Goal: Task Accomplishment & Management: Use online tool/utility

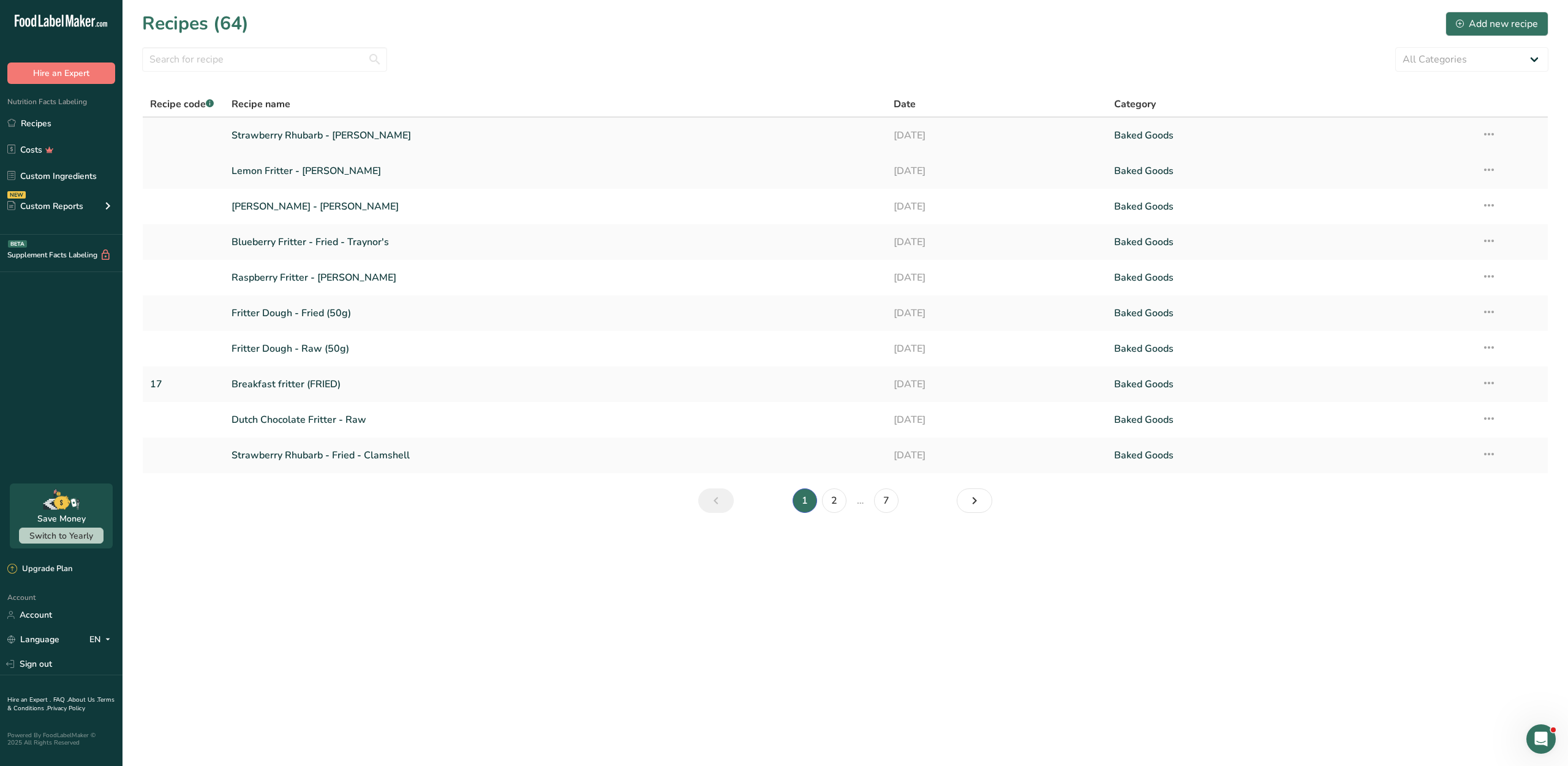
click at [348, 142] on link "Strawberry Rhubarb - [PERSON_NAME]" at bounding box center [555, 135] width 647 height 26
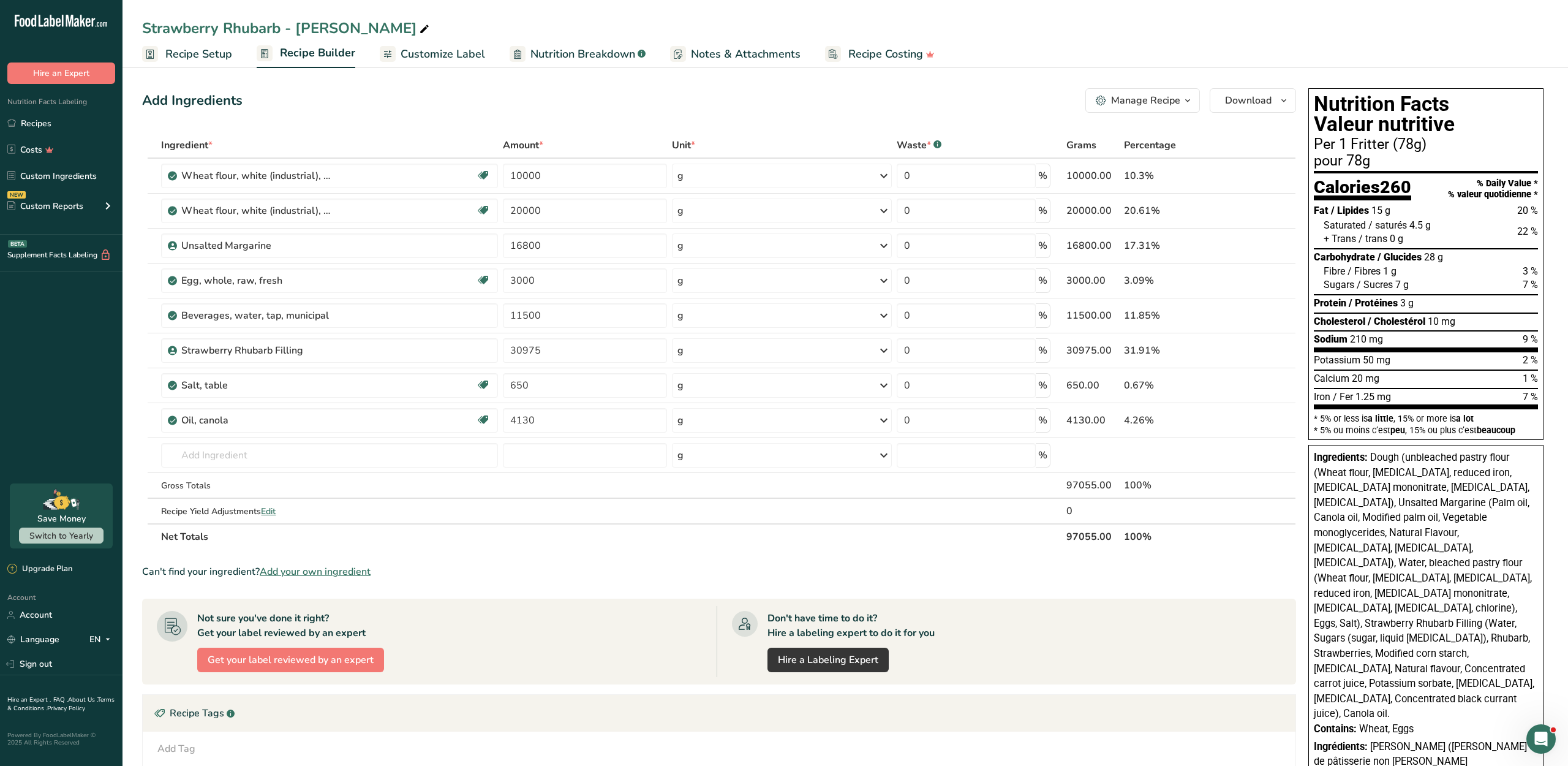
click at [454, 56] on span "Customize Label" at bounding box center [443, 54] width 85 height 17
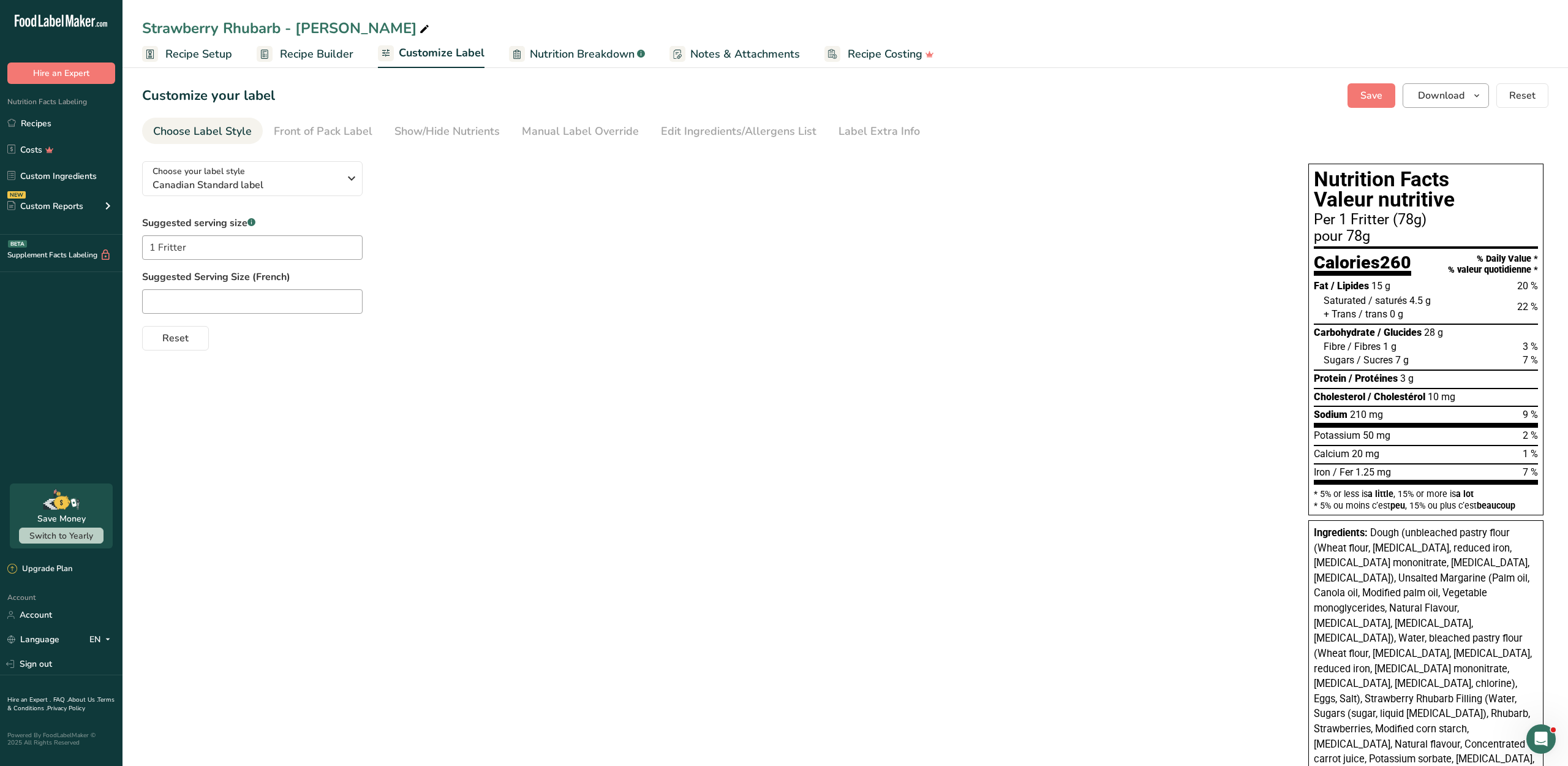
click at [1431, 100] on span "Download" at bounding box center [1441, 96] width 47 height 15
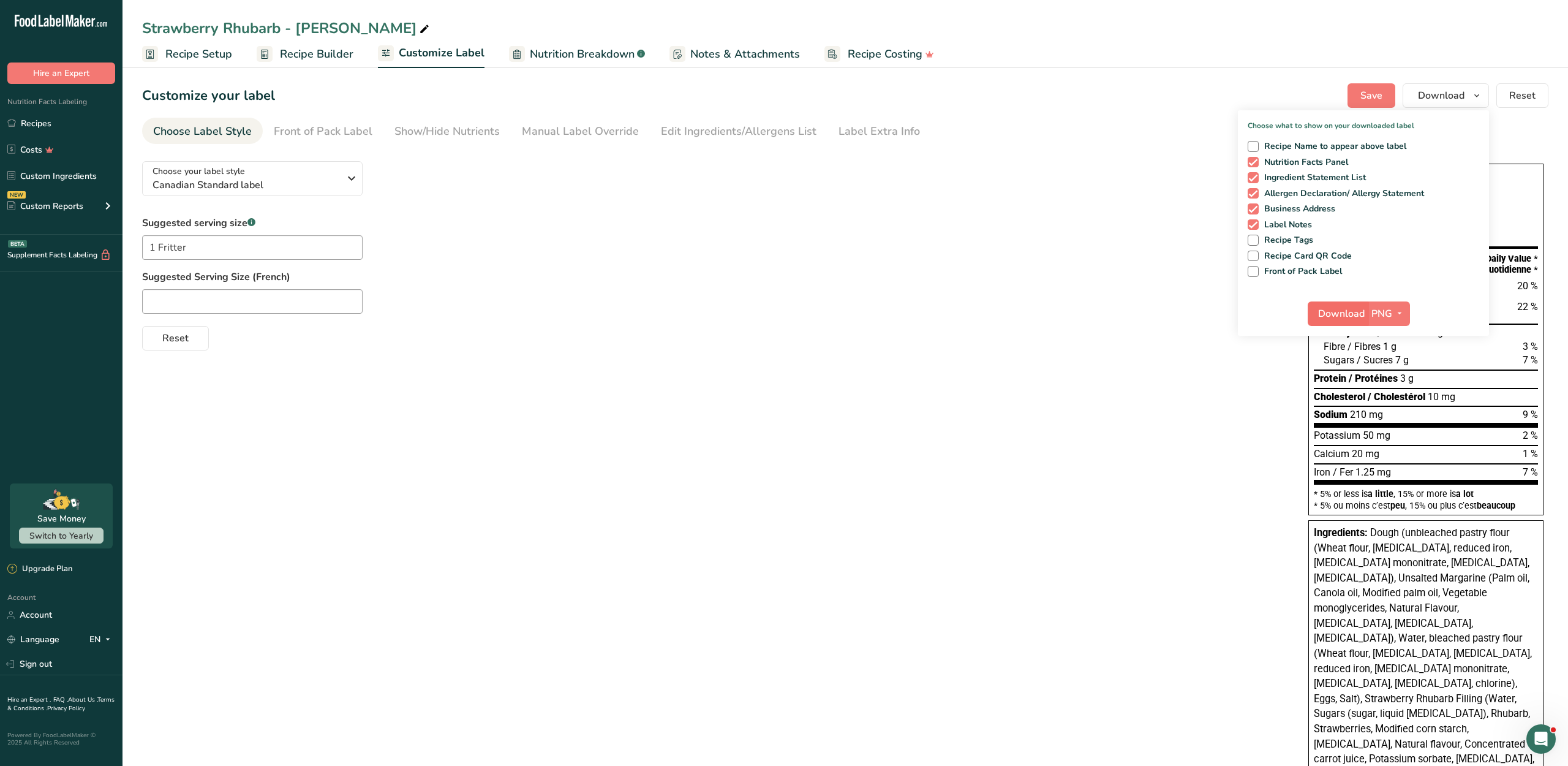
click at [1335, 321] on span "Download" at bounding box center [1341, 314] width 47 height 15
click at [59, 135] on link "Recipes" at bounding box center [61, 123] width 122 height 23
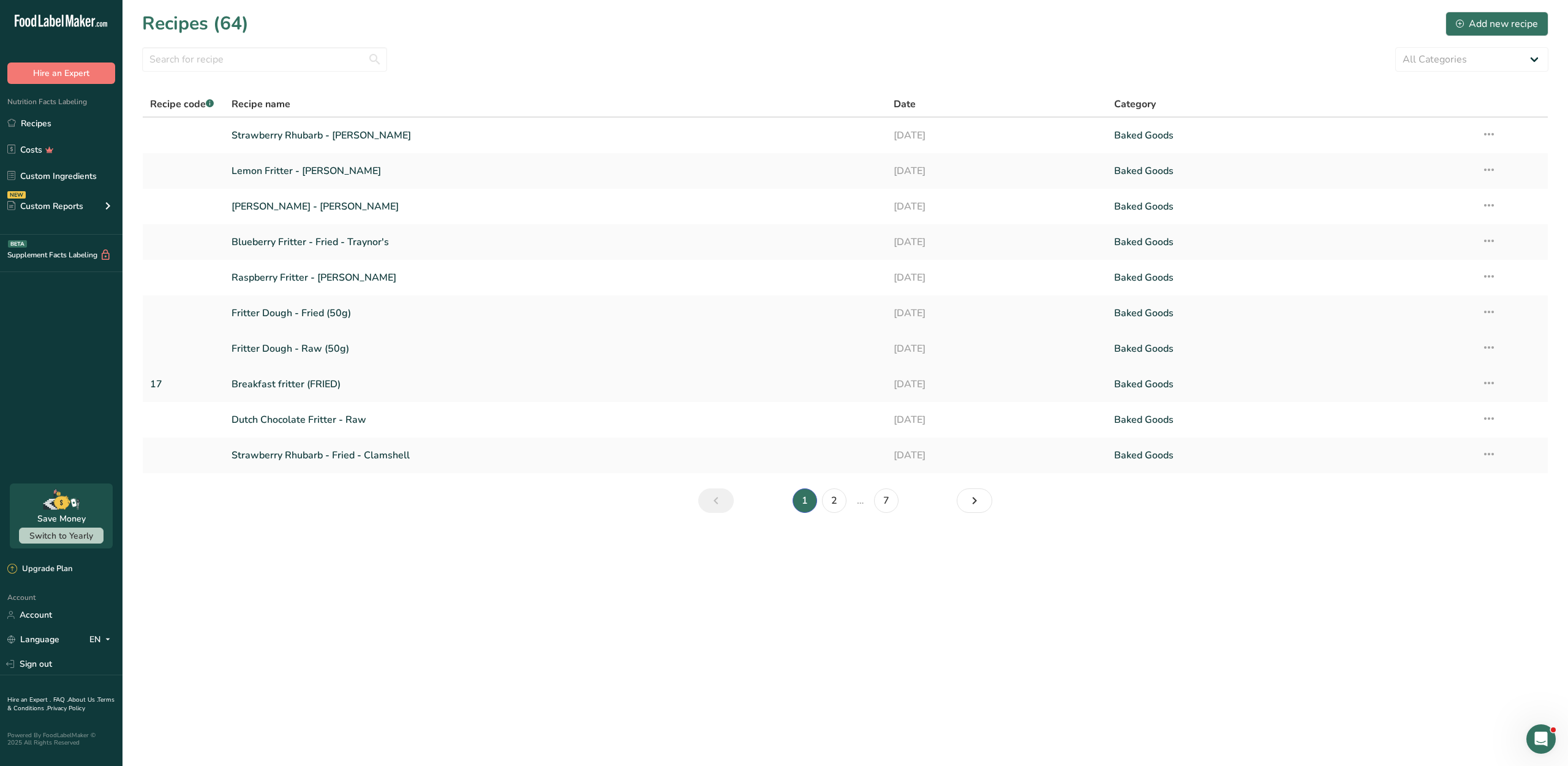
click at [327, 361] on link "Fritter Dough - Raw (50g)" at bounding box center [555, 348] width 647 height 26
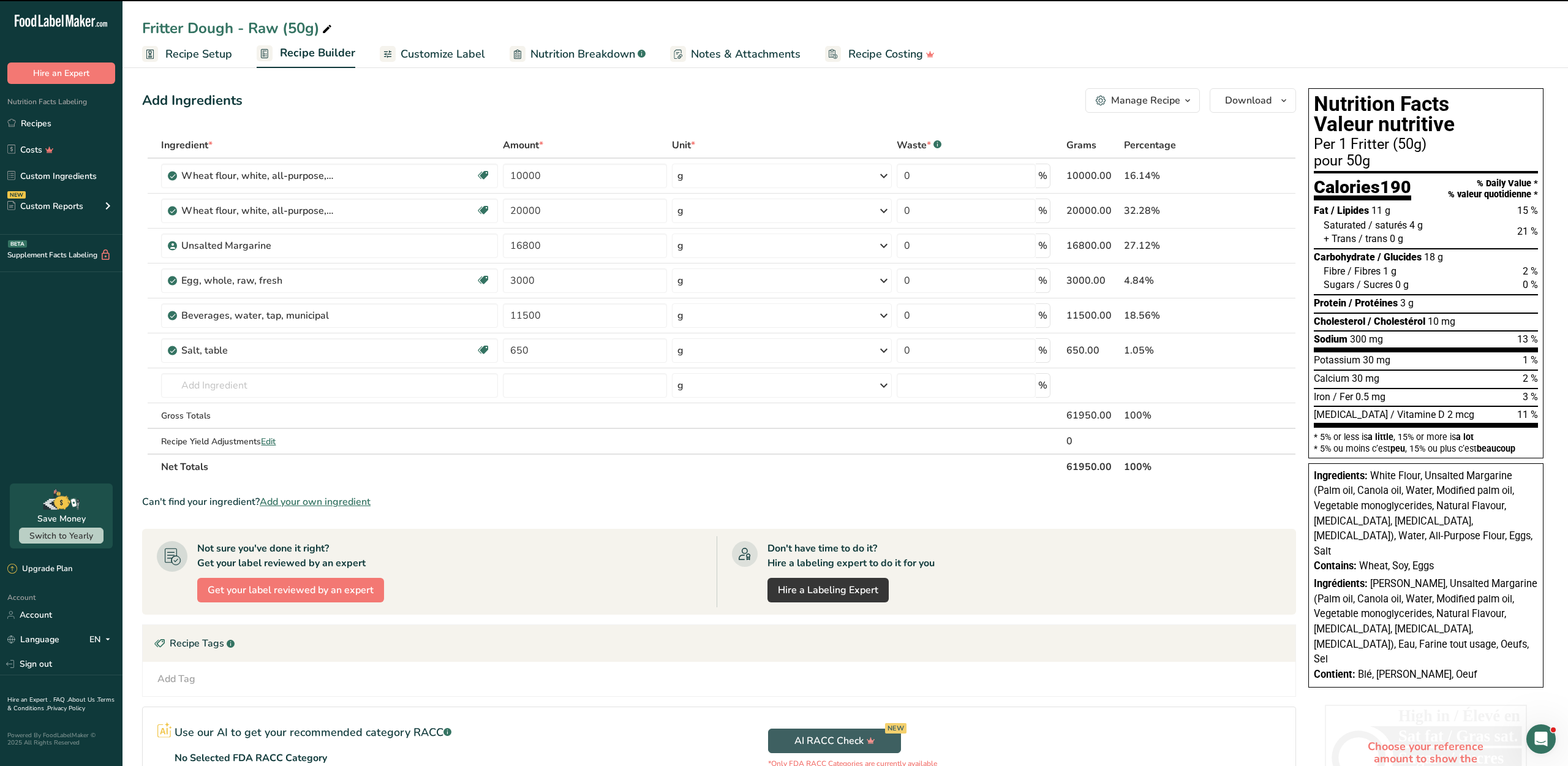
click at [434, 58] on span "Customize Label" at bounding box center [443, 54] width 85 height 17
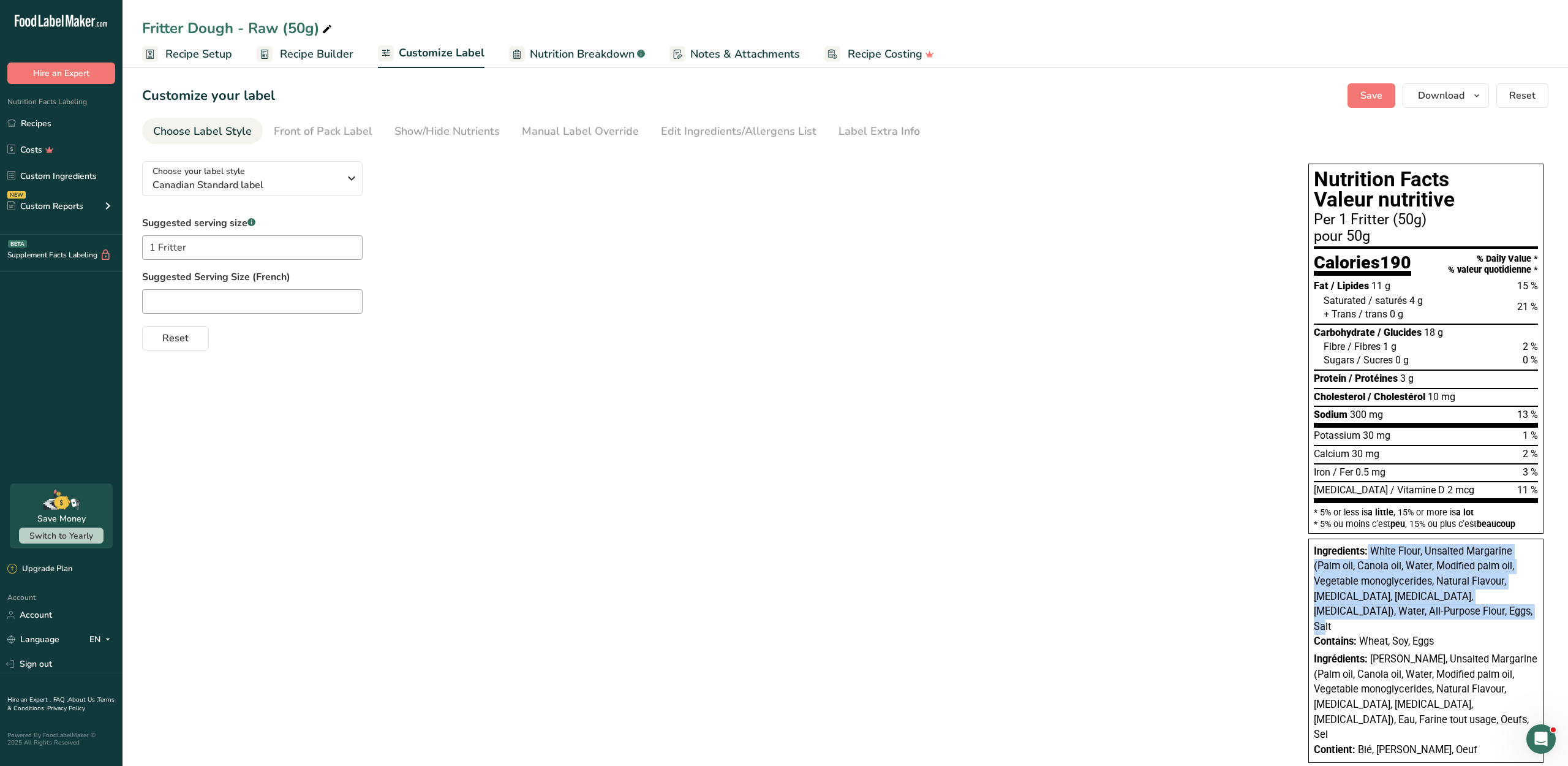
drag, startPoint x: 1346, startPoint y: 650, endPoint x: 1373, endPoint y: 571, distance: 83.5
click at [1373, 571] on div "Ingredients: White Flour, Unsalted Margarine (Palm oil, Canola oil, Water, Modi…" at bounding box center [1425, 590] width 224 height 91
copy div "White Flour, Unsalted Margarine (Palm oil, Canola oil, Water, Modified palm oil…"
click at [1417, 103] on span "Download" at bounding box center [1441, 96] width 47 height 15
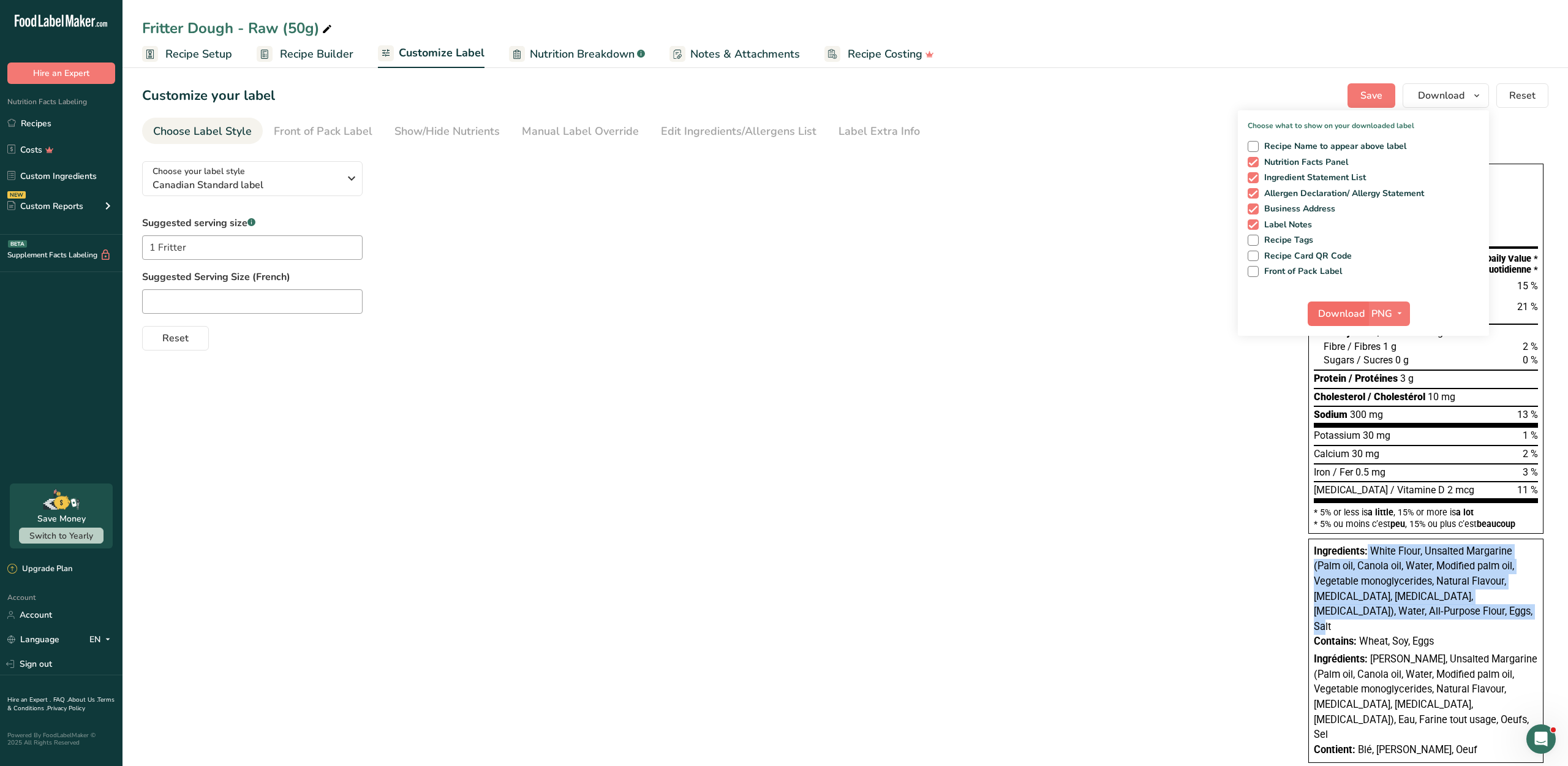
click at [1338, 321] on span "Download" at bounding box center [1341, 314] width 47 height 15
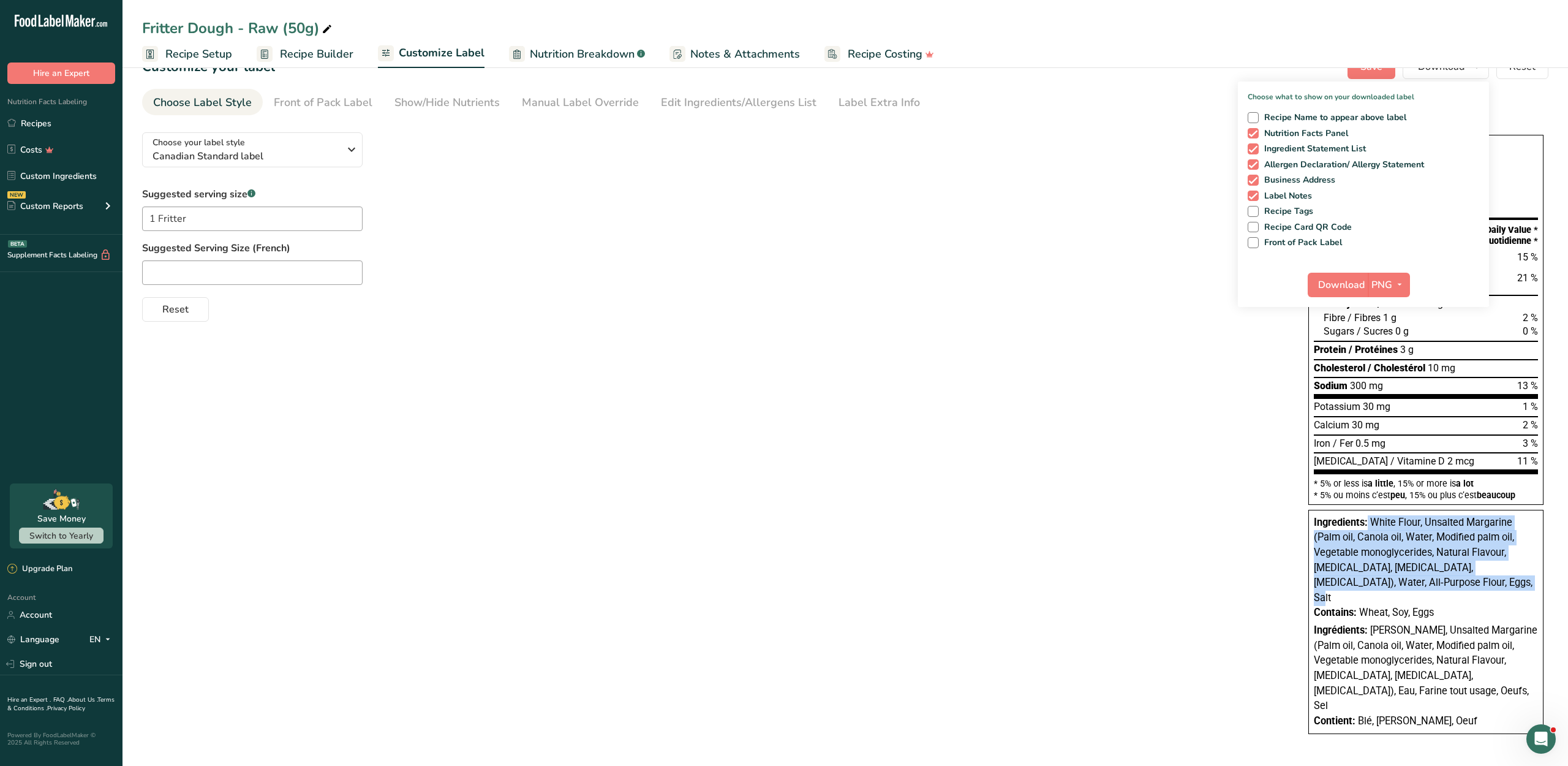
scroll to position [64, 0]
click at [1210, 525] on div "Choose your label style Canadian Standard label USA (FDA) Standard FDA label Ta…" at bounding box center [845, 434] width 1406 height 623
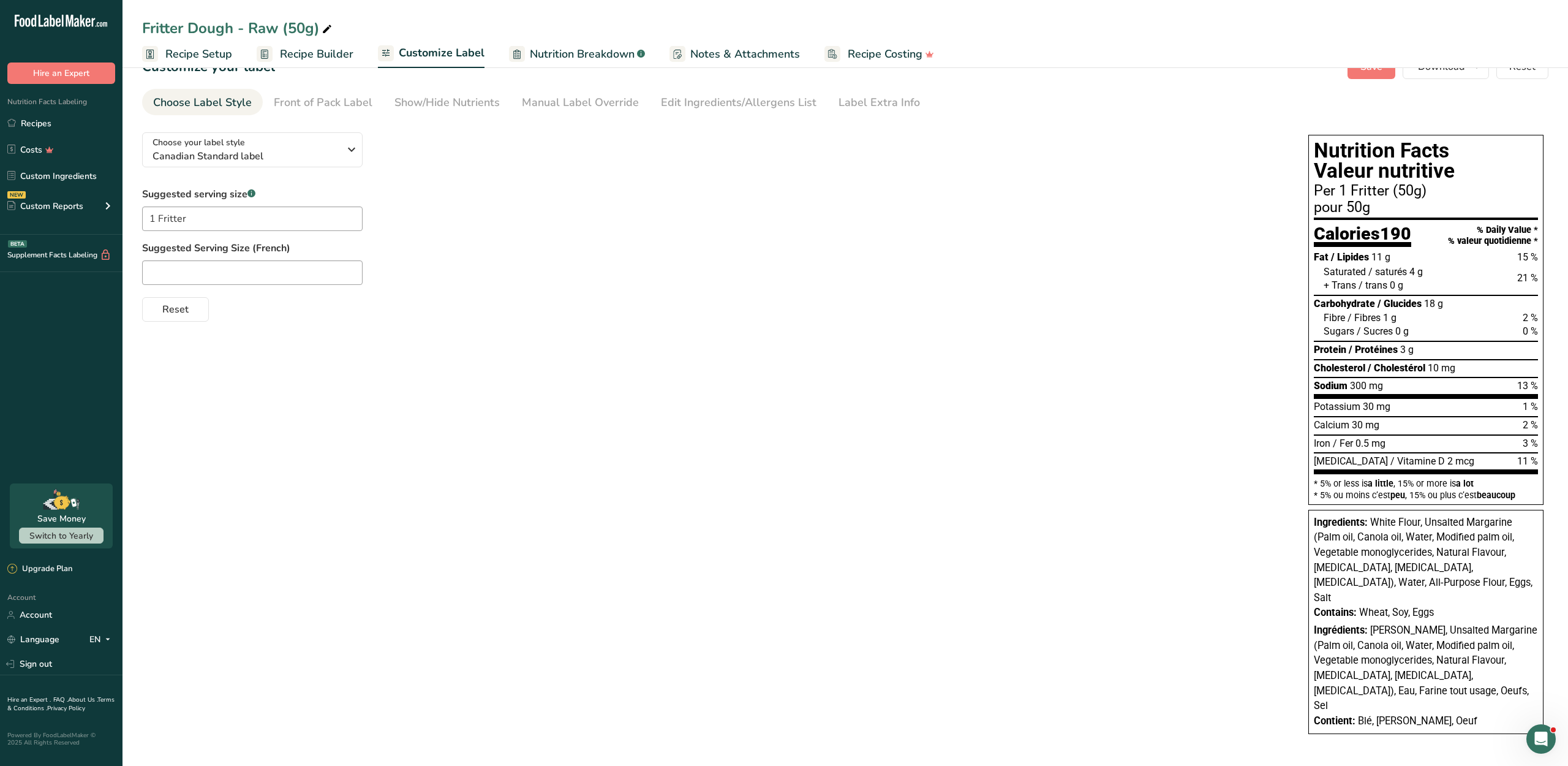
click at [1391, 223] on span "190" at bounding box center [1395, 233] width 31 height 20
click at [48, 135] on link "Recipes" at bounding box center [61, 123] width 122 height 23
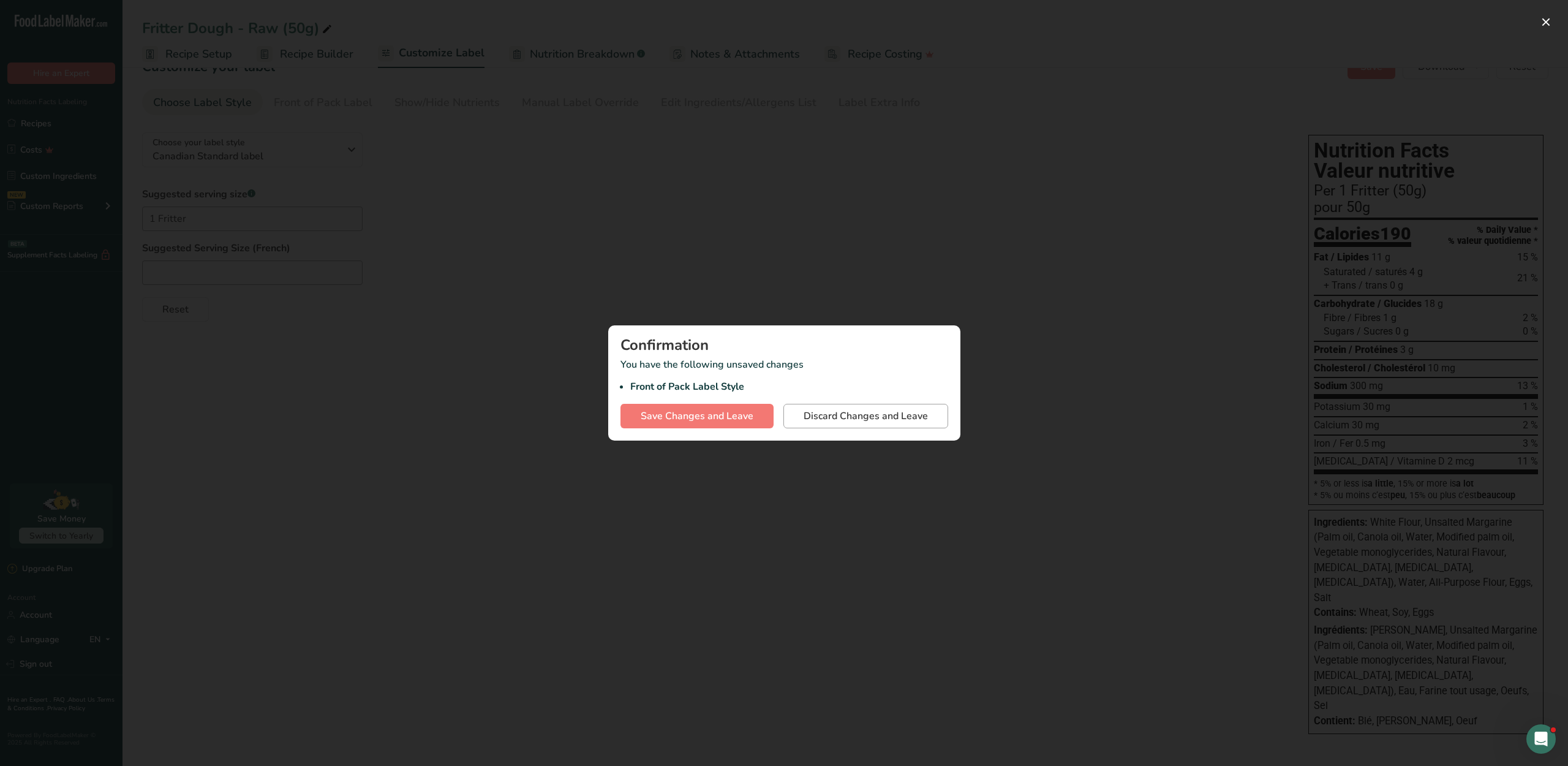
click at [804, 424] on span "Discard Changes and Leave" at bounding box center [866, 416] width 124 height 15
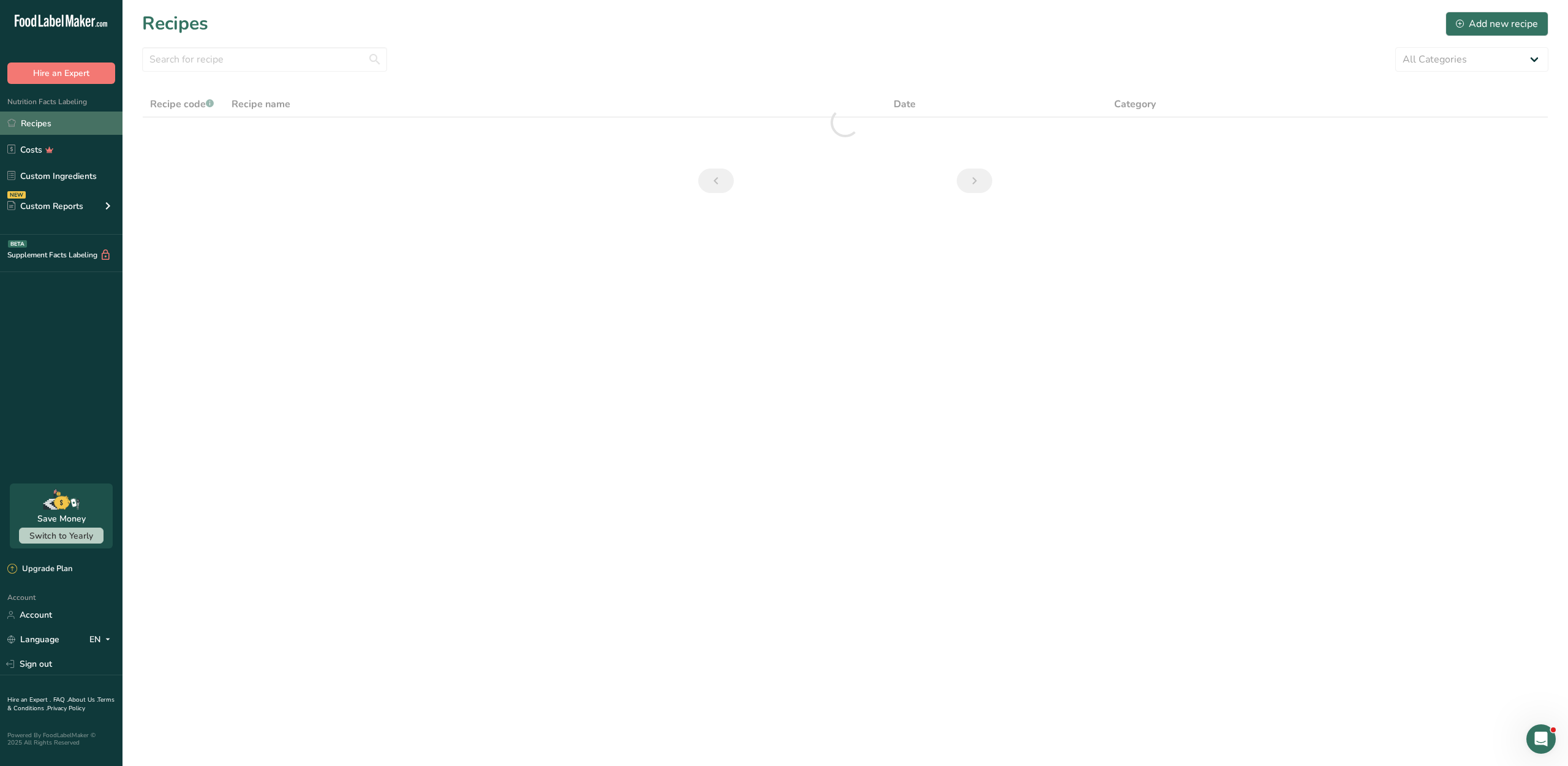
click at [87, 135] on link "Recipes" at bounding box center [61, 123] width 122 height 23
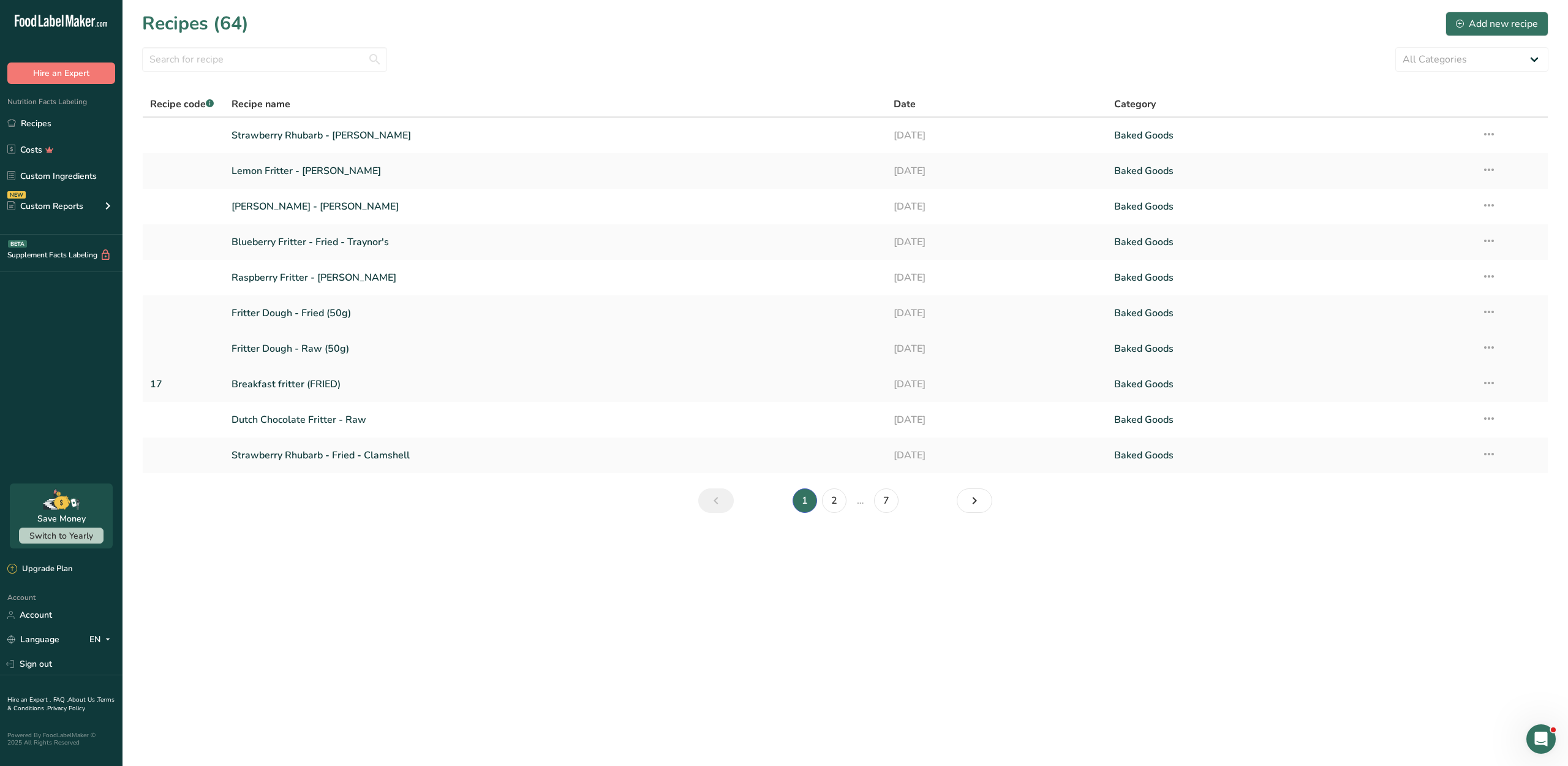
click at [310, 361] on link "Fritter Dough - Raw (50g)" at bounding box center [555, 348] width 647 height 26
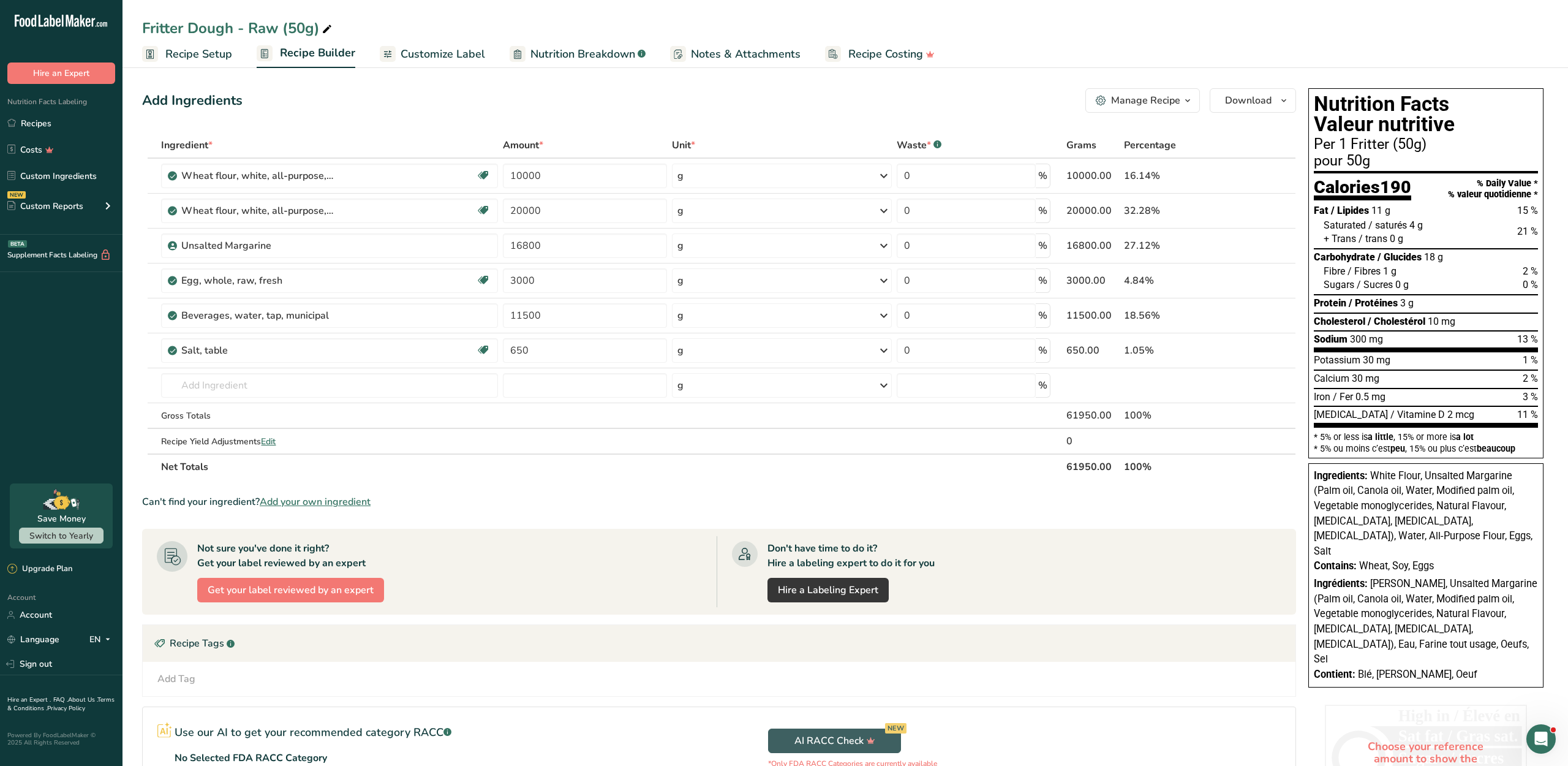
click at [420, 60] on span "Customize Label" at bounding box center [443, 54] width 85 height 17
click at [420, 60] on span "Customize Label" at bounding box center [441, 53] width 86 height 17
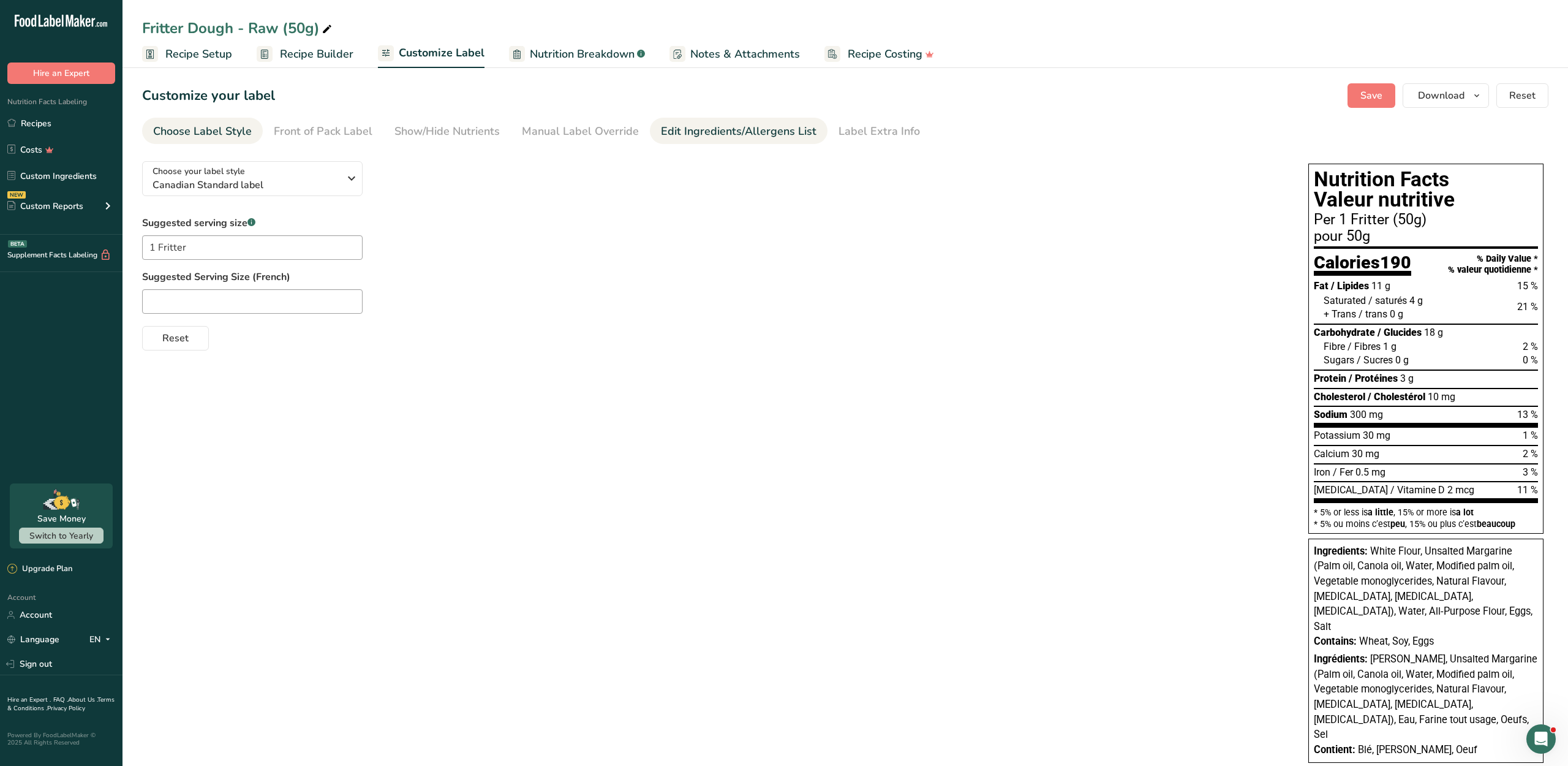
click at [668, 136] on link "Edit Ingredients/Allergens List" at bounding box center [738, 132] width 156 height 28
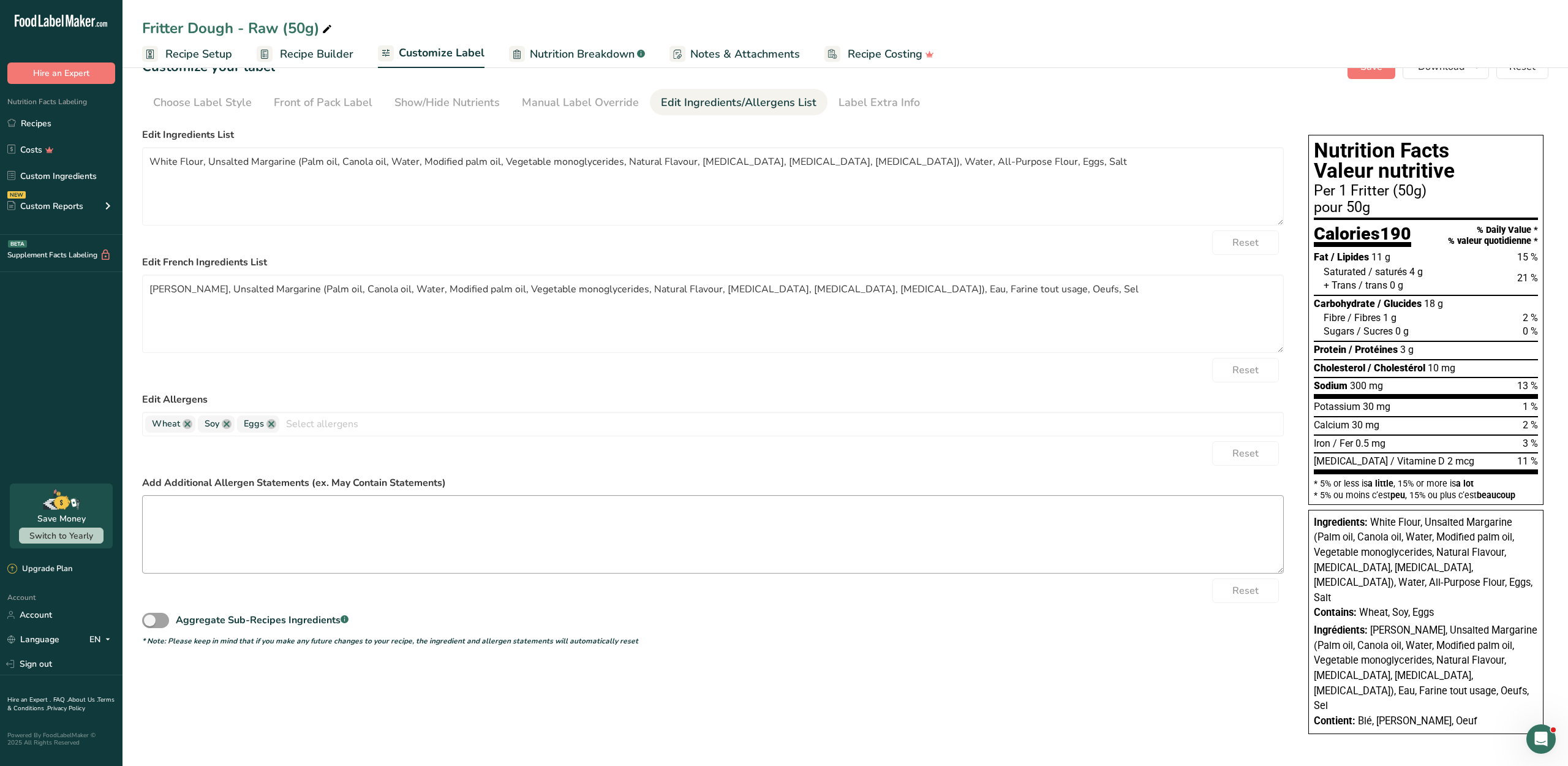
scroll to position [64, 0]
click at [527, 518] on div "Add Additional Allergen Statements (ex. May Contain Statements)" at bounding box center [712, 525] width 1142 height 98
click at [512, 541] on textarea at bounding box center [712, 534] width 1142 height 78
click at [71, 135] on link "Recipes" at bounding box center [61, 123] width 122 height 23
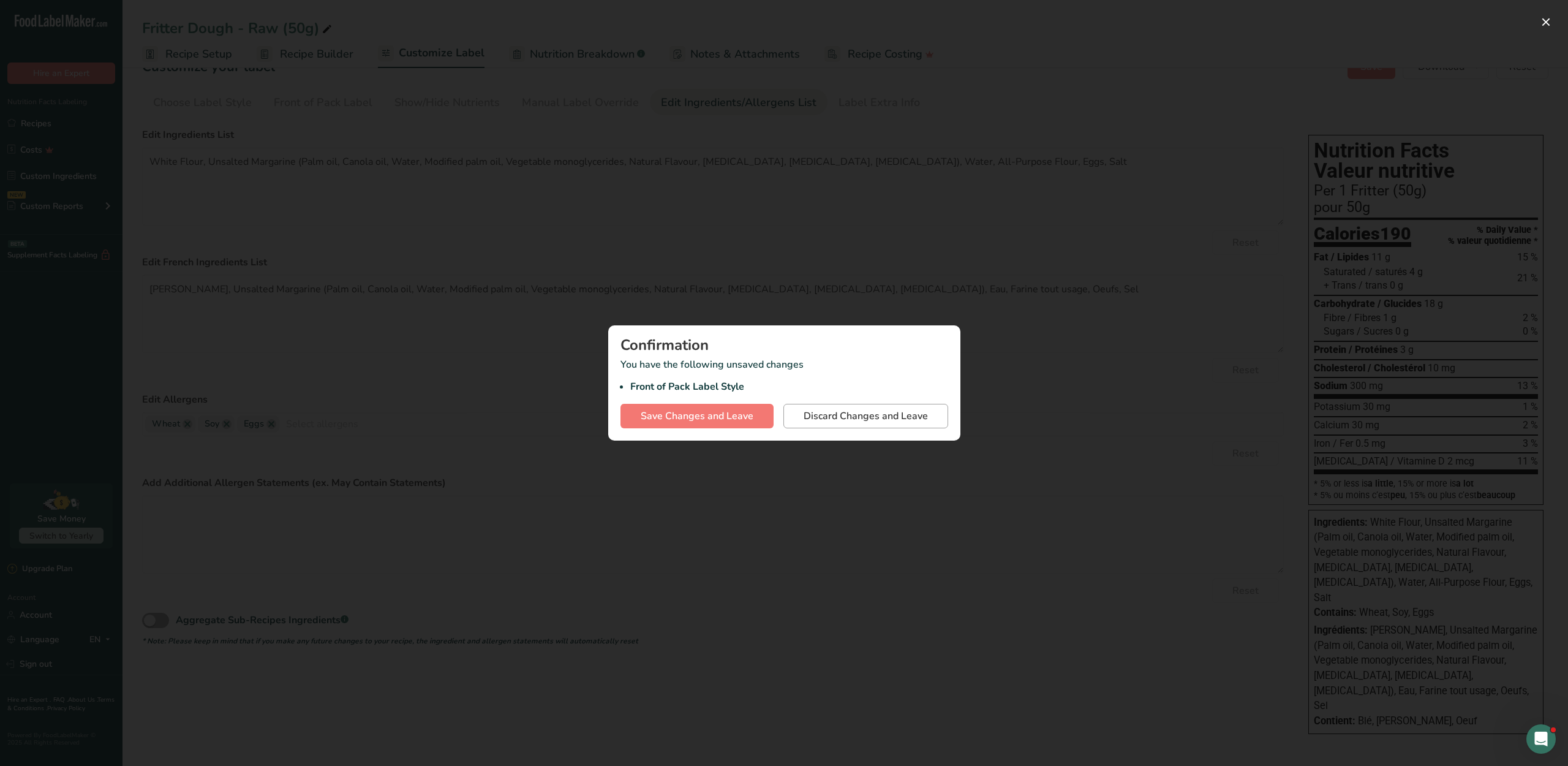
click at [783, 428] on button "Discard Changes and Leave" at bounding box center [865, 416] width 165 height 24
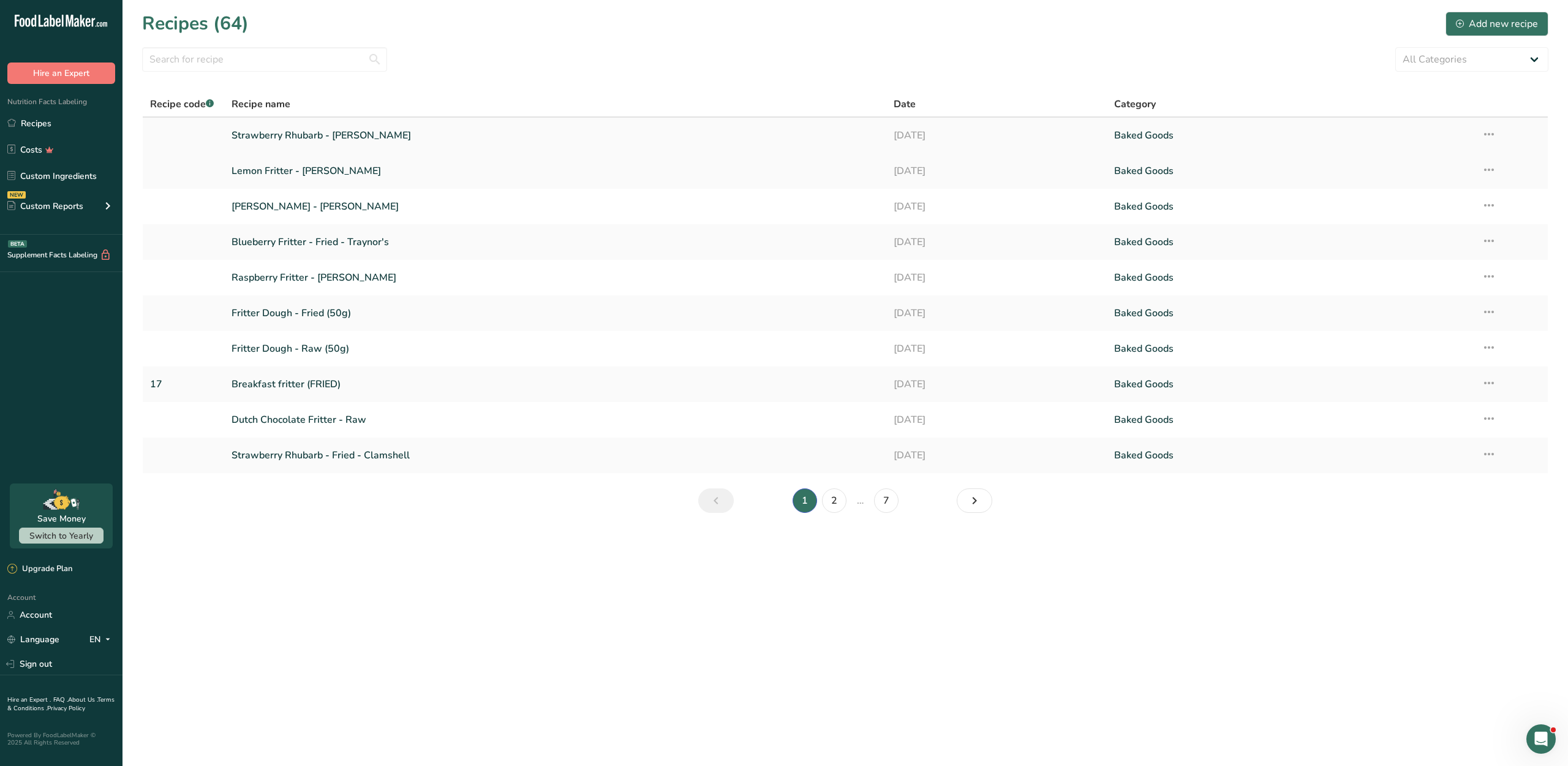
click at [345, 149] on link "Strawberry Rhubarb - [PERSON_NAME]" at bounding box center [555, 135] width 647 height 26
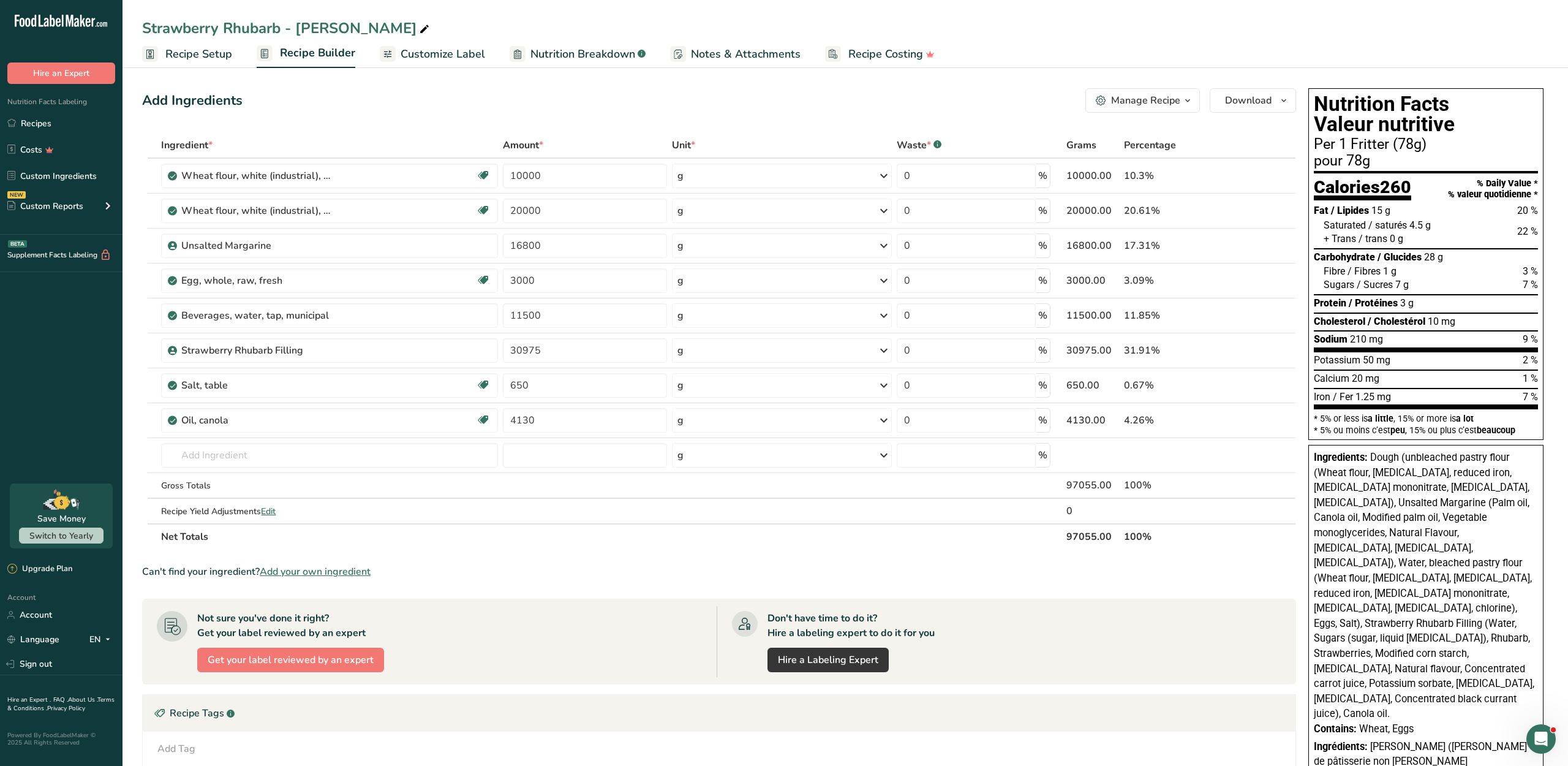
click at [589, 50] on span "Nutrition Breakdown" at bounding box center [582, 54] width 105 height 17
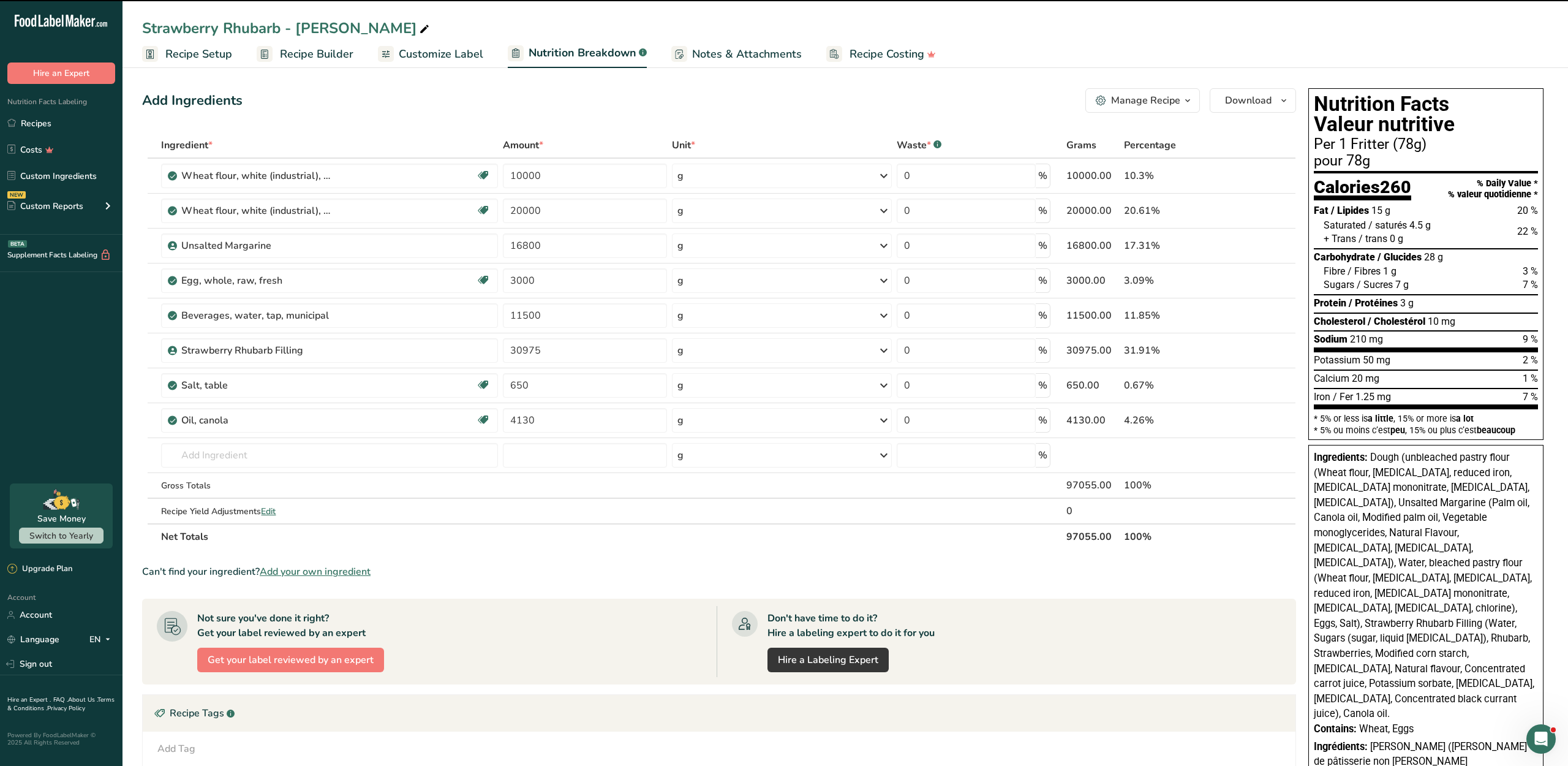
select select "Calories"
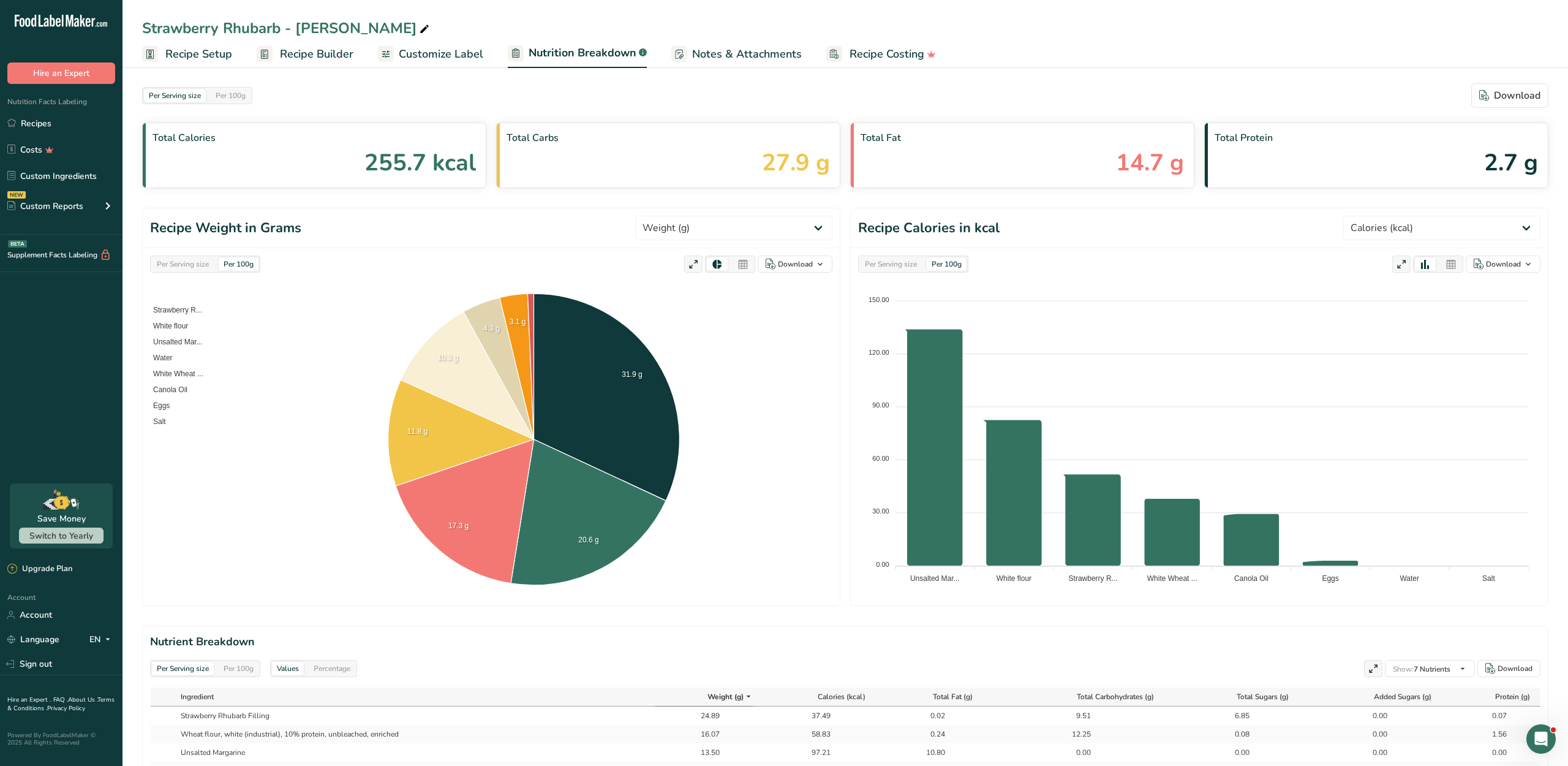
click at [443, 73] on div "Per Serving size Per 100g Download Total Calories 255.7 kcal Total Carbs 27.9 g…" at bounding box center [845, 614] width 1445 height 1101
click at [427, 58] on span "Customize Label" at bounding box center [441, 54] width 85 height 17
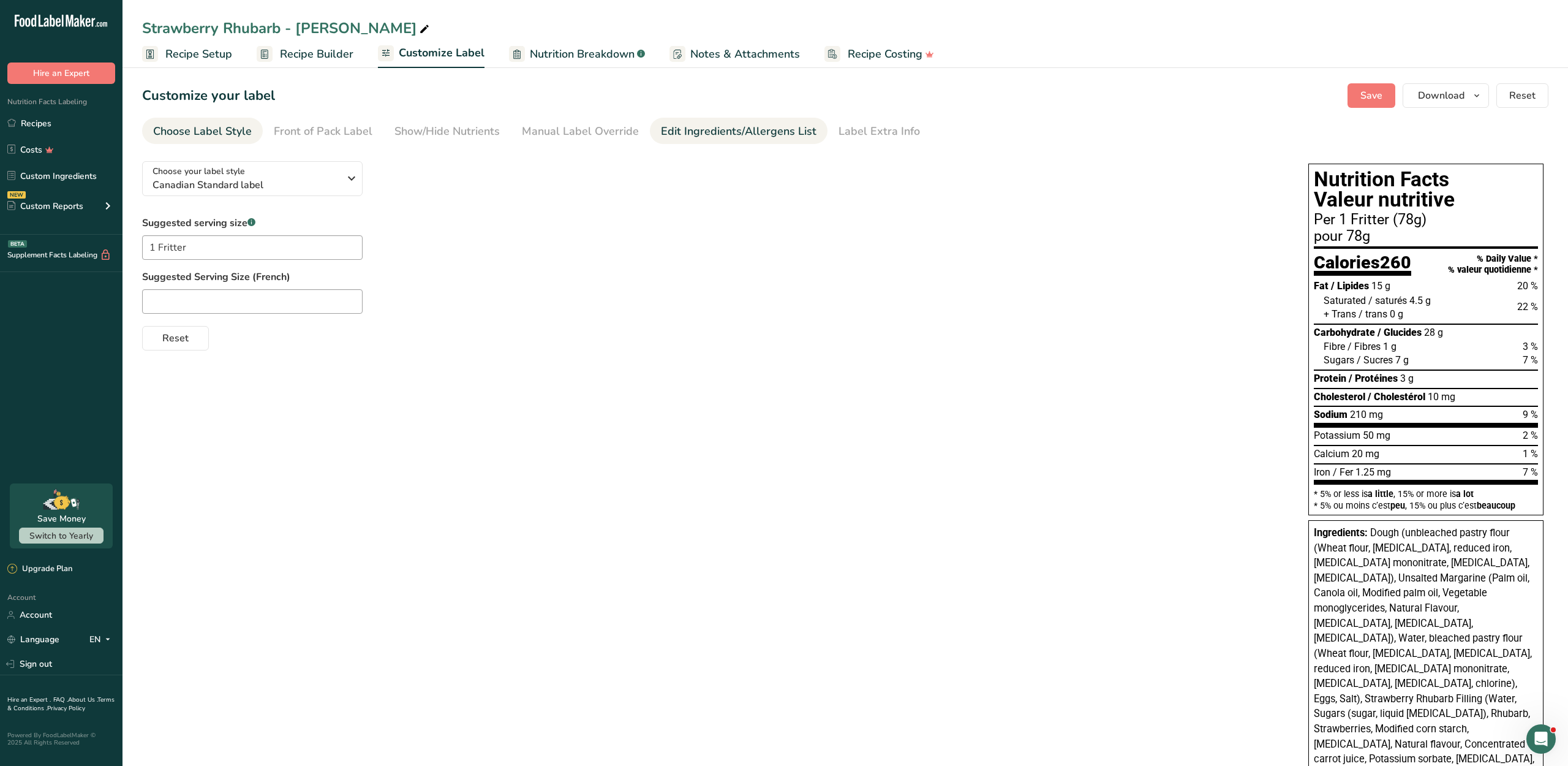
click at [695, 138] on div "Edit Ingredients/Allergens List" at bounding box center [738, 131] width 156 height 17
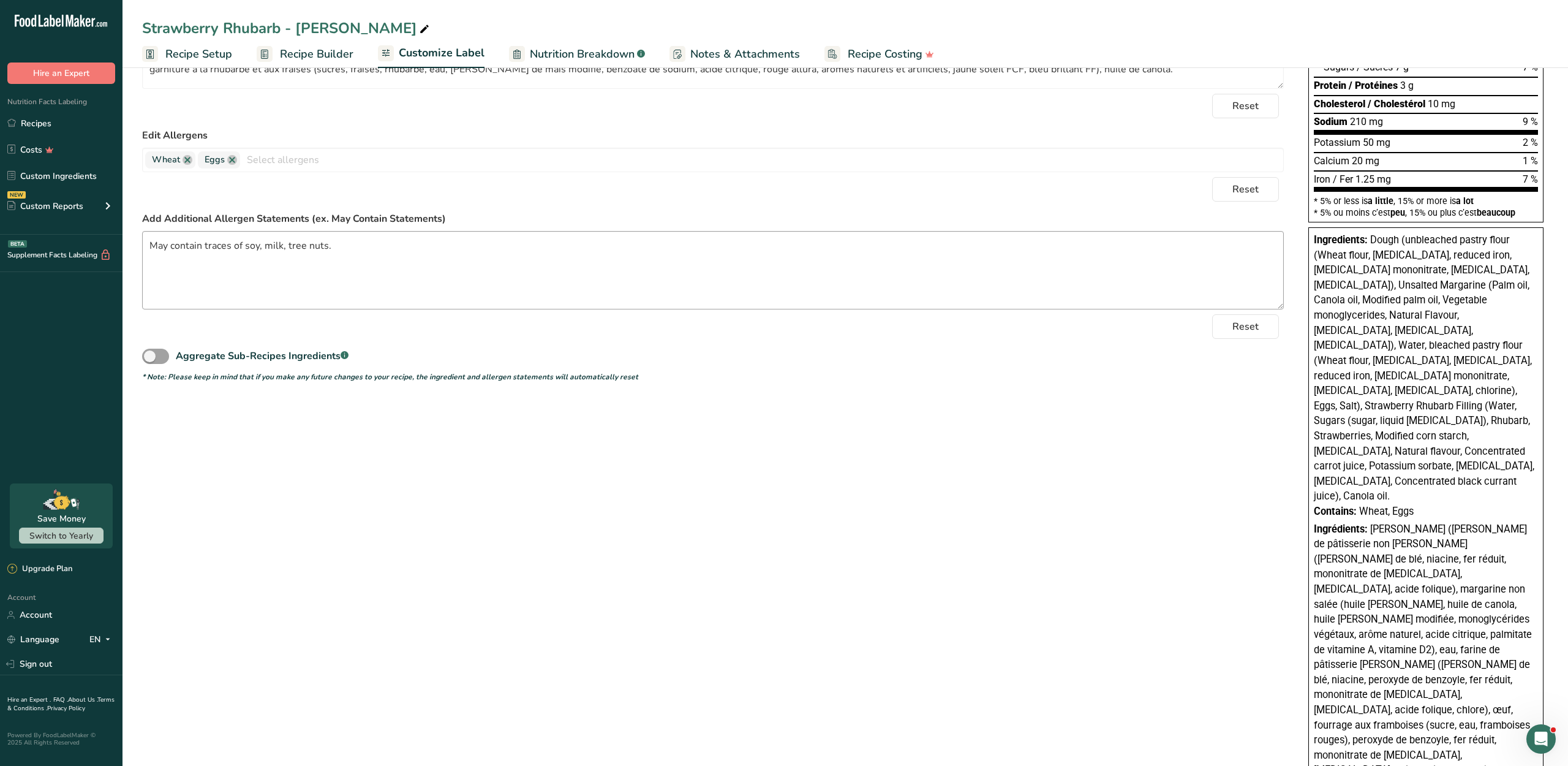
scroll to position [323, 0]
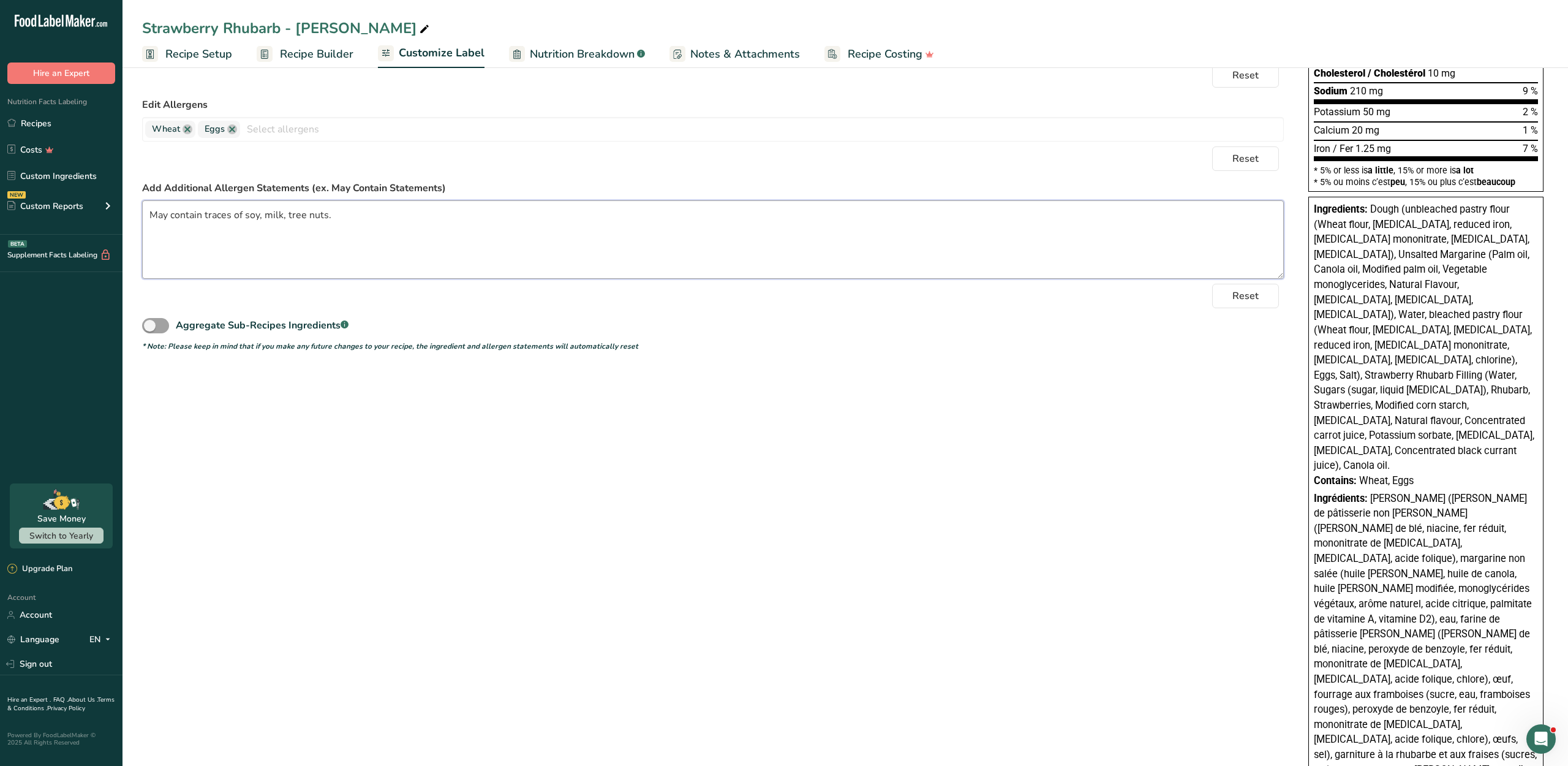
drag, startPoint x: 371, startPoint y: 274, endPoint x: 157, endPoint y: 274, distance: 214.0
click at [157, 274] on textarea "May contain traces of soy, milk, tree nuts." at bounding box center [712, 239] width 1142 height 78
click at [73, 135] on link "Recipes" at bounding box center [61, 123] width 122 height 23
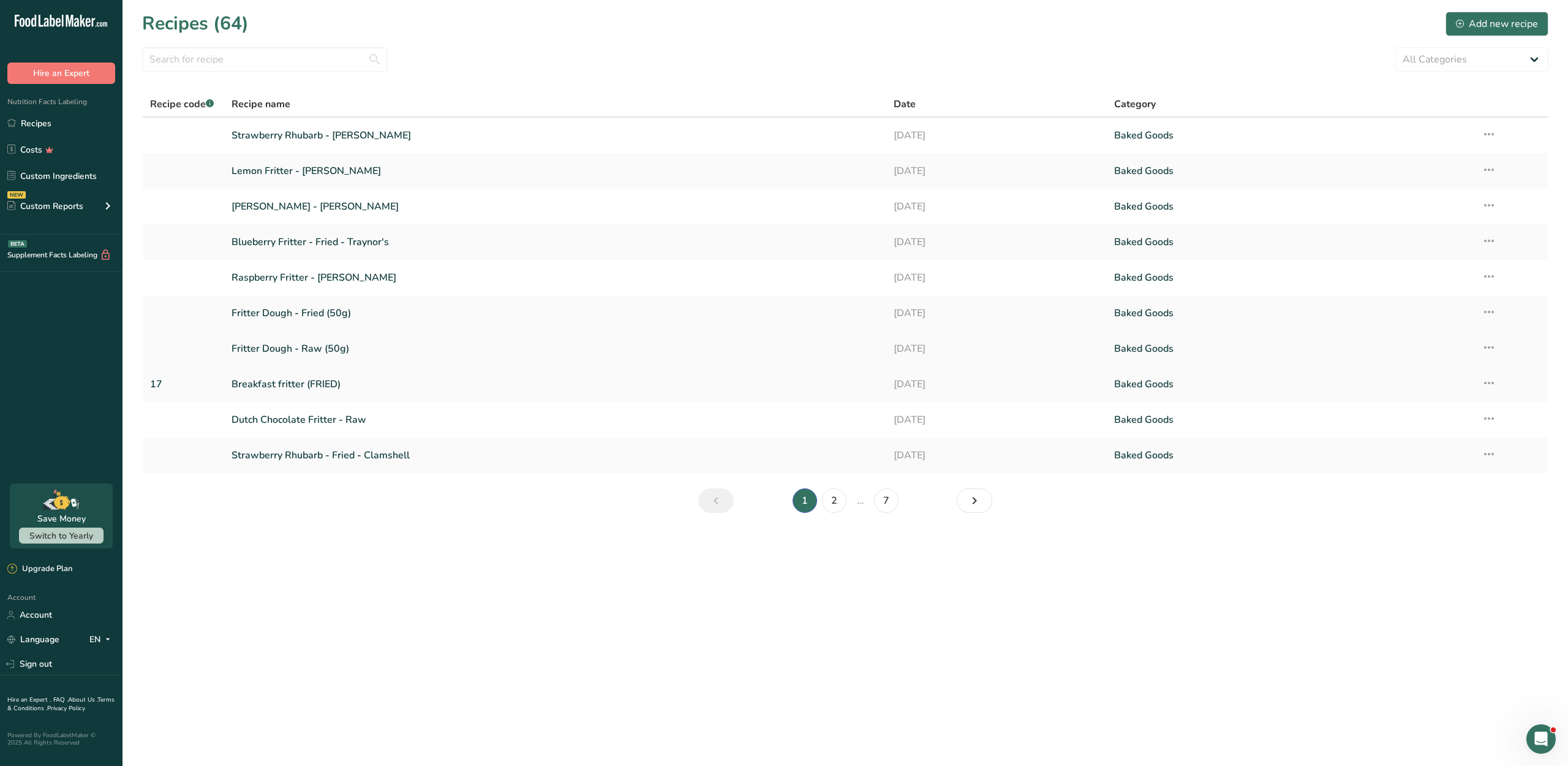
click at [316, 356] on link "Fritter Dough - Raw (50g)" at bounding box center [555, 348] width 647 height 26
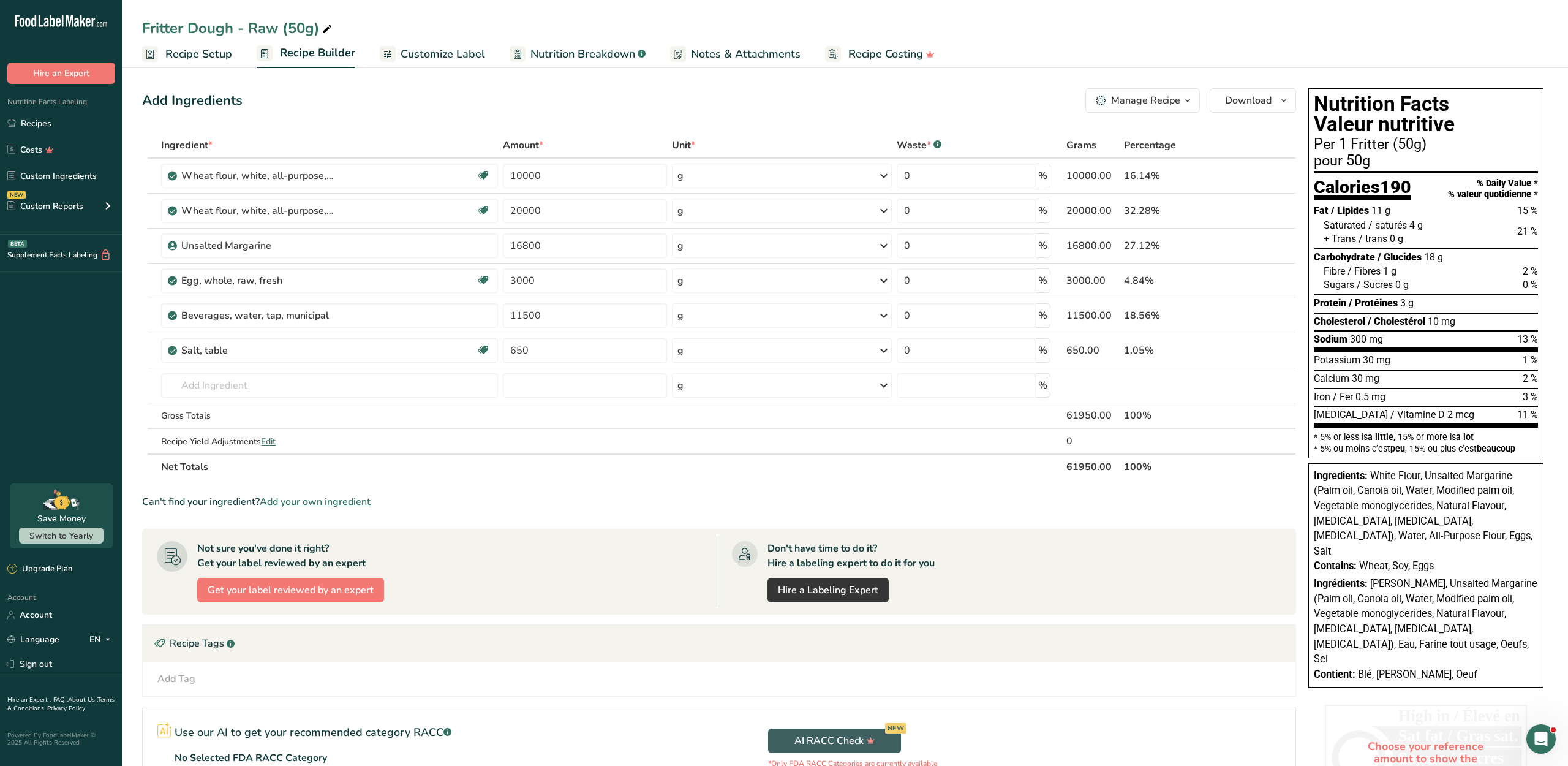
click at [579, 56] on span "Nutrition Breakdown" at bounding box center [582, 54] width 105 height 17
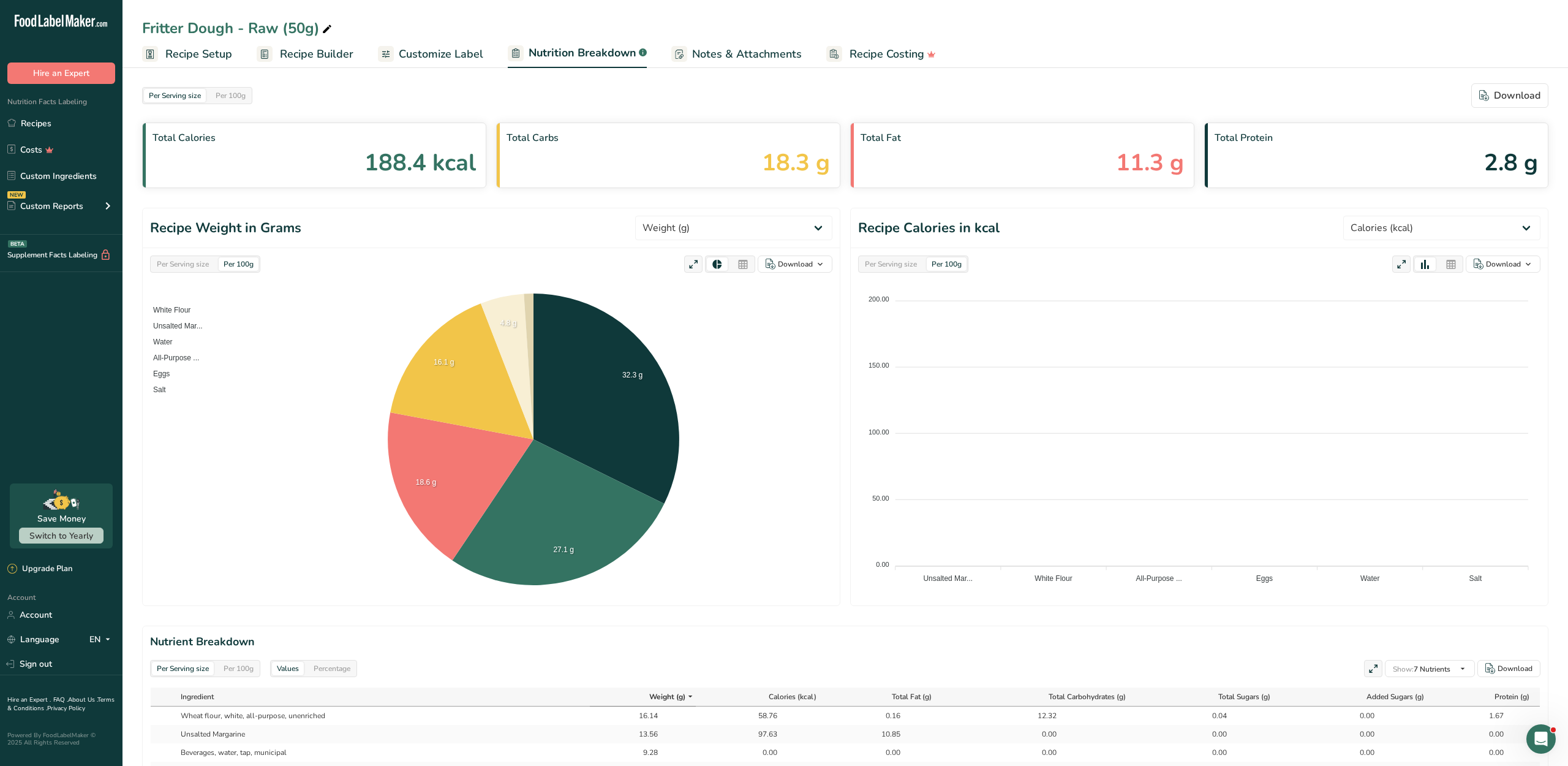
click at [464, 53] on span "Customize Label" at bounding box center [441, 54] width 85 height 17
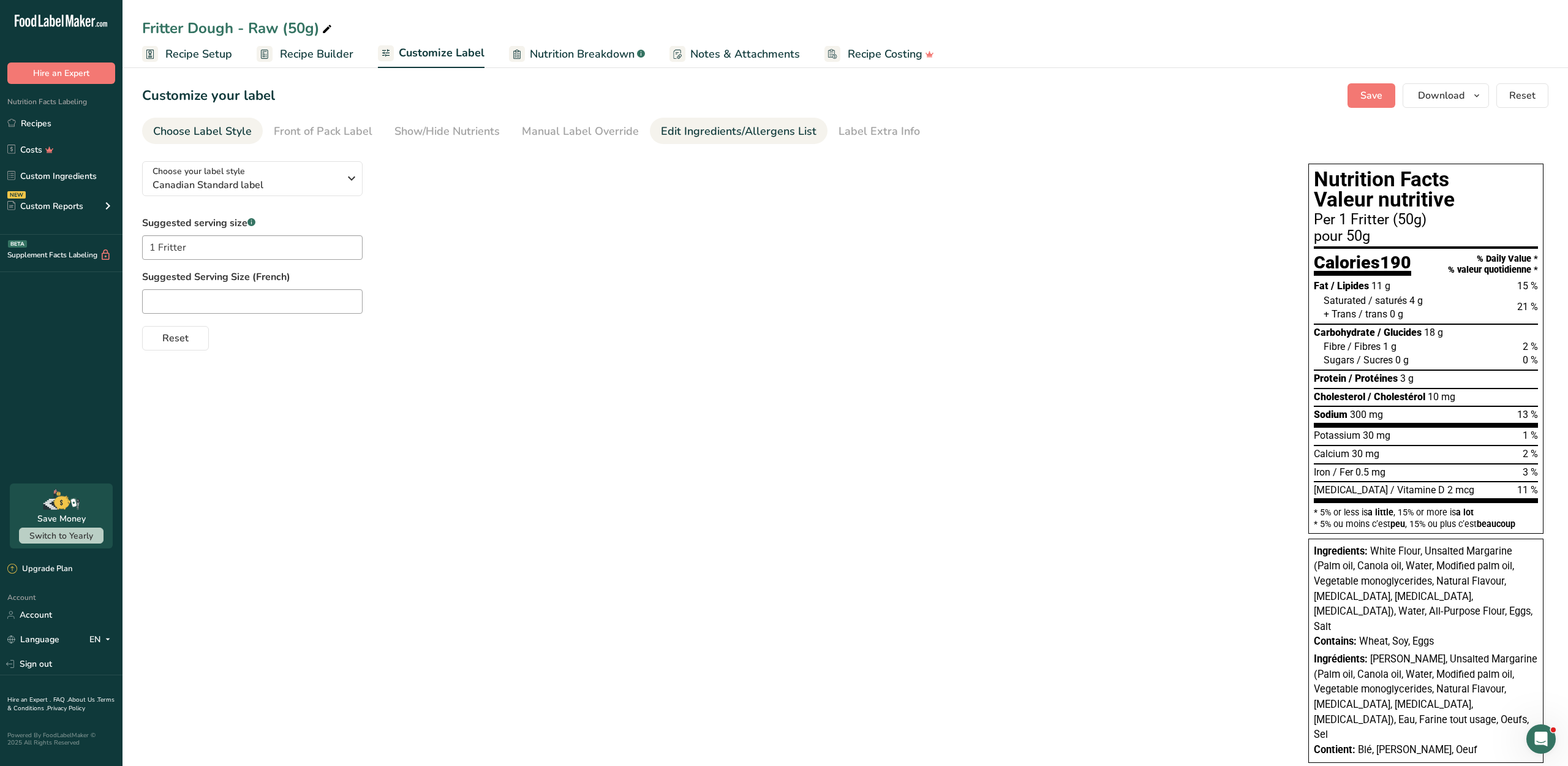
click at [695, 132] on link "Edit Ingredients/Allergens List" at bounding box center [738, 132] width 156 height 28
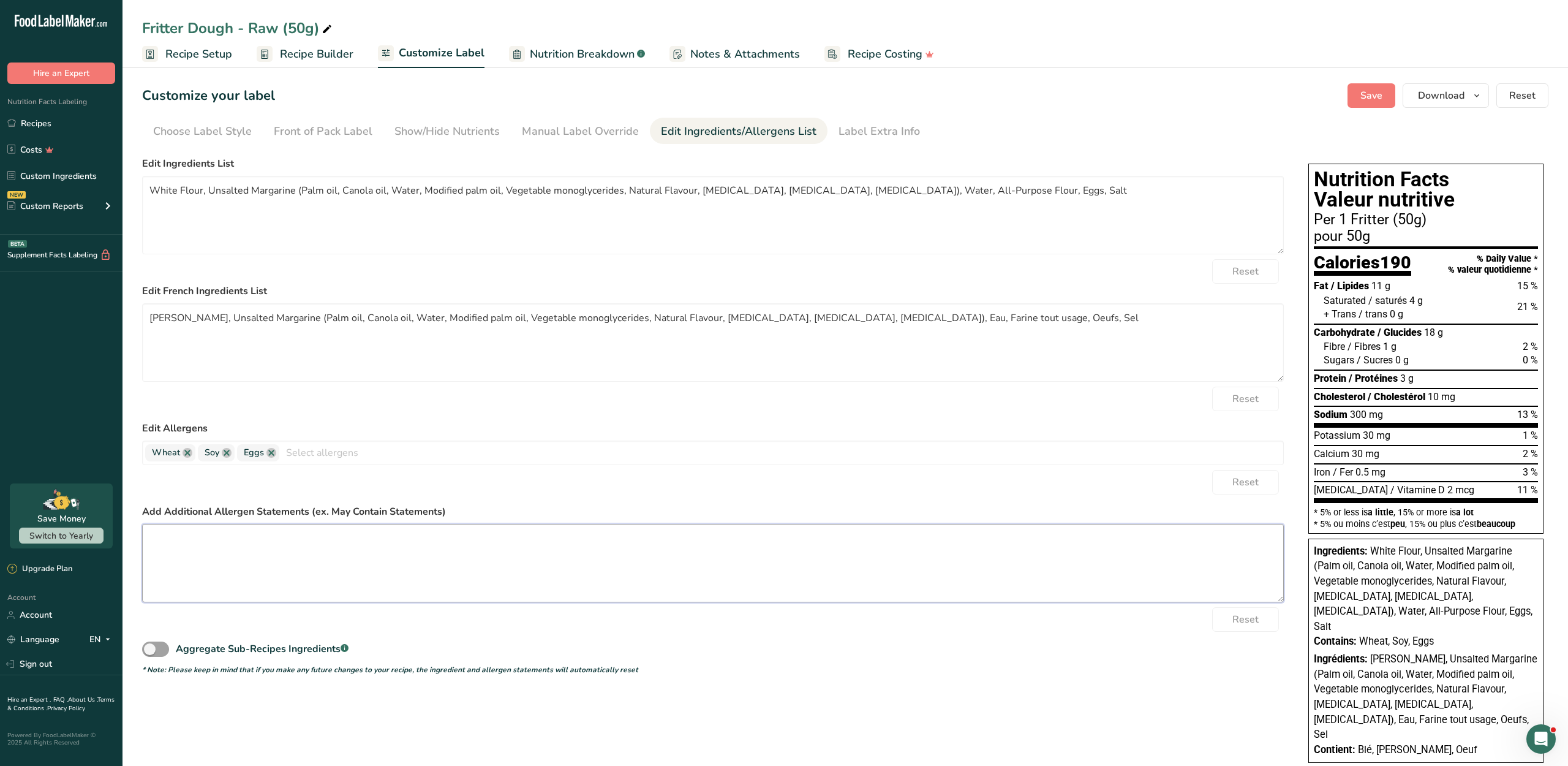
click at [372, 588] on textarea at bounding box center [712, 563] width 1142 height 78
paste textarea "May contain traces of soy, milk, tree nuts."
click at [285, 601] on textarea "May contain traces of soy, milk, tree nuts." at bounding box center [712, 563] width 1142 height 78
click at [403, 602] on textarea "May contain traces of milk, tree nuts." at bounding box center [712, 563] width 1142 height 78
type textarea "May contain traces of milk, tree nuts."
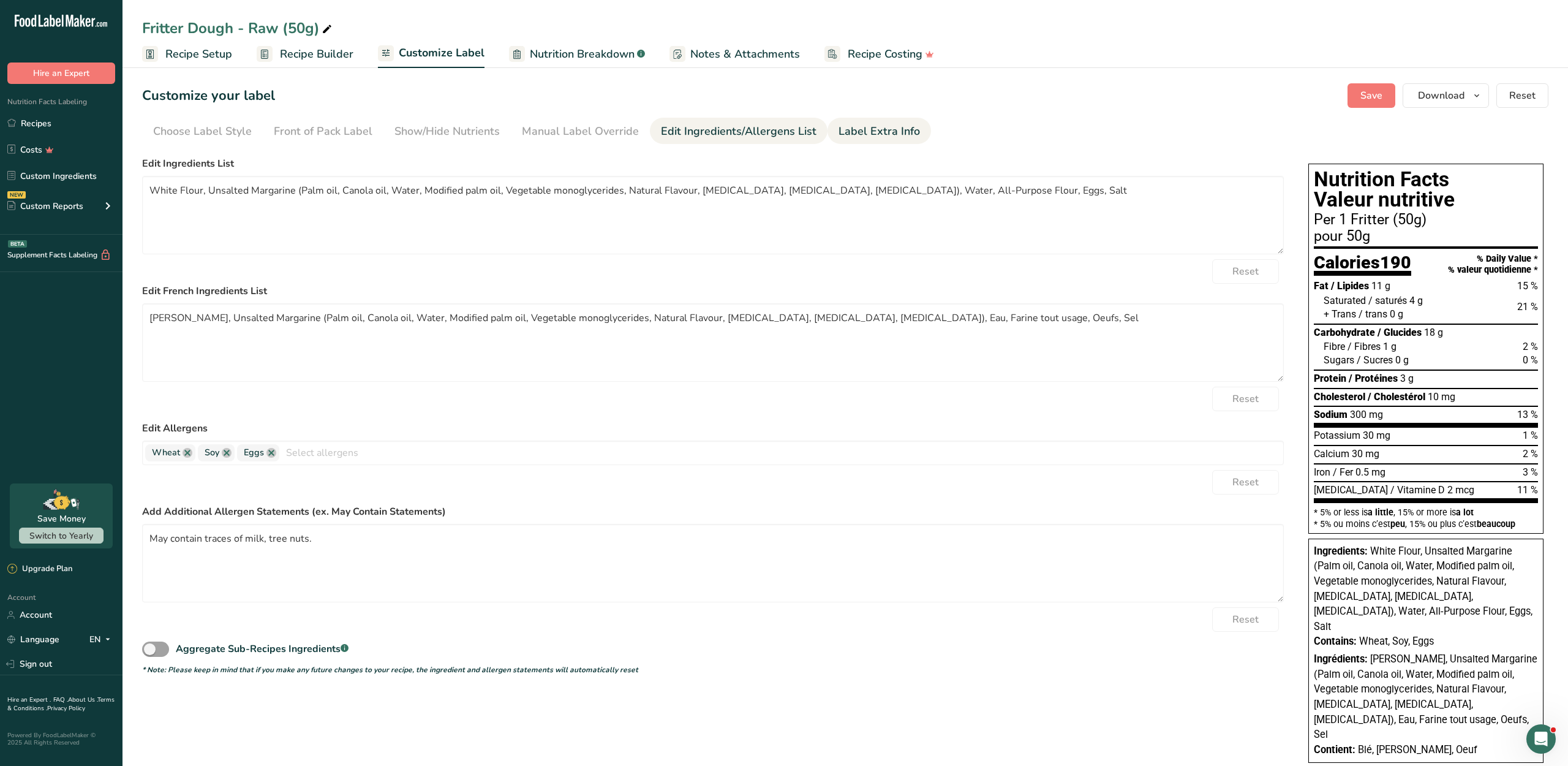
click at [916, 144] on li "Label Extra Info" at bounding box center [879, 131] width 104 height 26
click at [864, 140] on div "Label Extra Info" at bounding box center [878, 131] width 81 height 17
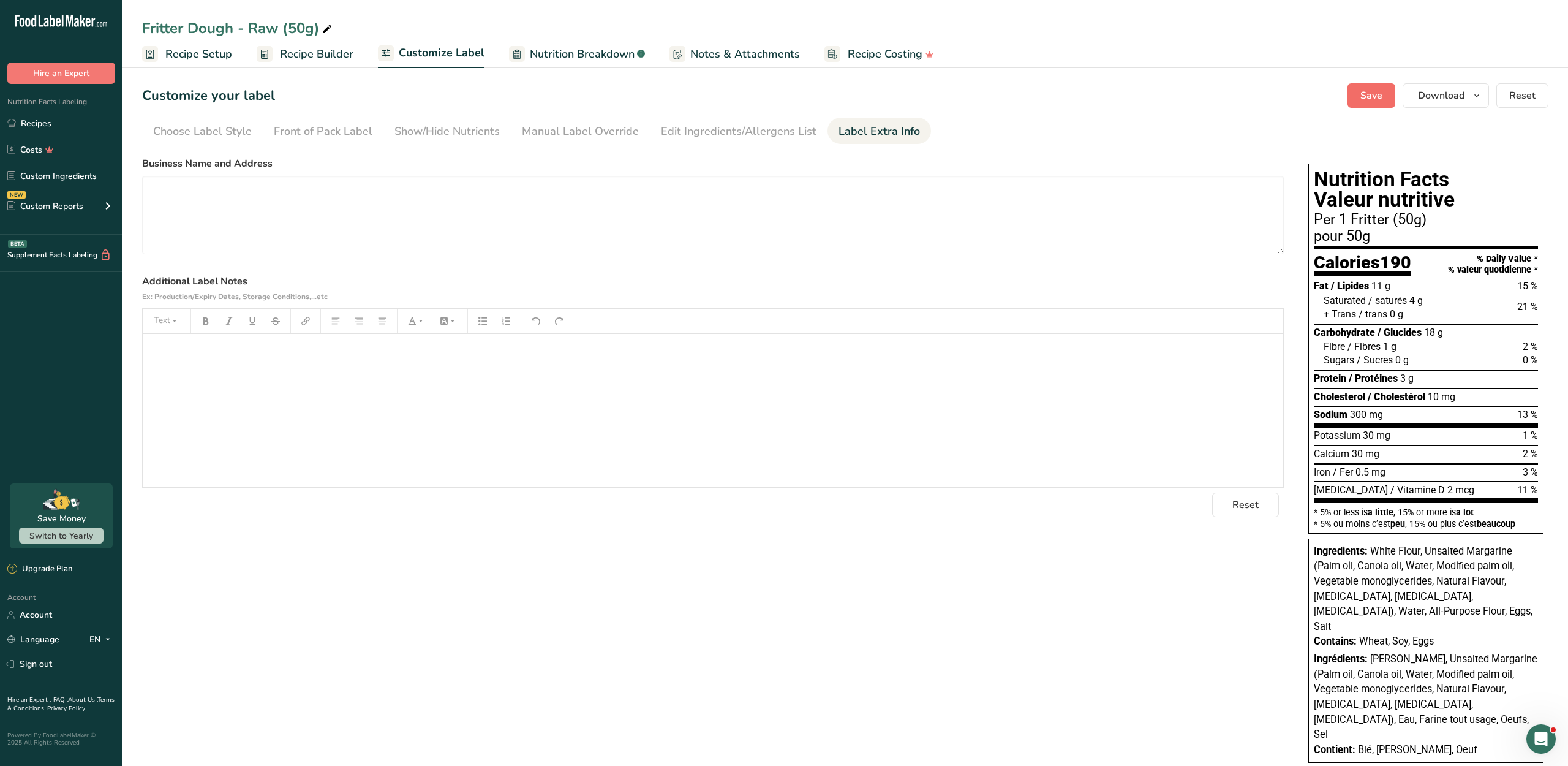
click at [1347, 107] on button "Save" at bounding box center [1371, 95] width 48 height 24
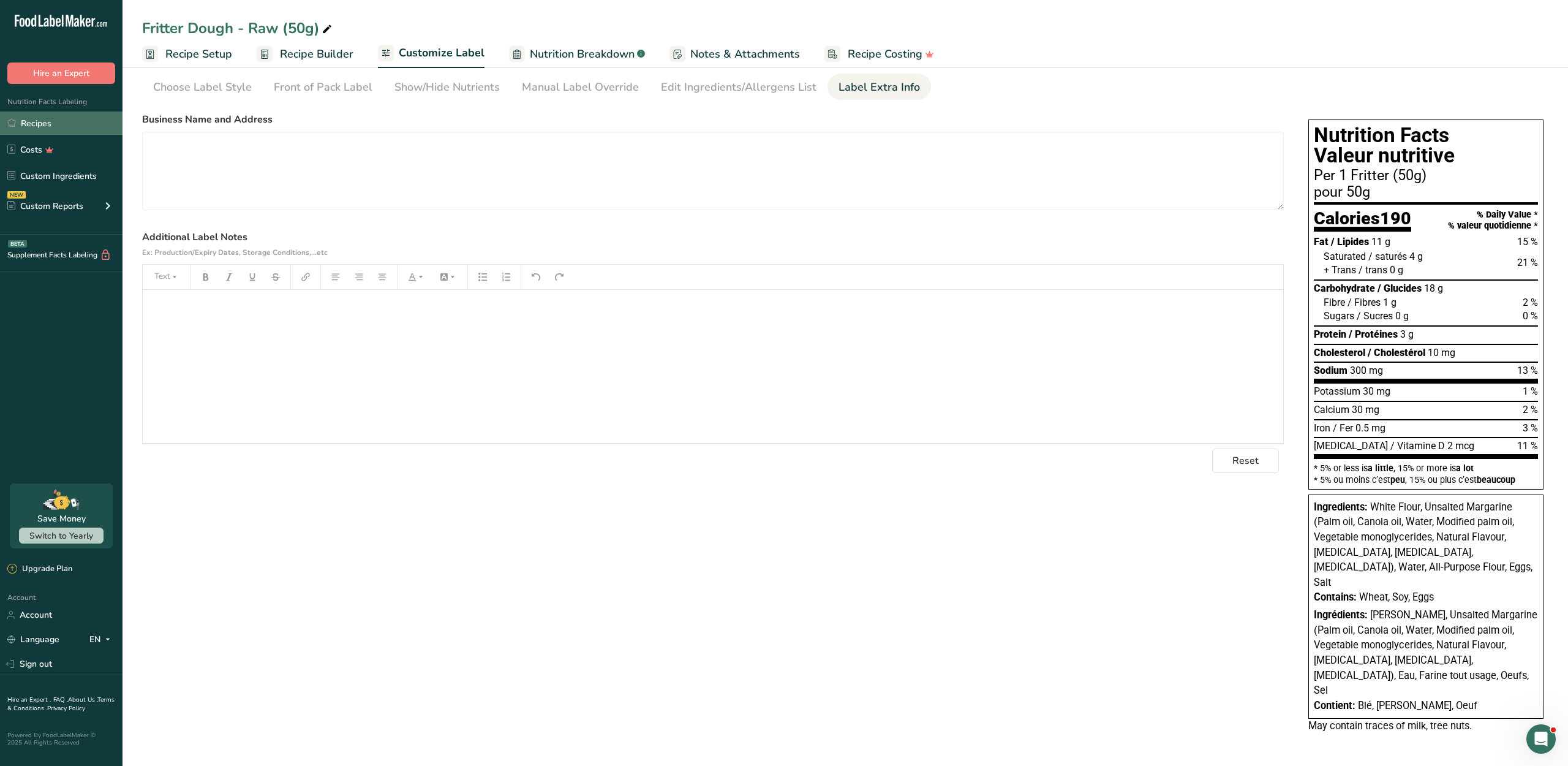
click at [62, 135] on link "Recipes" at bounding box center [61, 123] width 122 height 23
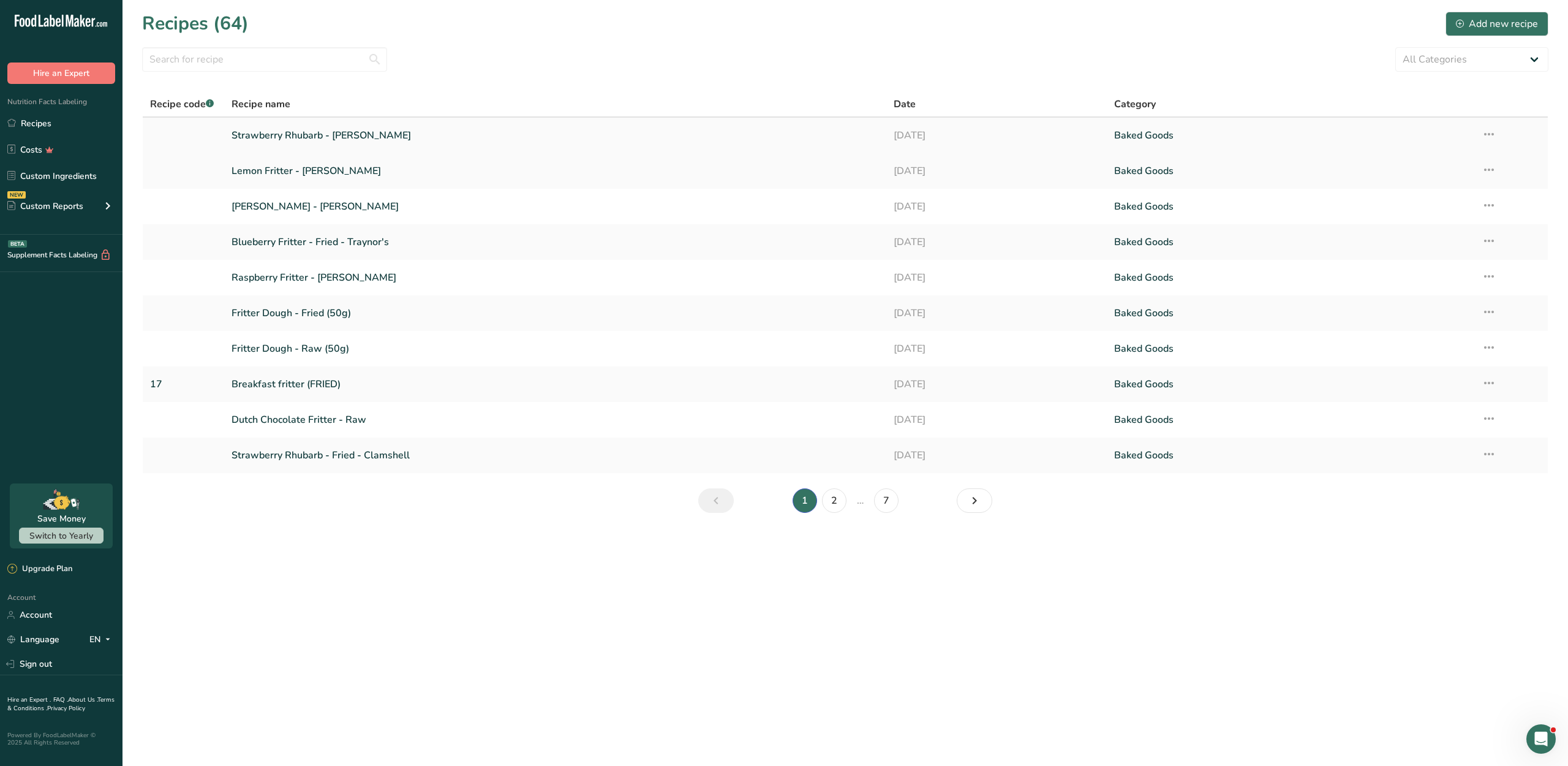
click at [341, 149] on link "Strawberry Rhubarb - [PERSON_NAME]" at bounding box center [555, 135] width 647 height 26
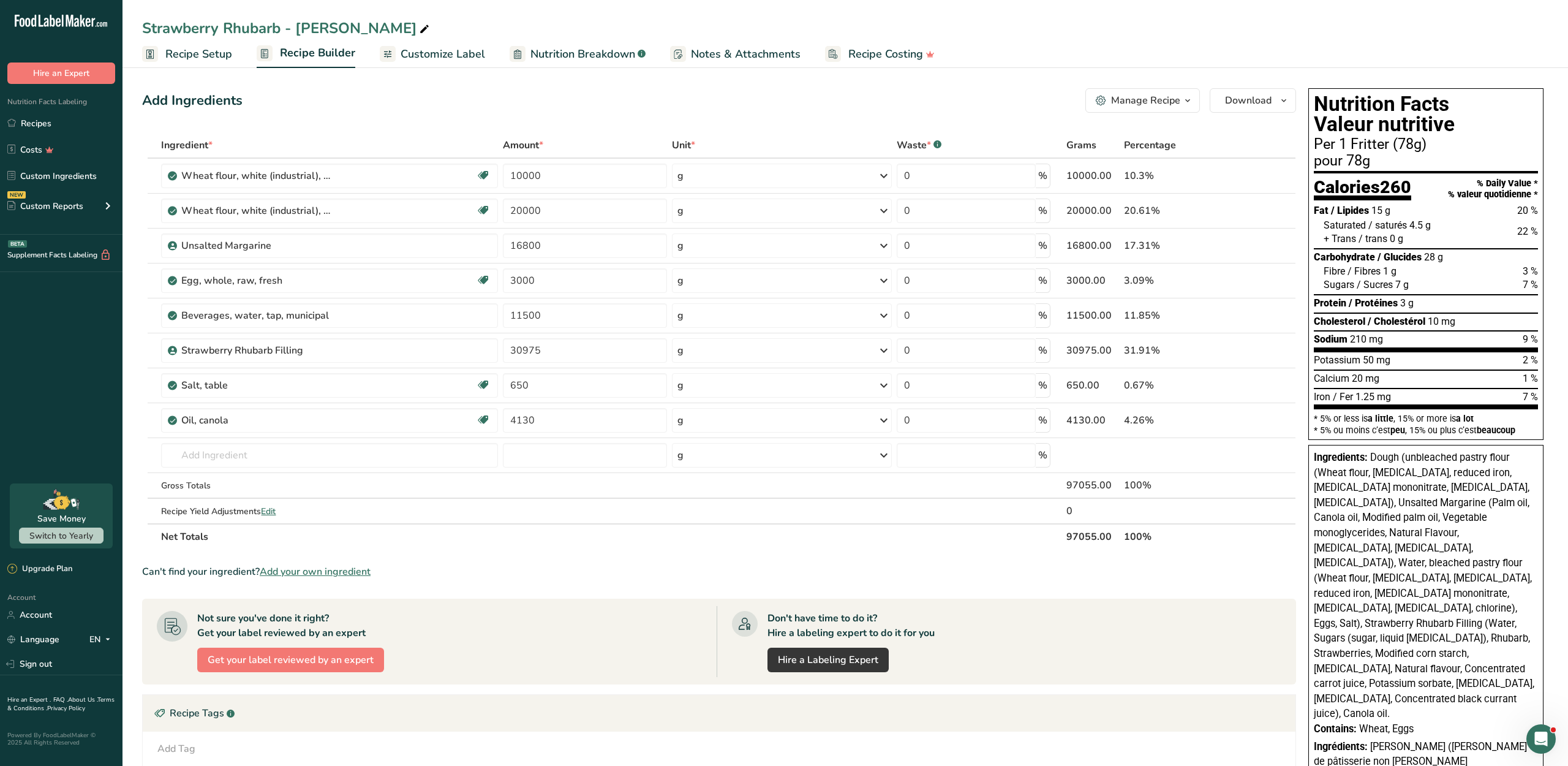
click at [429, 60] on span "Customize Label" at bounding box center [443, 54] width 85 height 17
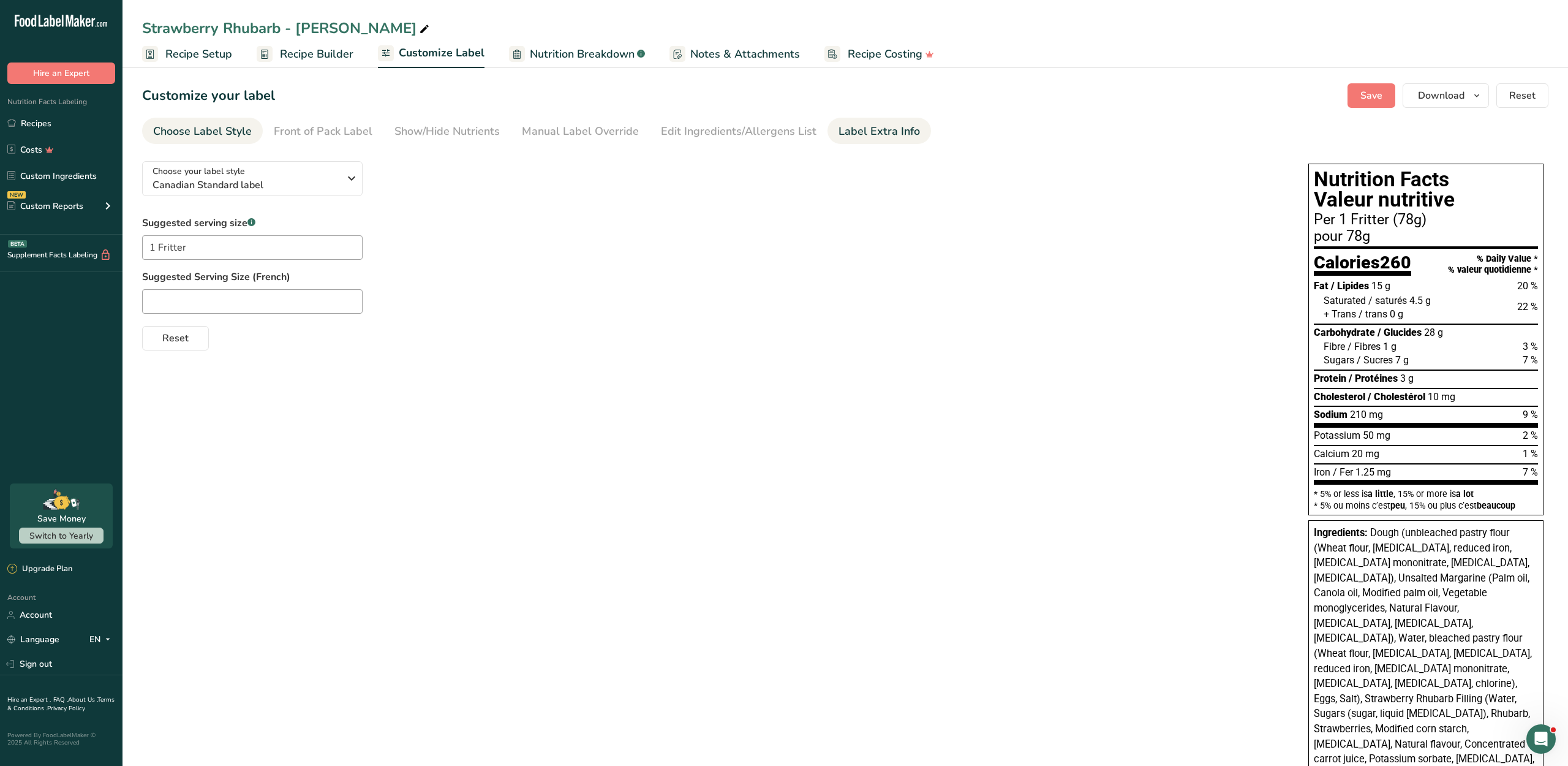
click at [867, 138] on div "Label Extra Info" at bounding box center [878, 131] width 81 height 17
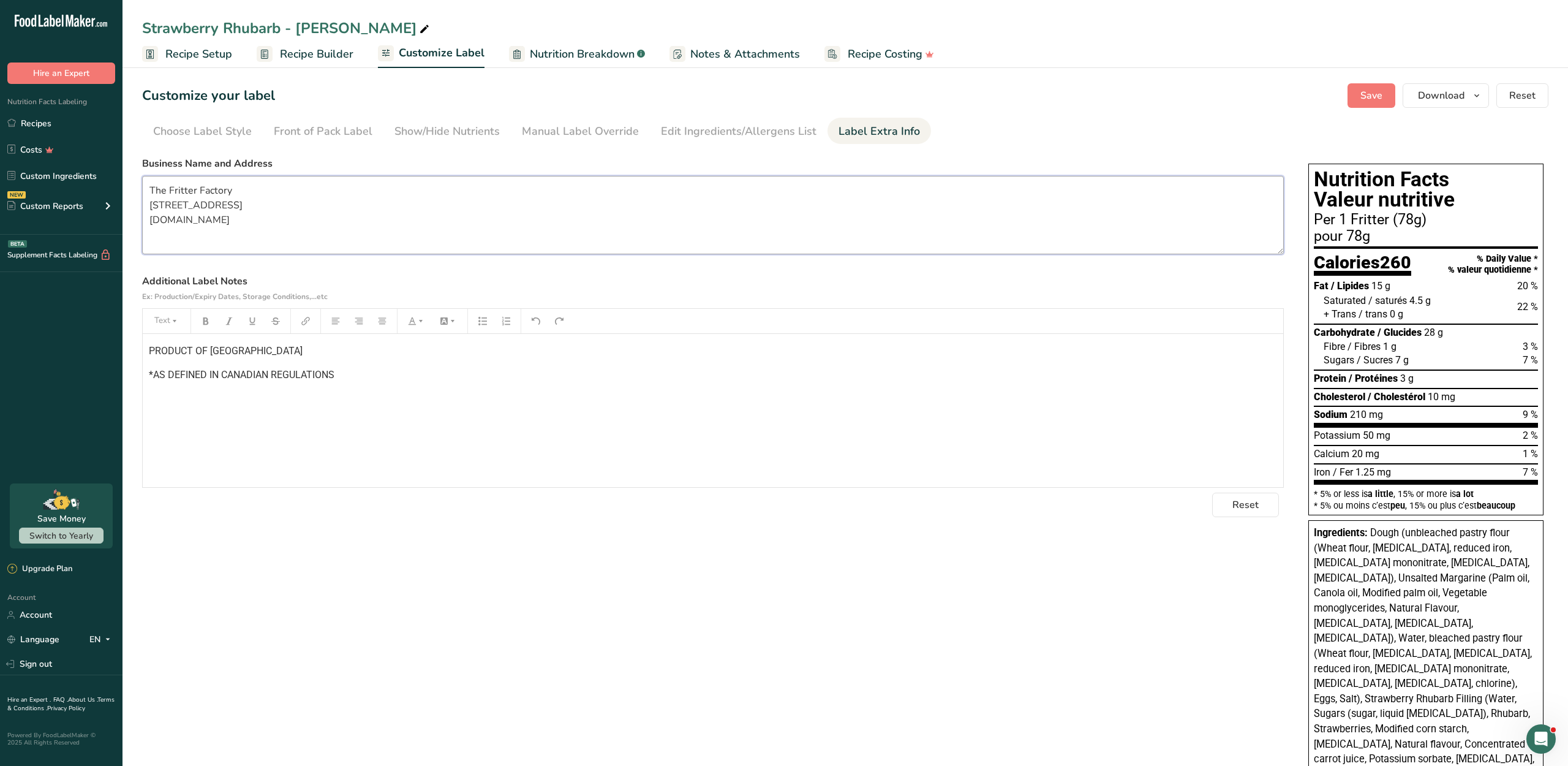
drag, startPoint x: 310, startPoint y: 252, endPoint x: 152, endPoint y: 212, distance: 163.0
click at [153, 212] on textarea "The Fritter Factory [STREET_ADDRESS] [DOMAIN_NAME]" at bounding box center [712, 214] width 1142 height 78
click at [69, 135] on link "Recipes" at bounding box center [61, 123] width 122 height 23
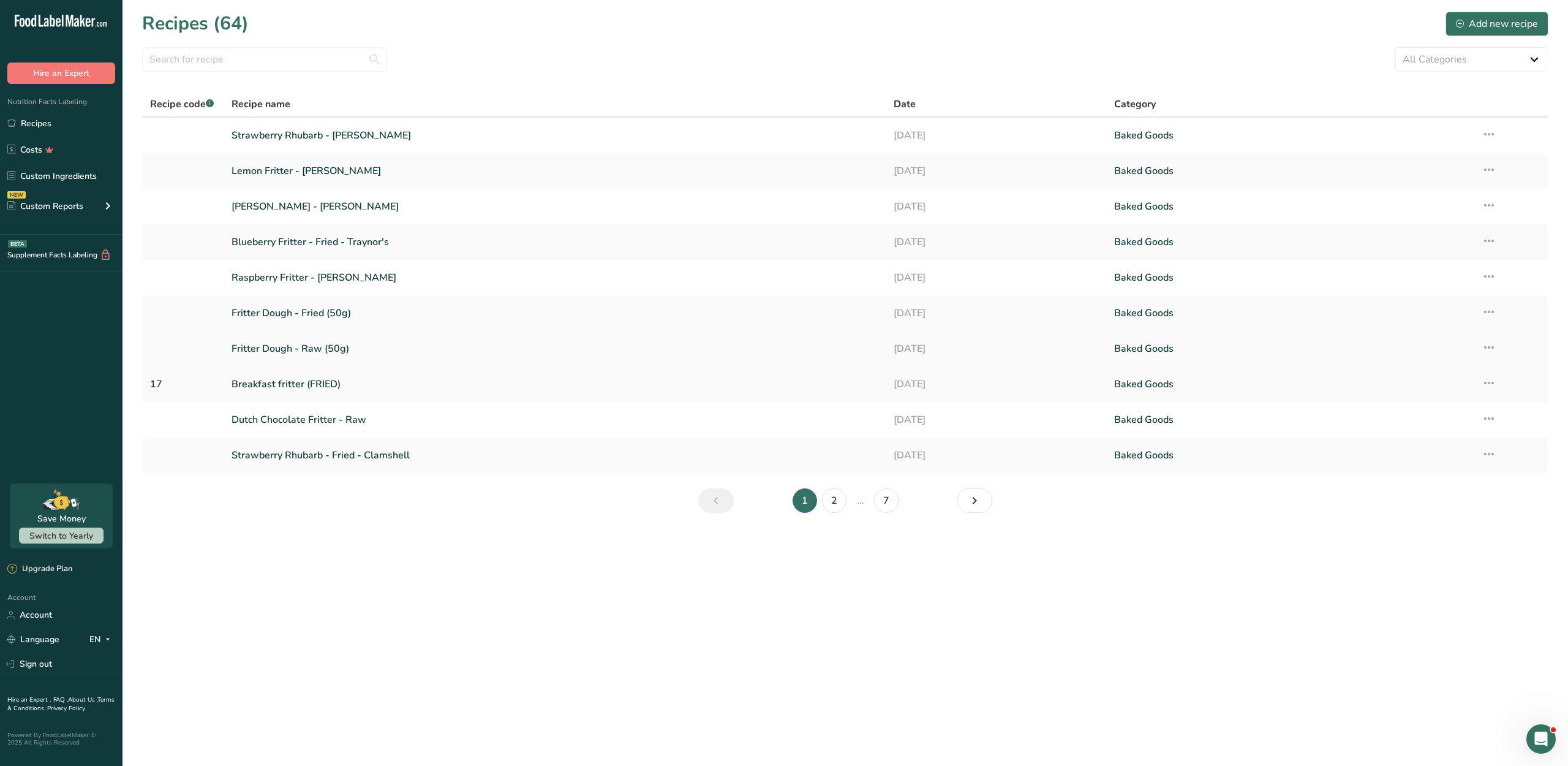
click at [325, 361] on link "Fritter Dough - Raw (50g)" at bounding box center [555, 348] width 647 height 26
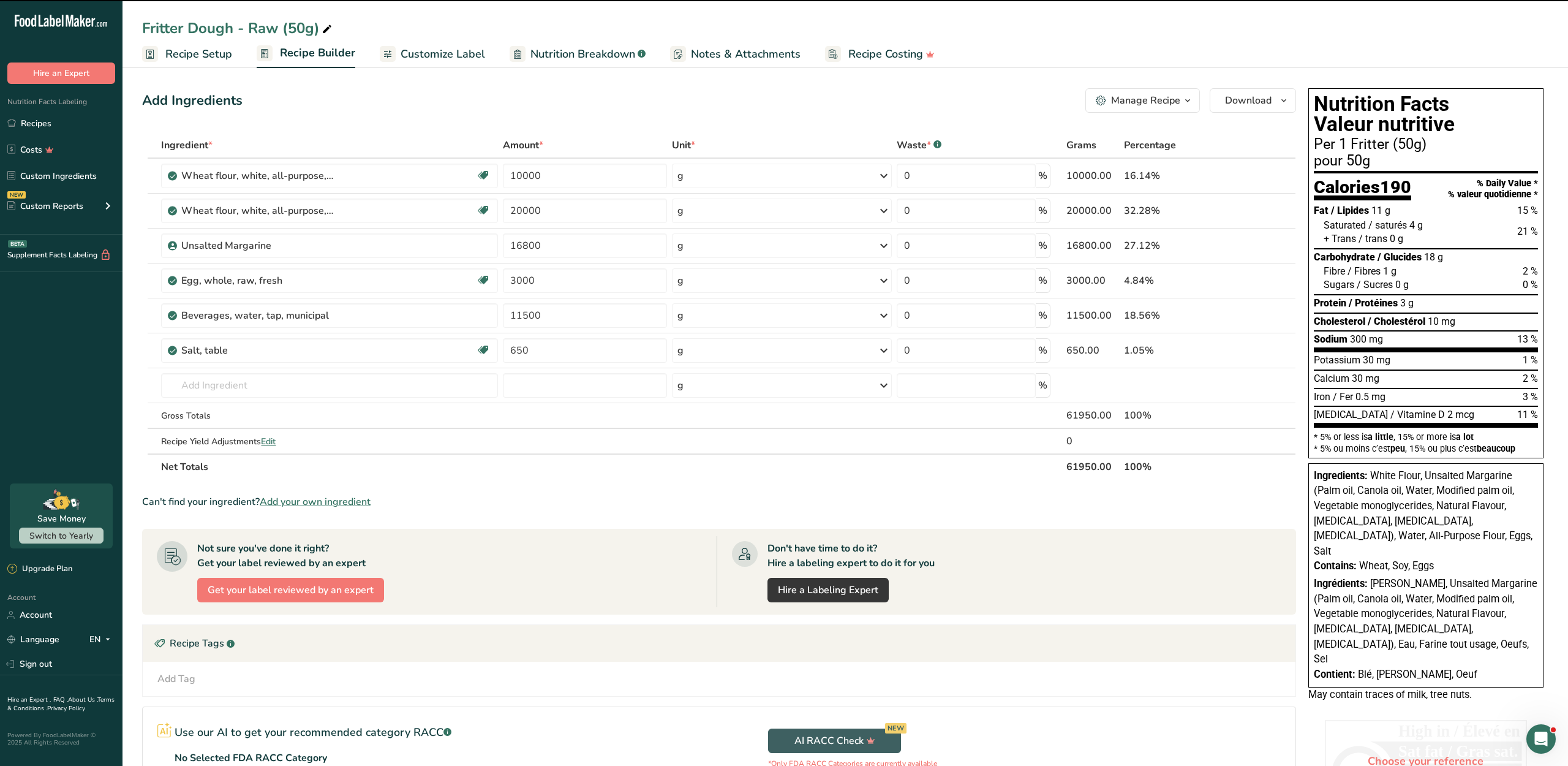
click at [581, 59] on span "Nutrition Breakdown" at bounding box center [582, 54] width 105 height 17
select select "Calories"
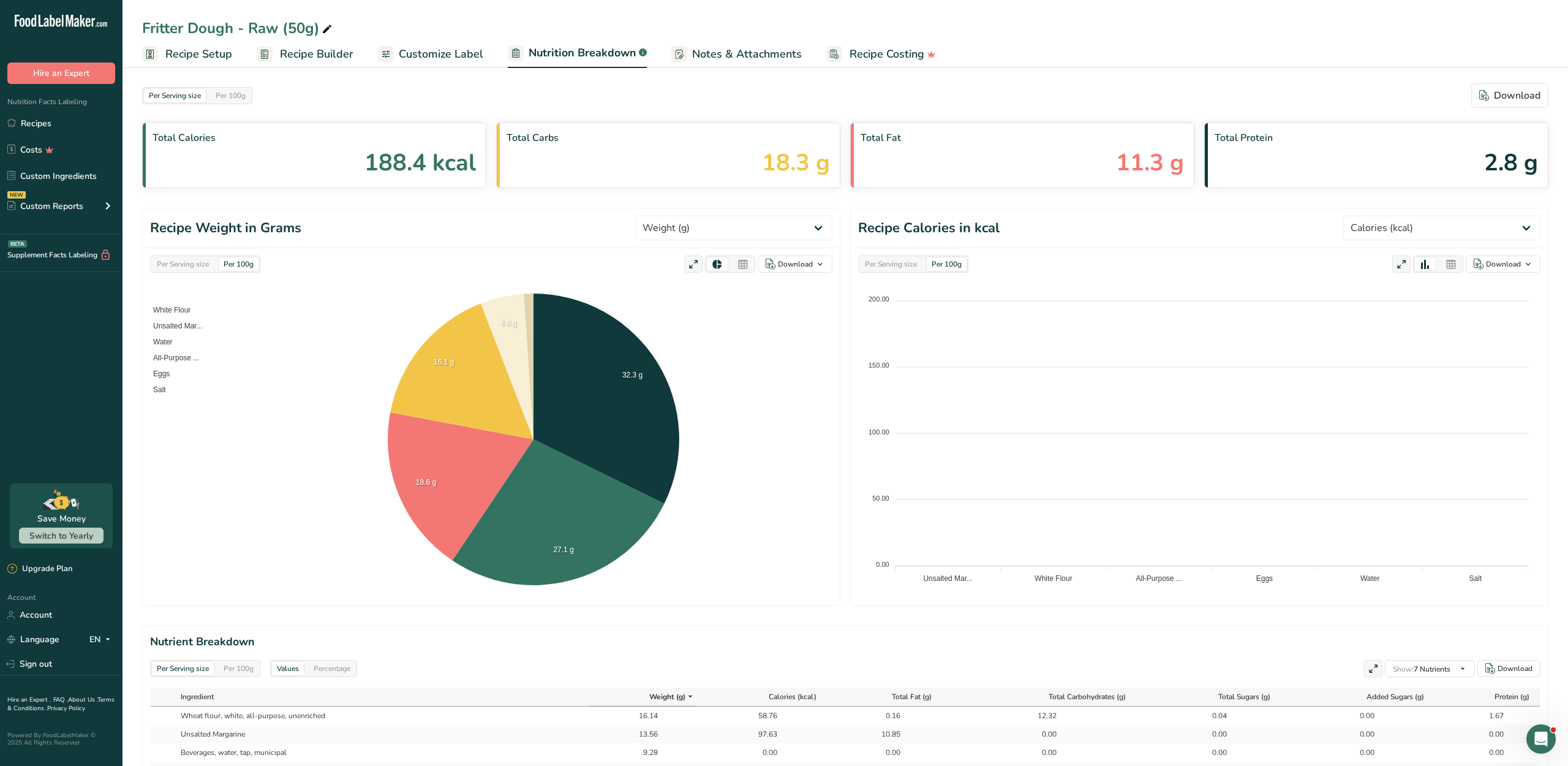
click at [463, 59] on span "Customize Label" at bounding box center [441, 54] width 85 height 17
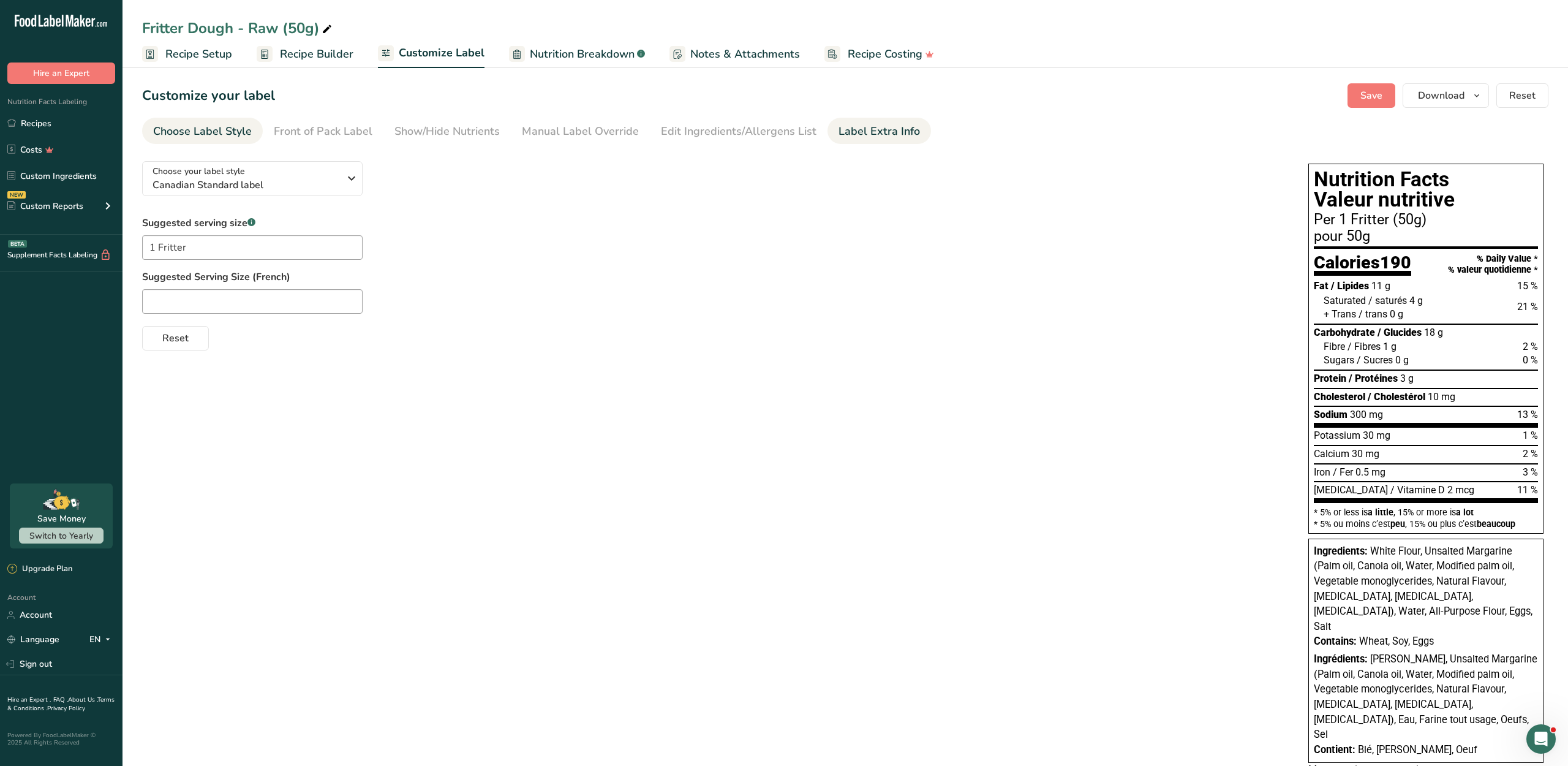
click at [838, 145] on link "Label Extra Info" at bounding box center [878, 132] width 81 height 28
click at [518, 239] on textarea at bounding box center [712, 214] width 1142 height 78
paste textarea "The Fritter Factory [STREET_ADDRESS] [DOMAIN_NAME]"
type textarea "The Fritter Factory [STREET_ADDRESS] [DOMAIN_NAME]"
click at [378, 427] on div "﻿" at bounding box center [712, 410] width 1140 height 153
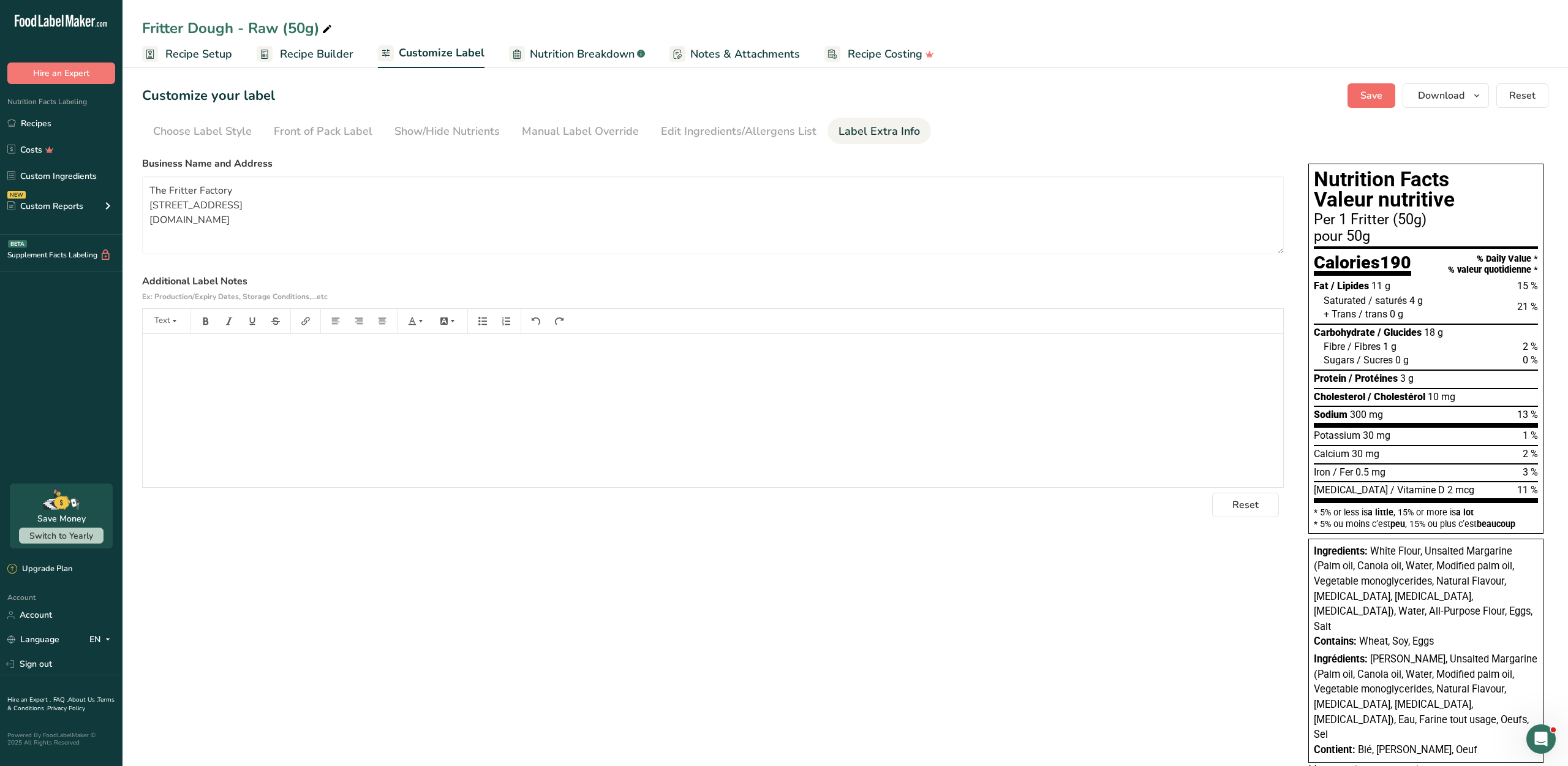
click at [1347, 93] on button "Save" at bounding box center [1371, 95] width 48 height 24
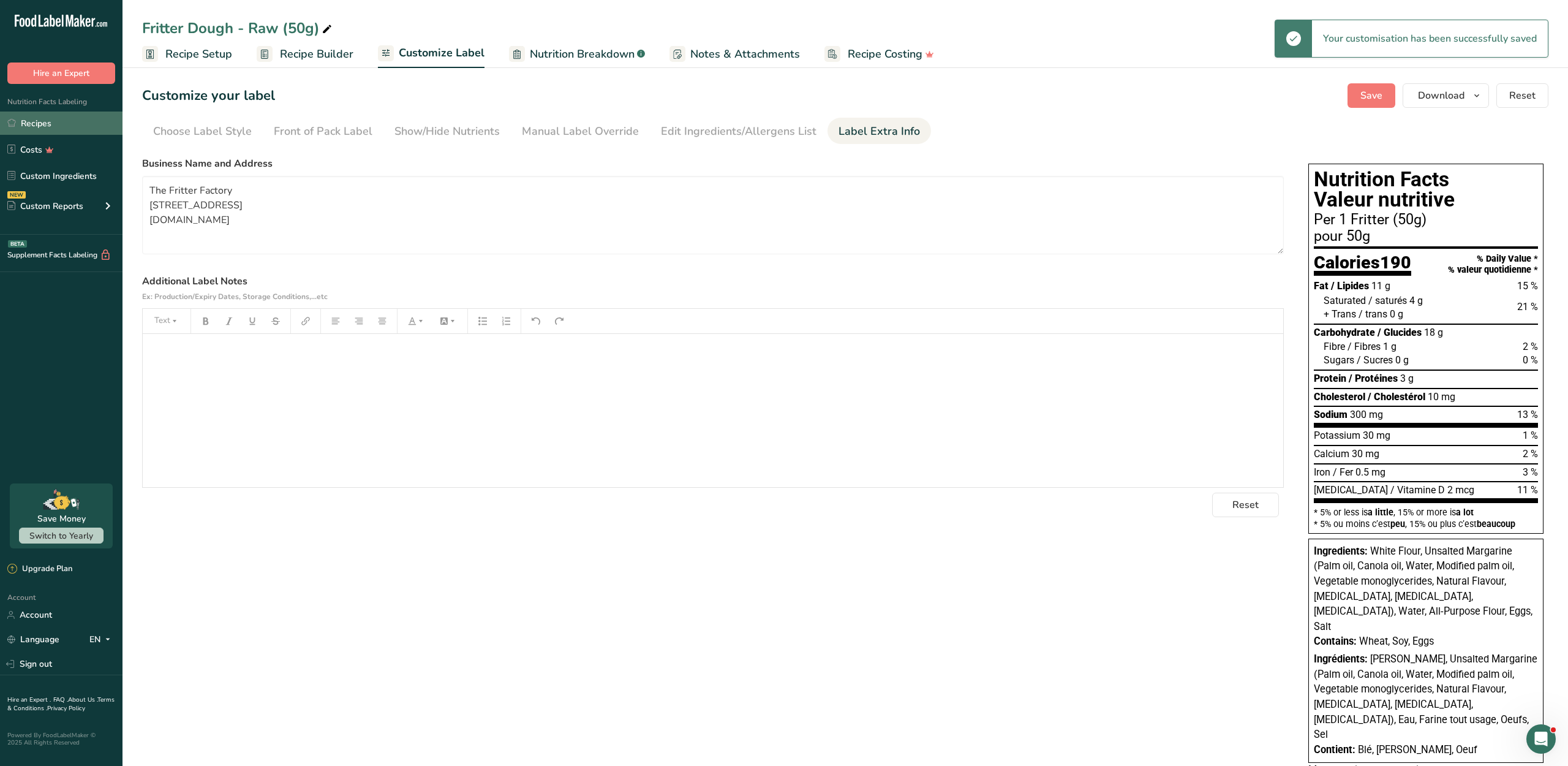
click at [78, 135] on link "Recipes" at bounding box center [61, 123] width 122 height 23
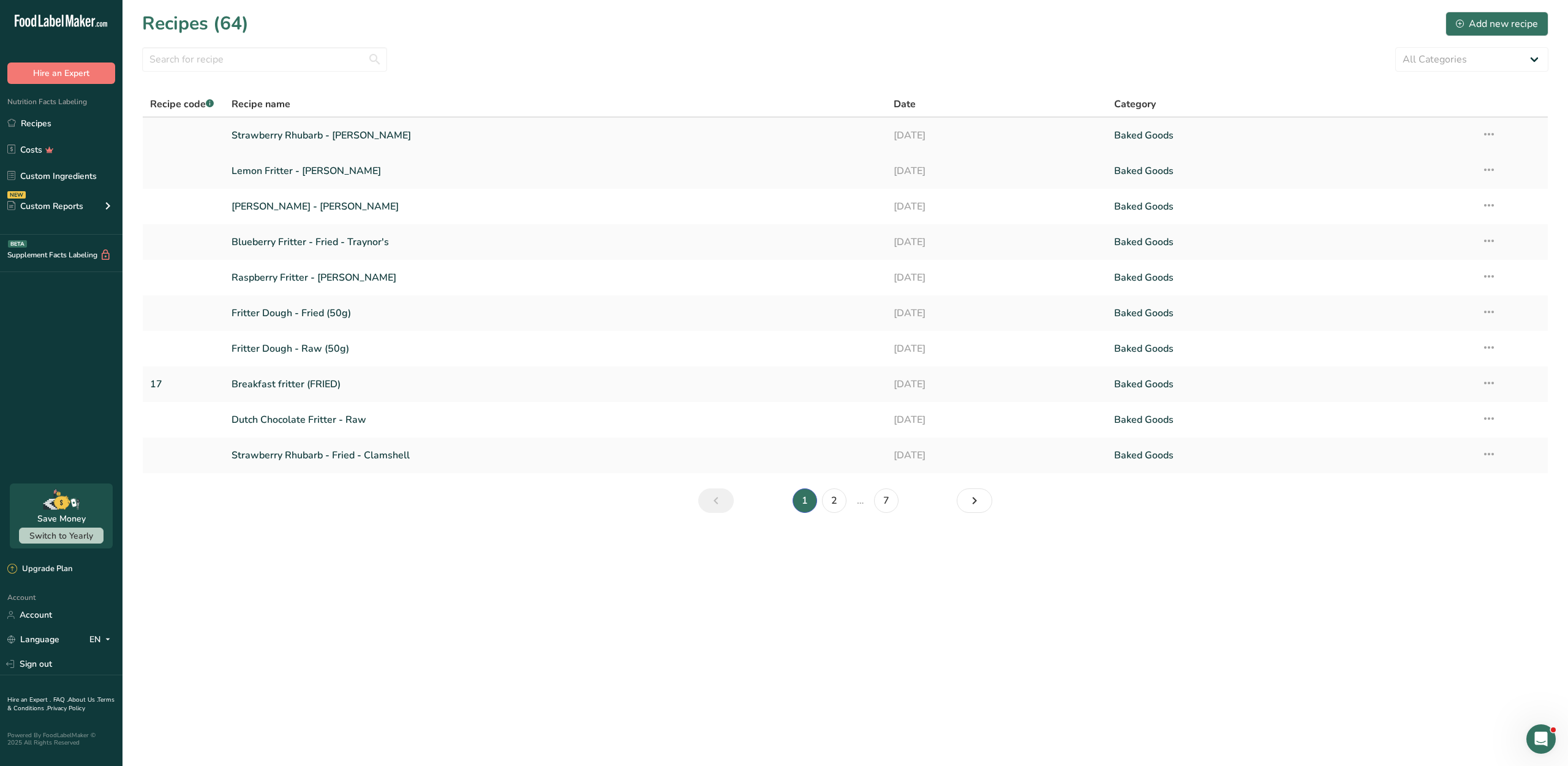
click at [276, 135] on link "Strawberry Rhubarb - [PERSON_NAME]" at bounding box center [555, 135] width 647 height 26
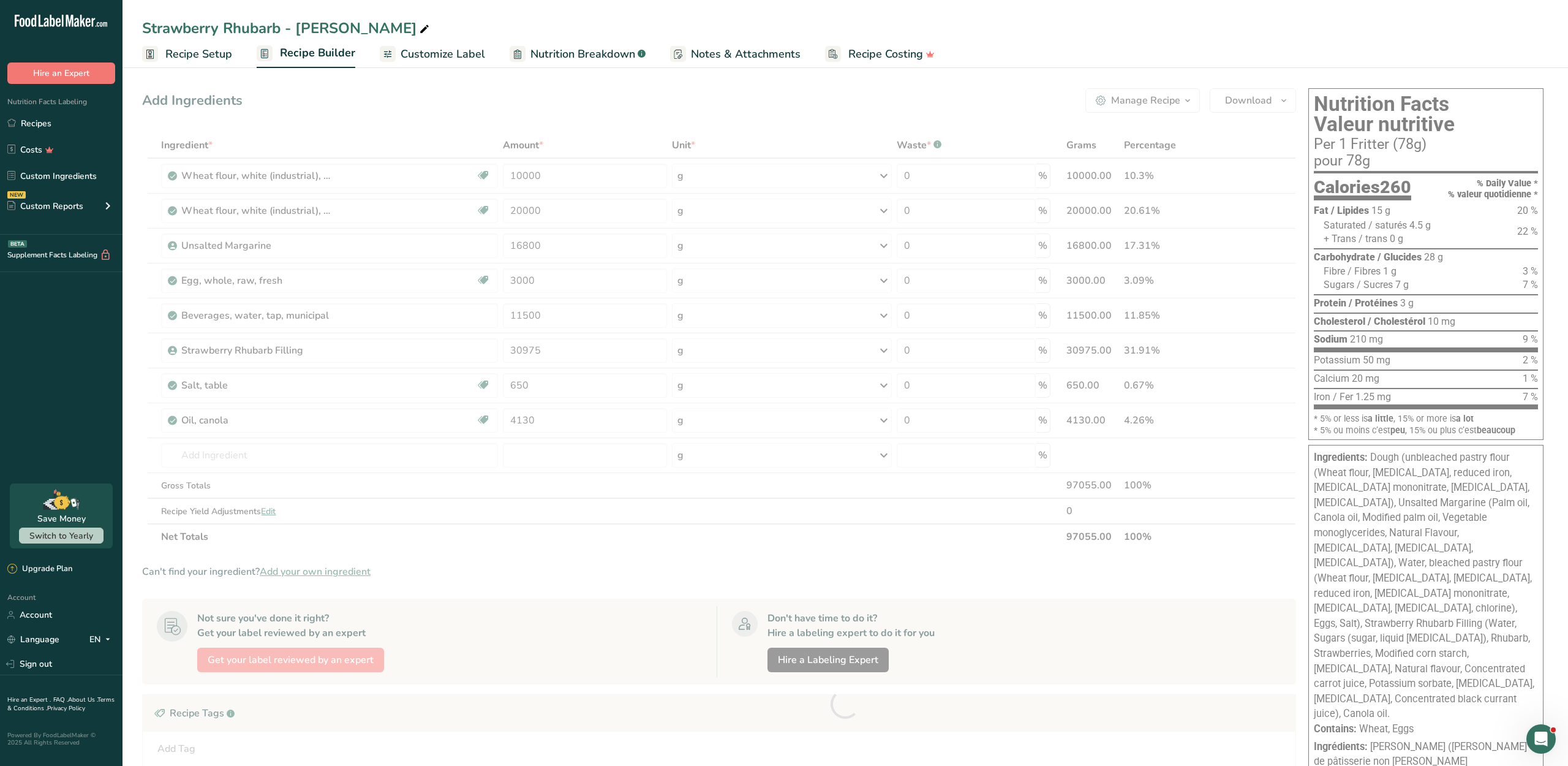
click at [447, 53] on span "Customize Label" at bounding box center [443, 54] width 85 height 17
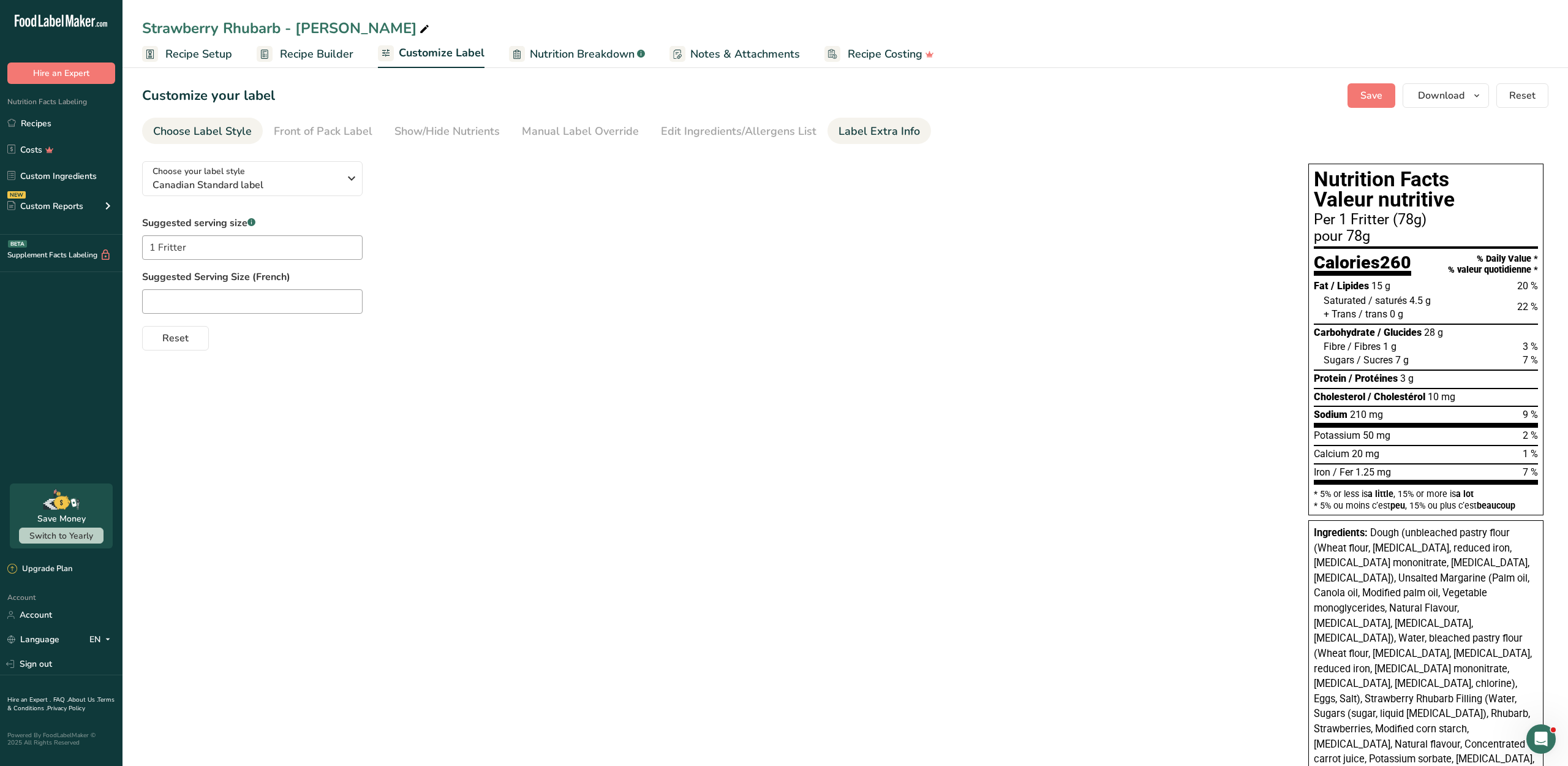
click at [864, 136] on link "Label Extra Info" at bounding box center [878, 132] width 81 height 28
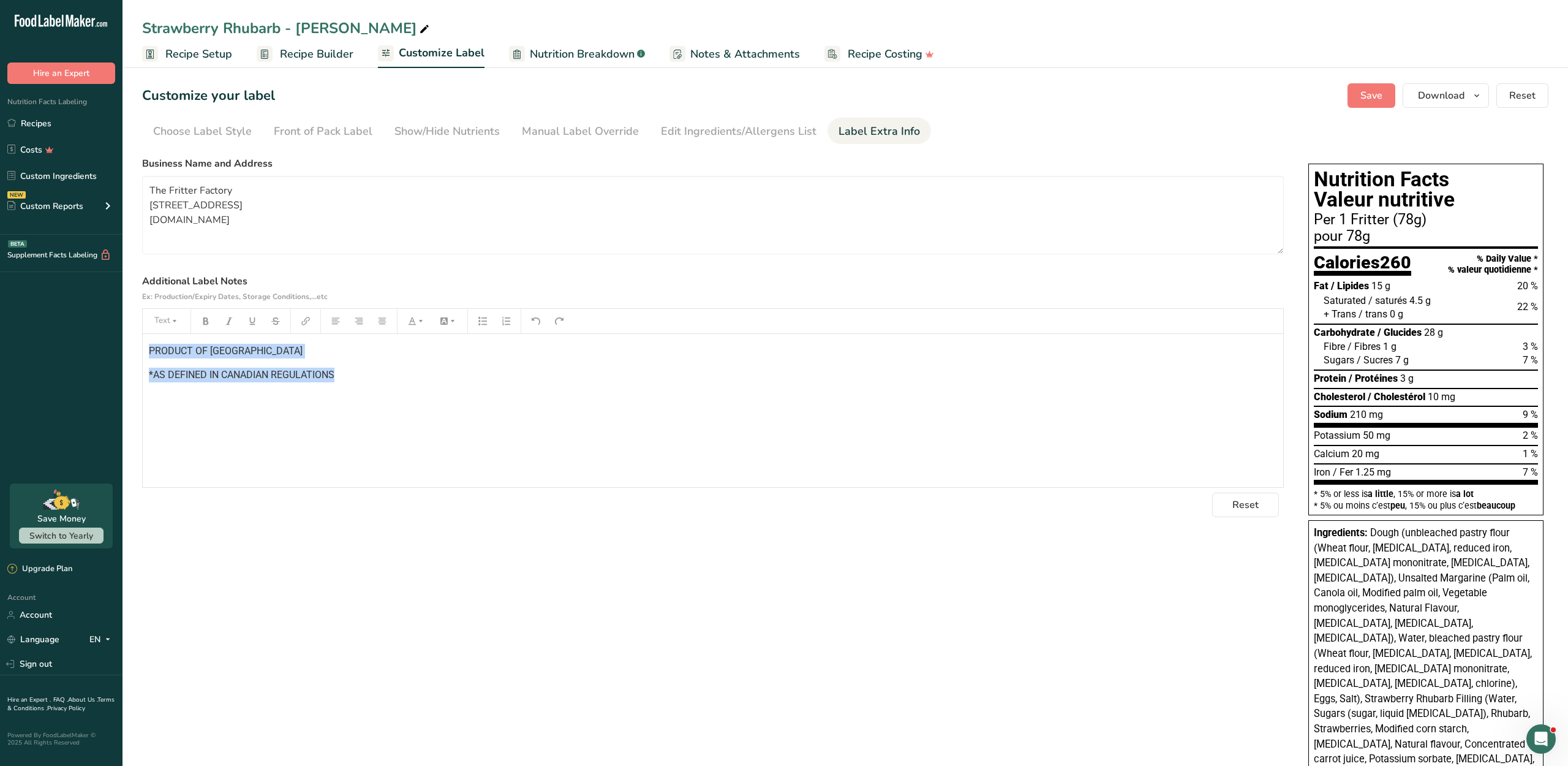
drag, startPoint x: 430, startPoint y: 407, endPoint x: 149, endPoint y: 386, distance: 281.8
click at [149, 386] on div "PRODUCT OF CANADA *AS DEFINED IN CANADIAN REGULATIONS" at bounding box center [712, 410] width 1140 height 153
copy div "PRODUCT OF CANADA *AS DEFINED IN CANADIAN REGULATIONS"
click at [49, 135] on link "Recipes" at bounding box center [61, 123] width 122 height 23
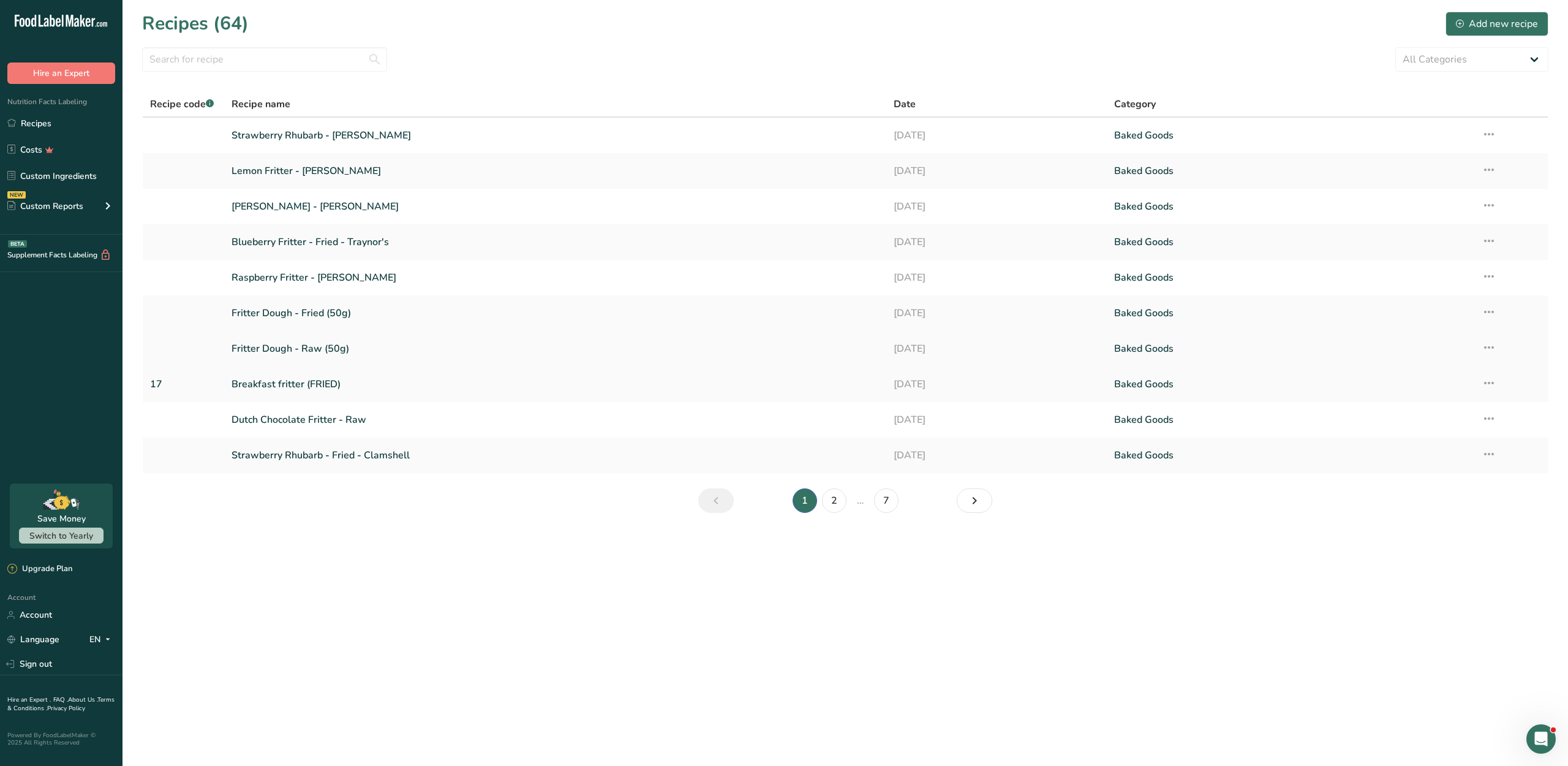
click at [294, 354] on link "Fritter Dough - Raw (50g)" at bounding box center [555, 348] width 647 height 26
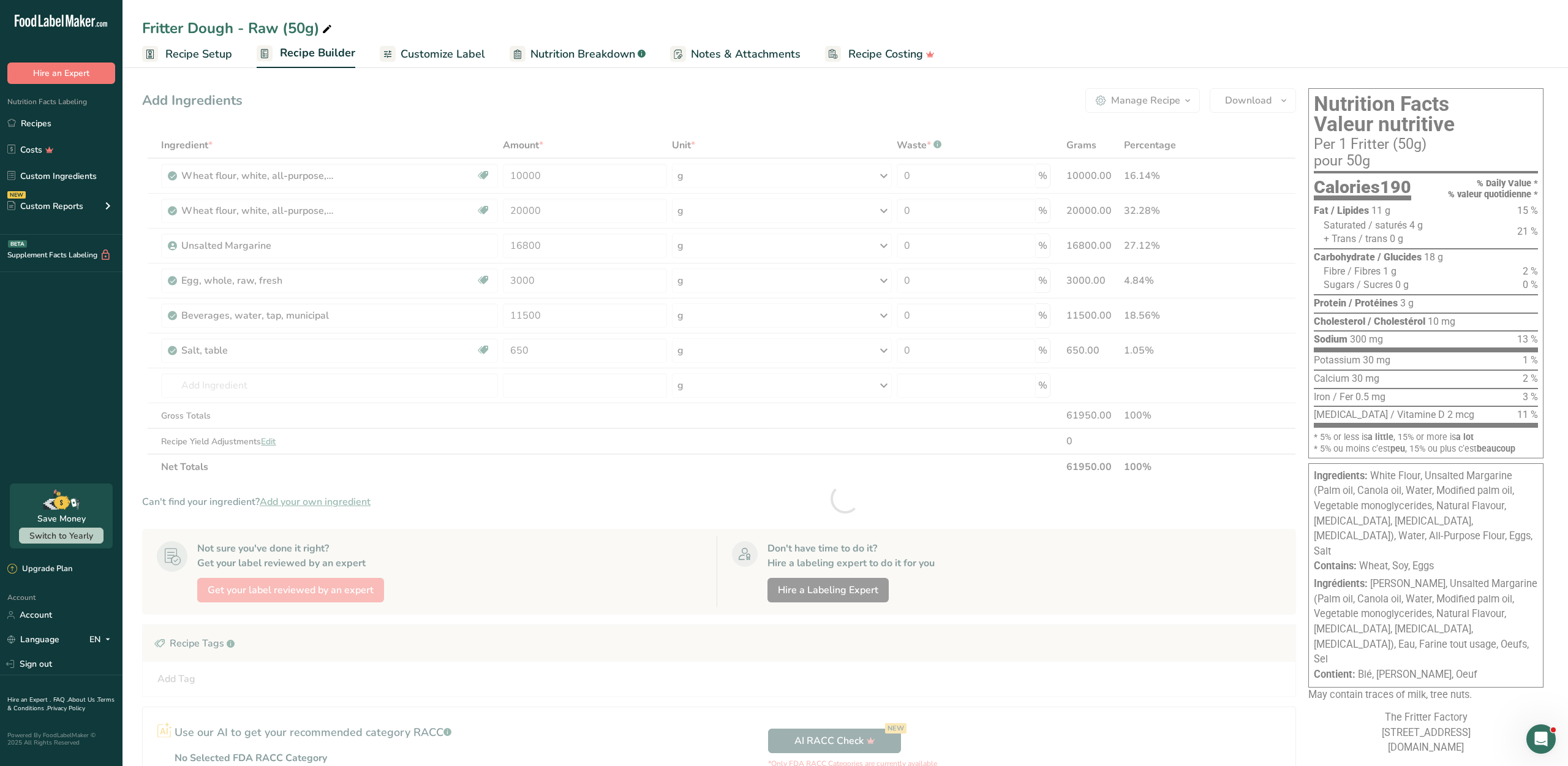
click at [882, 49] on span "Recipe Costing" at bounding box center [886, 54] width 75 height 17
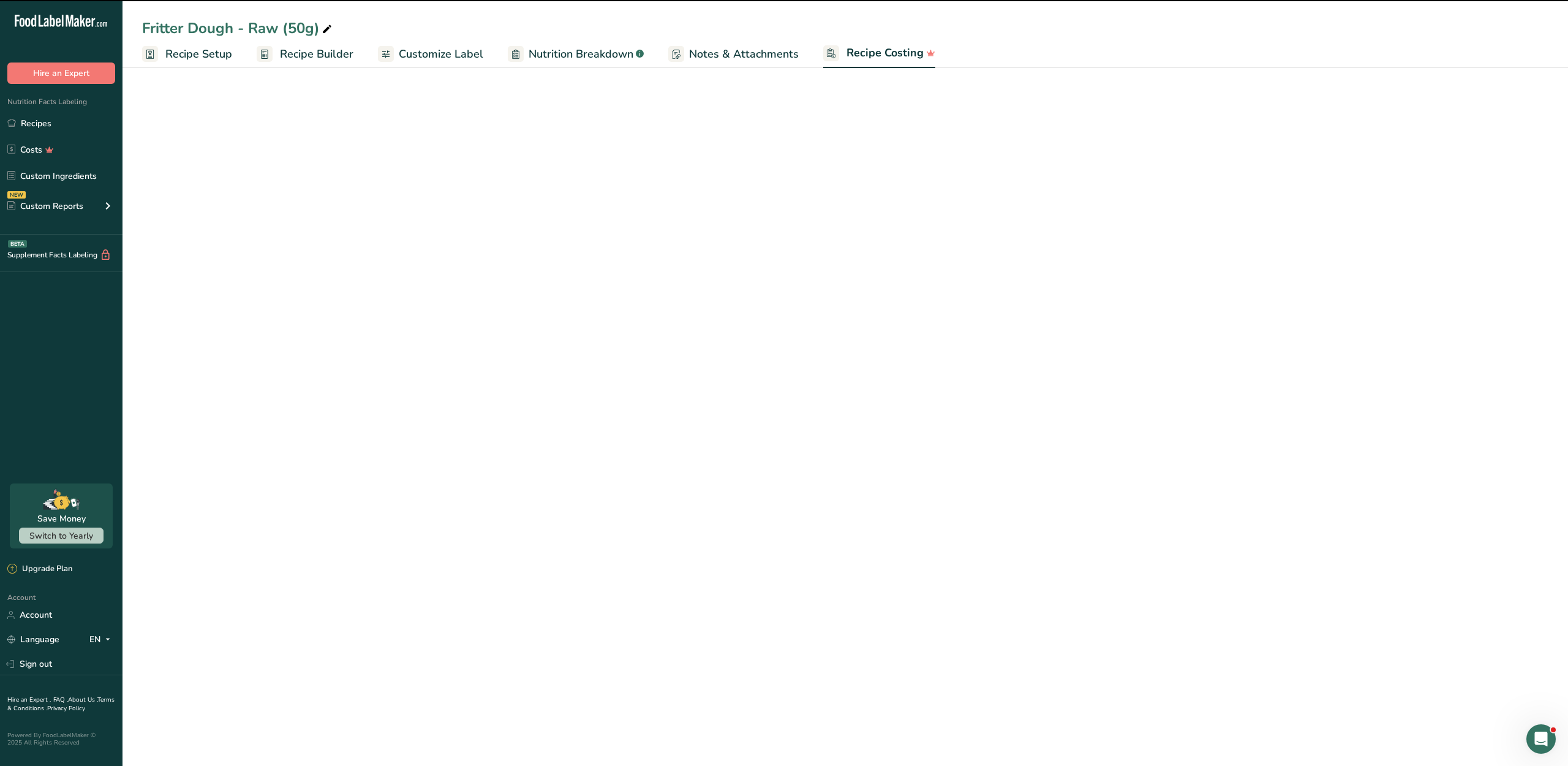
click at [751, 64] on link "Notes & Attachments" at bounding box center [734, 54] width 130 height 28
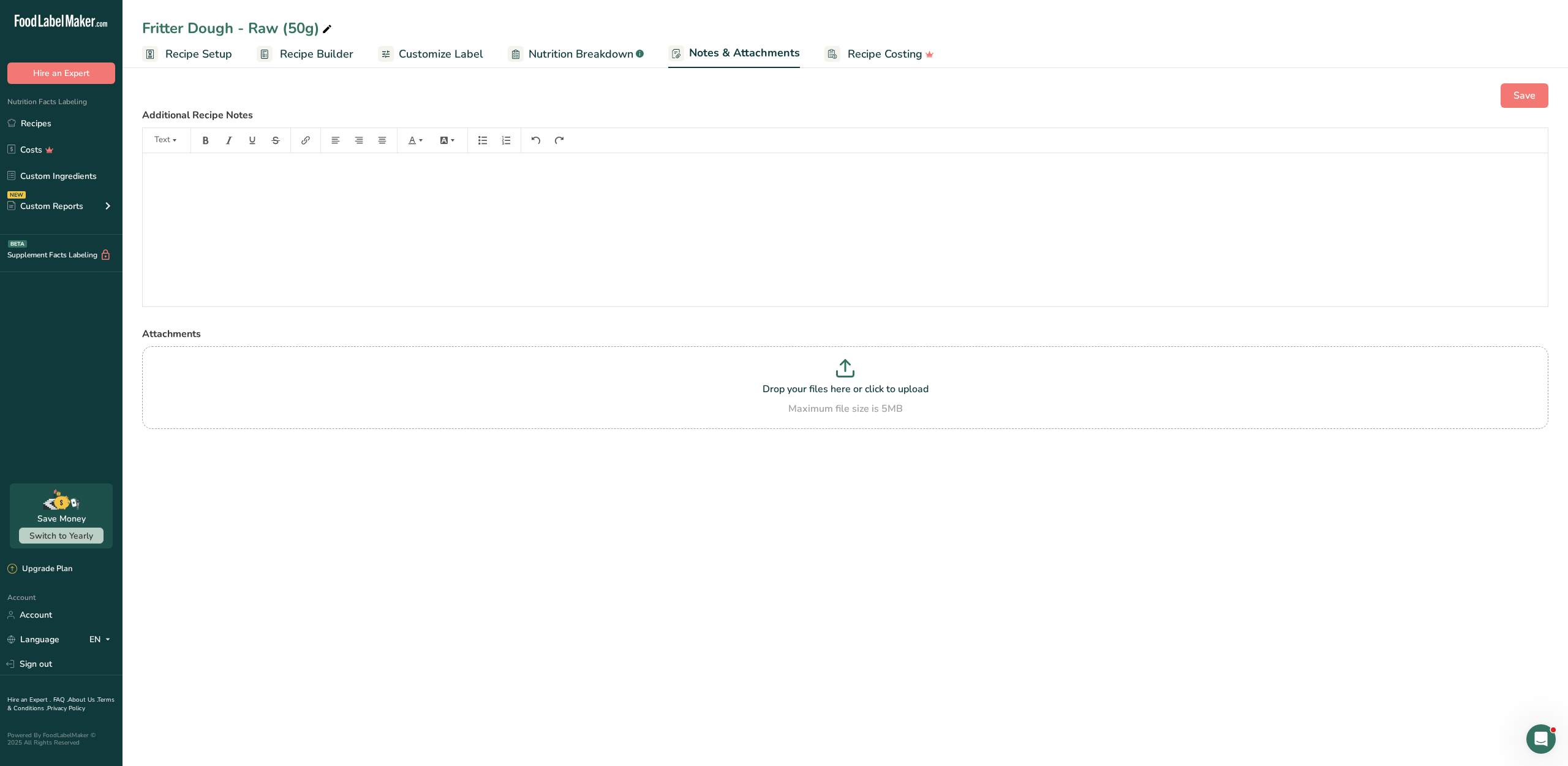
click at [603, 50] on span "Nutrition Breakdown" at bounding box center [581, 54] width 105 height 17
select select "Calories"
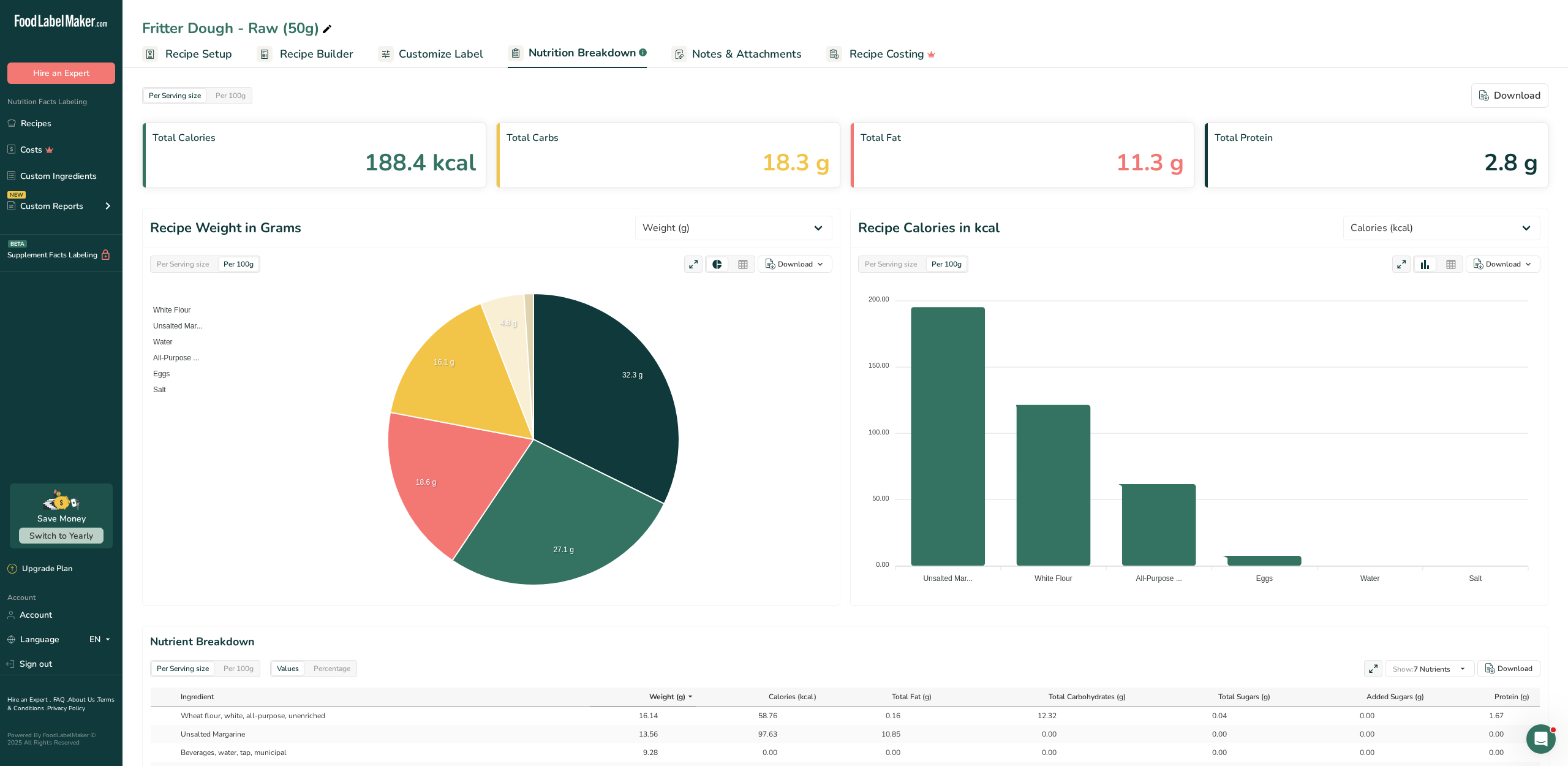
click at [476, 64] on link "Customize Label" at bounding box center [431, 54] width 105 height 28
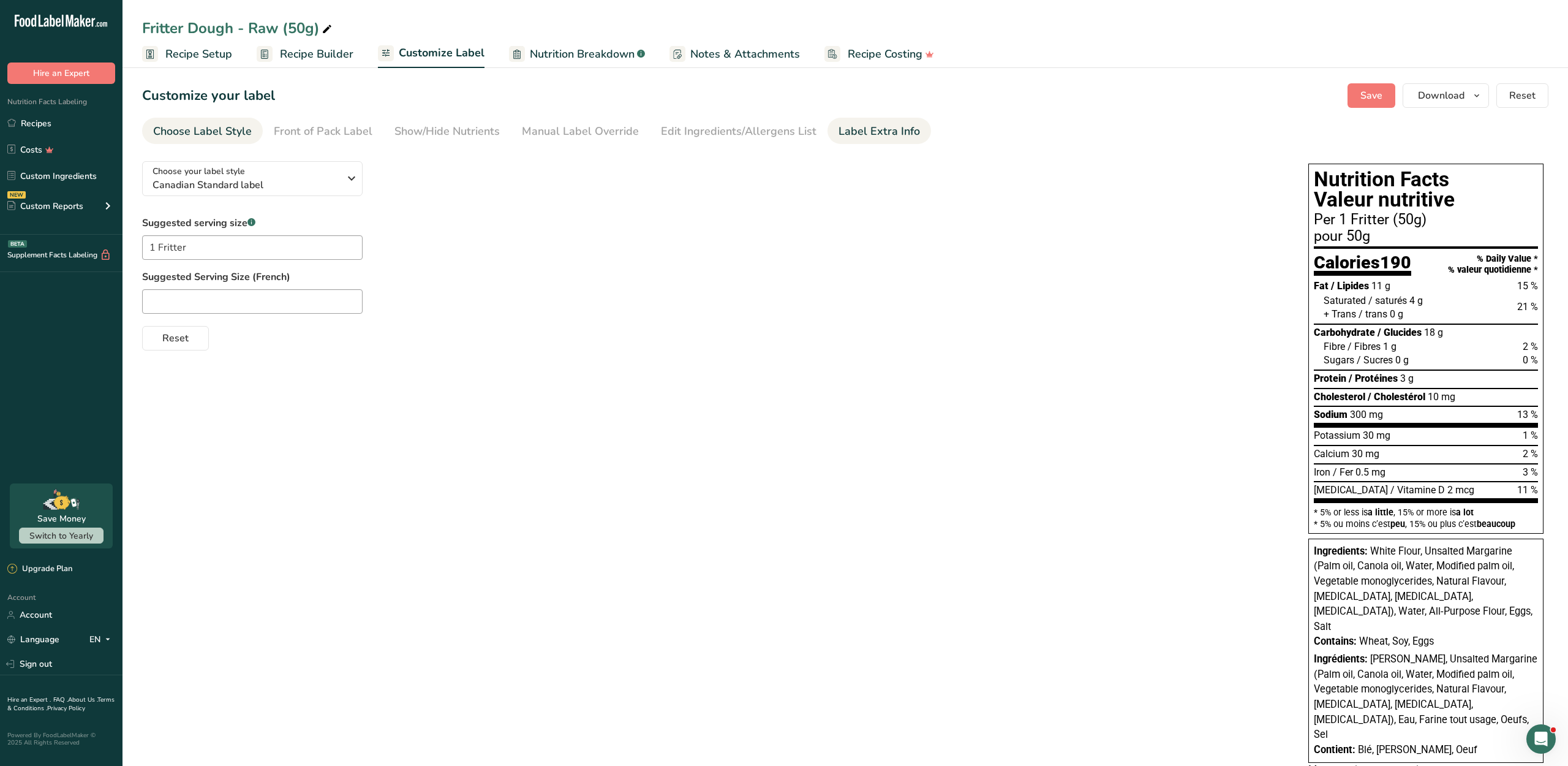
click at [877, 140] on div "Label Extra Info" at bounding box center [878, 131] width 81 height 17
click at [459, 405] on div "﻿" at bounding box center [712, 410] width 1140 height 153
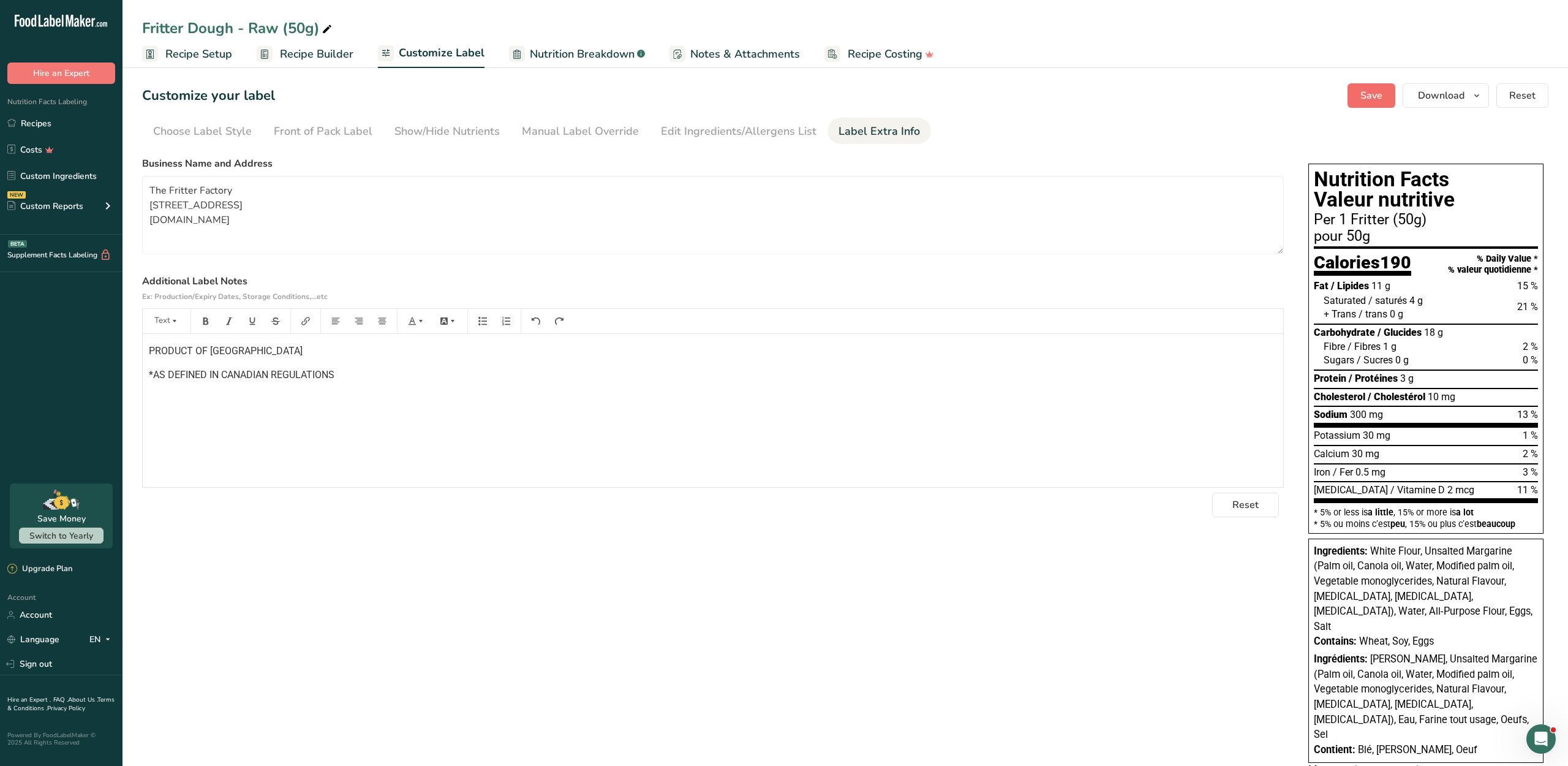
click at [1347, 108] on button "Save" at bounding box center [1371, 95] width 48 height 24
click at [1402, 108] on button "Download" at bounding box center [1445, 95] width 86 height 24
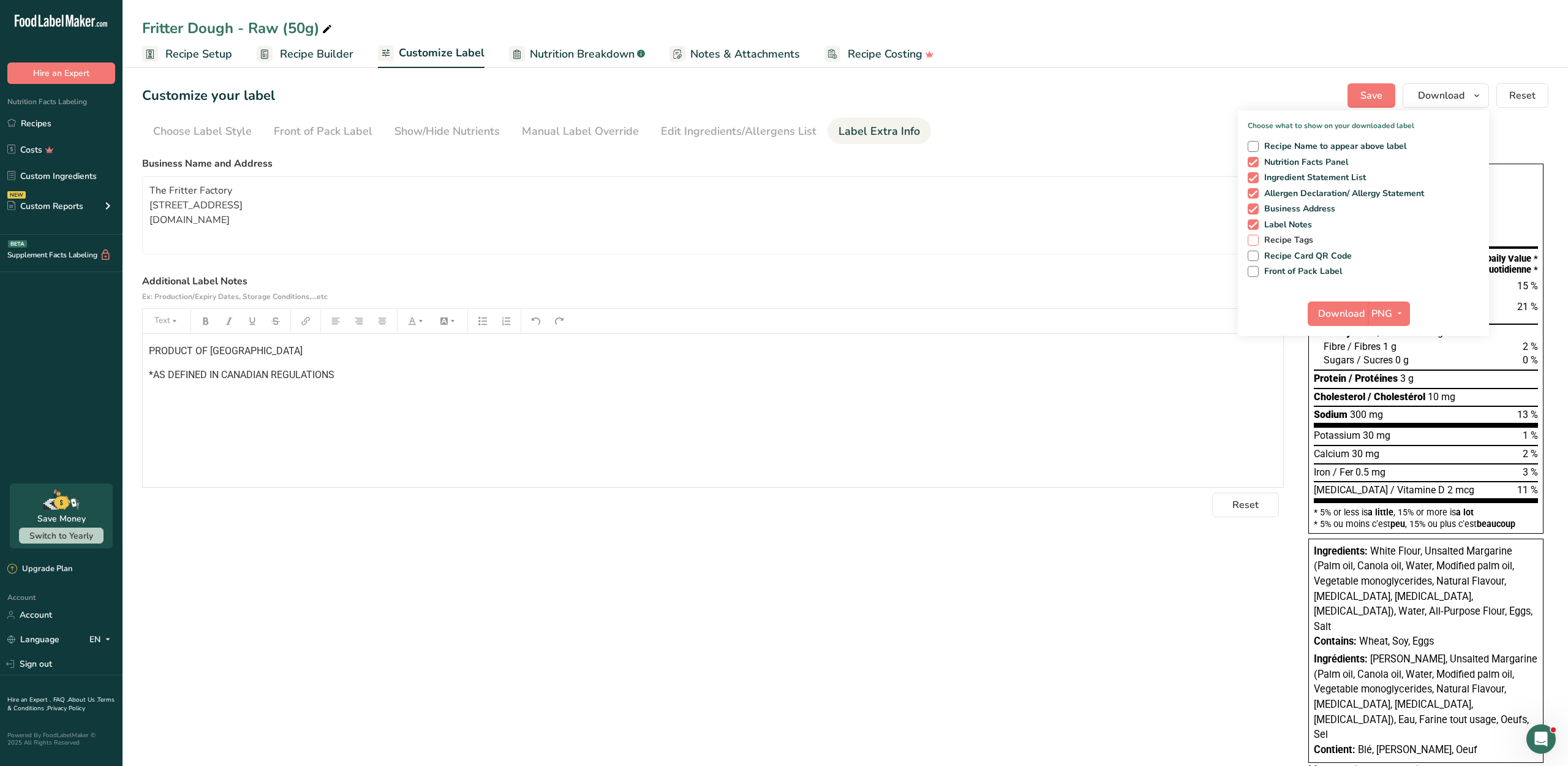
click at [1248, 246] on span at bounding box center [1253, 240] width 11 height 11
click at [1248, 244] on input "Recipe Tags" at bounding box center [1251, 239] width 8 height 8
click at [1248, 246] on span at bounding box center [1253, 240] width 11 height 11
click at [1248, 244] on input "Recipe Tags" at bounding box center [1251, 239] width 8 height 8
checkbox input "false"
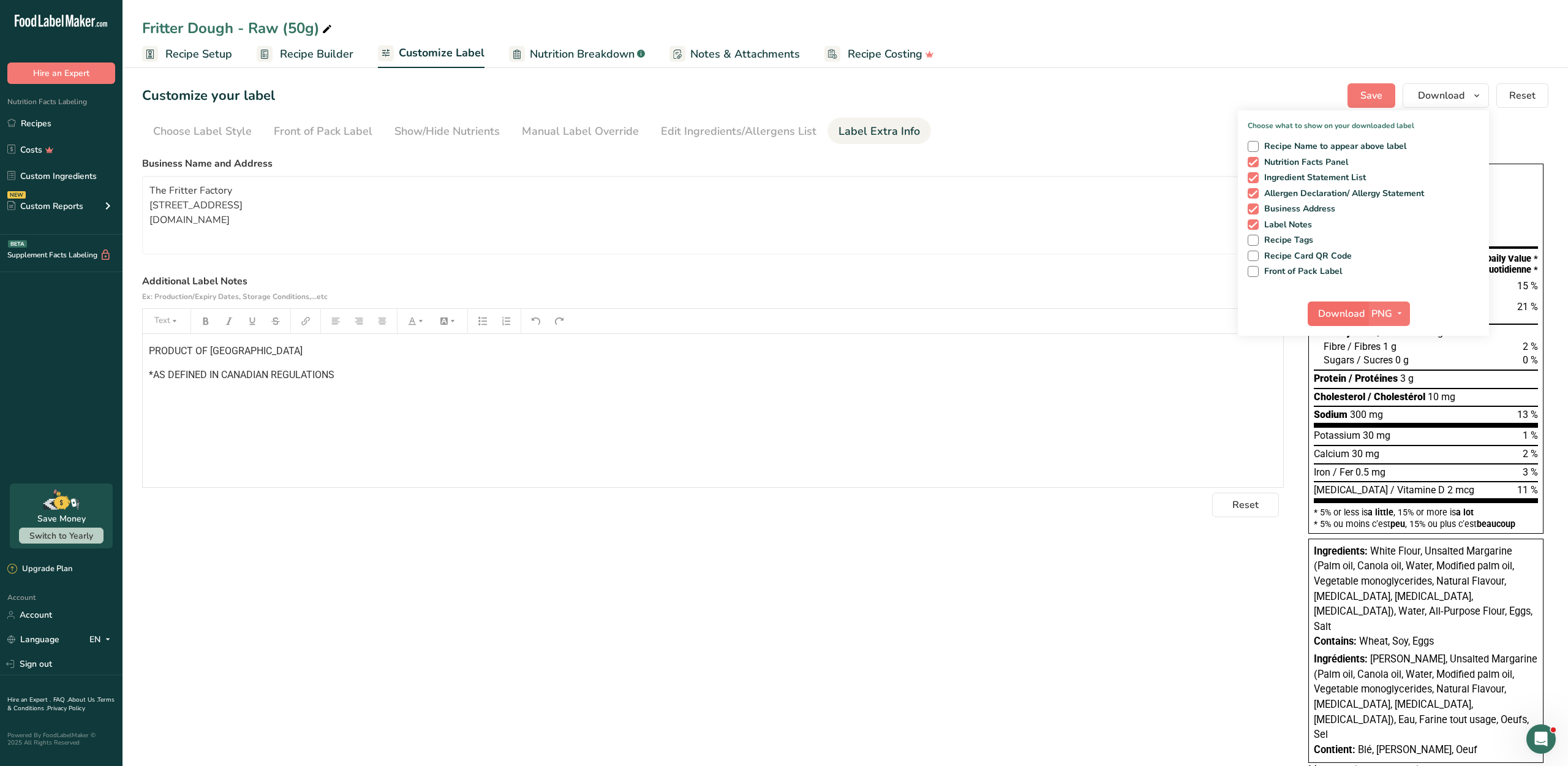
click at [1346, 321] on span "Download" at bounding box center [1341, 314] width 47 height 15
click at [54, 135] on link "Recipes" at bounding box center [61, 123] width 122 height 23
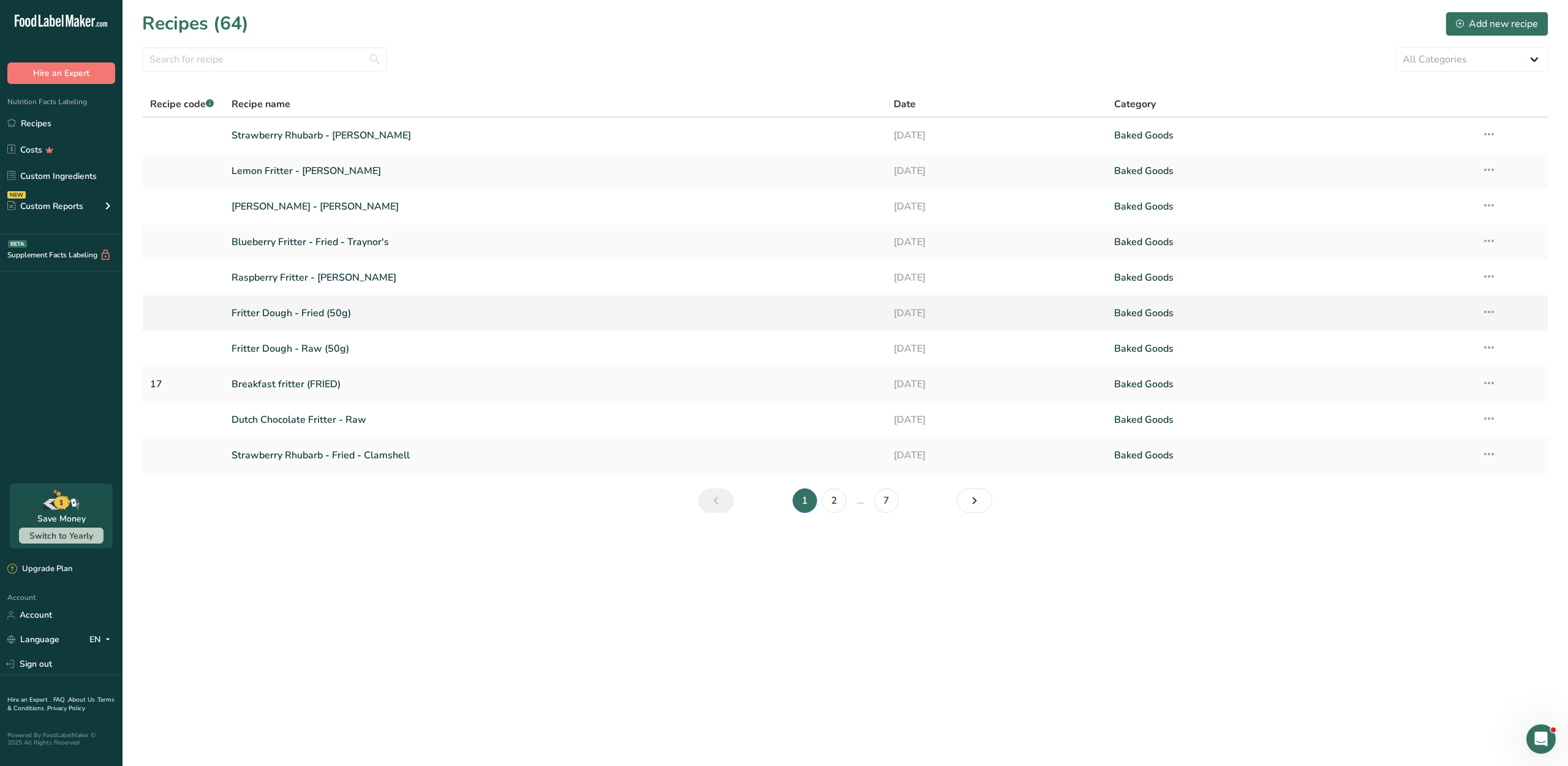
click at [354, 323] on link "Fritter Dough - Fried (50g)" at bounding box center [555, 312] width 647 height 26
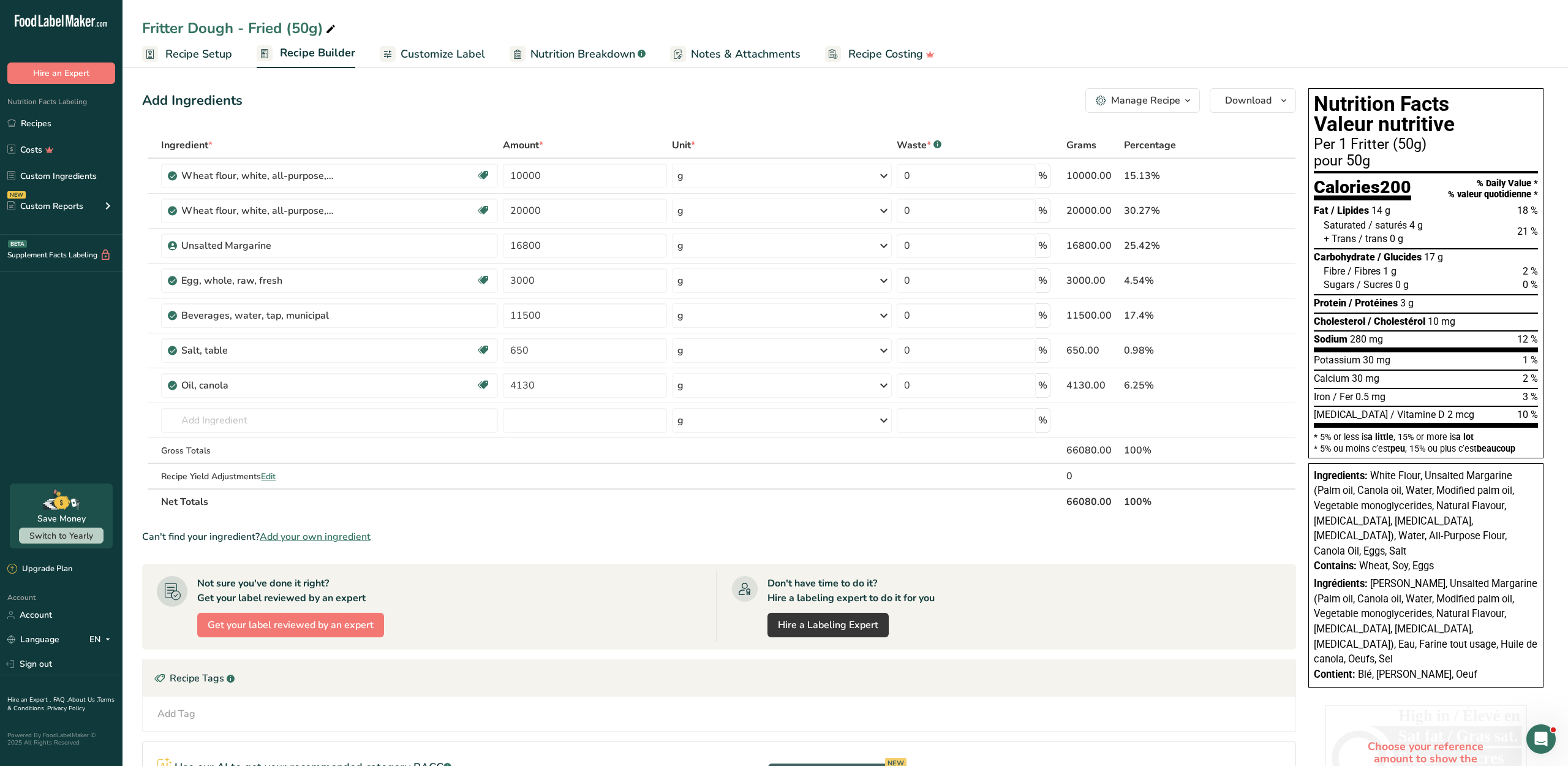
drag, startPoint x: 1383, startPoint y: 574, endPoint x: 1376, endPoint y: 492, distance: 82.3
click at [1376, 492] on div "Ingredients: White Flour, Unsalted Margarine (Palm oil, Canola oil, Water, Modi…" at bounding box center [1425, 514] width 224 height 91
copy div "White Flour, Unsalted Margarine (Palm oil, Canola oil, Water, Modified palm oil…"
click at [463, 56] on span "Customize Label" at bounding box center [443, 54] width 85 height 17
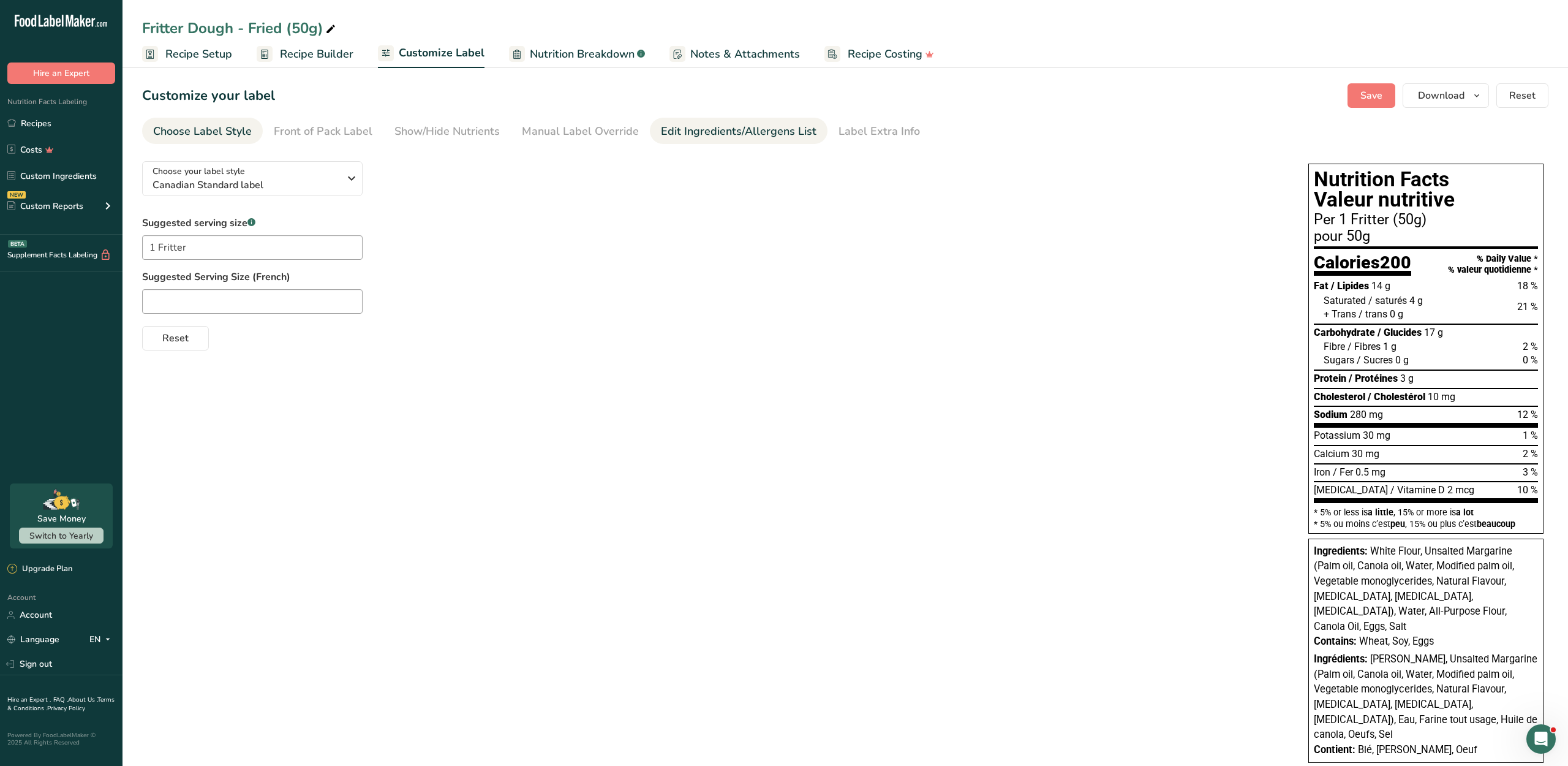
click at [677, 145] on link "Edit Ingredients/Allergens List" at bounding box center [738, 132] width 156 height 28
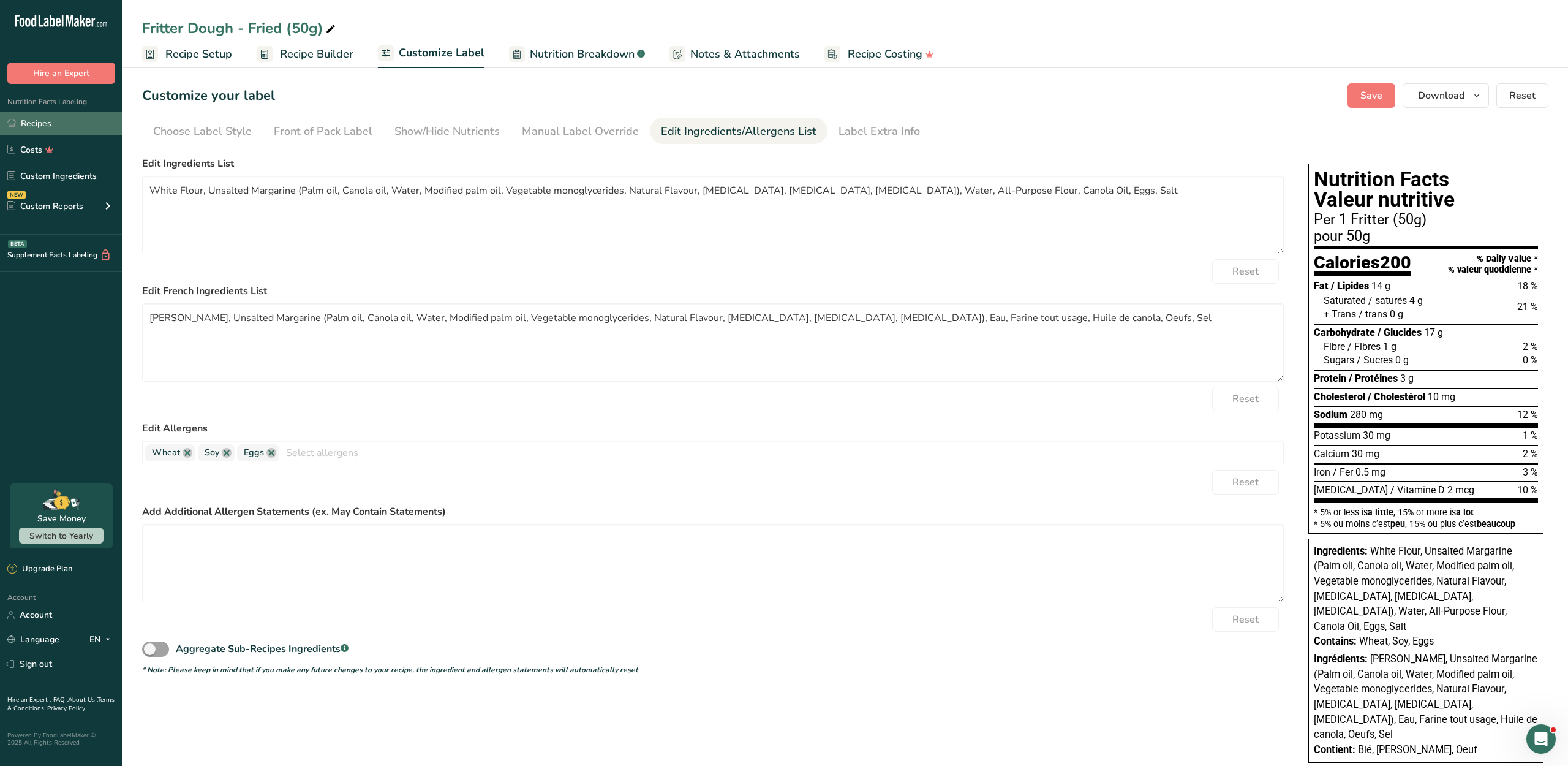
click at [64, 135] on link "Recipes" at bounding box center [61, 123] width 122 height 23
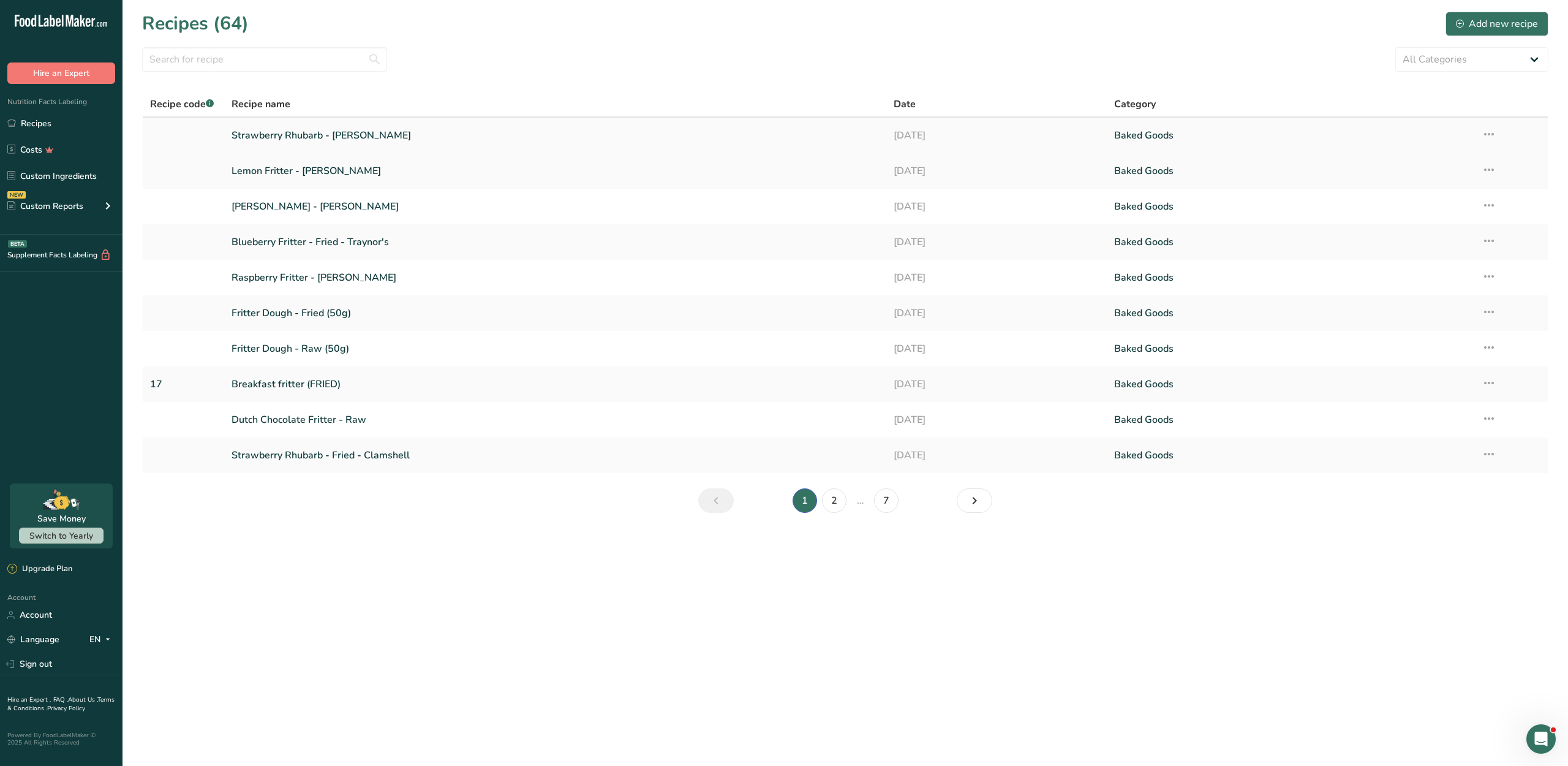
click at [316, 149] on link "Strawberry Rhubarb - [PERSON_NAME]" at bounding box center [555, 135] width 647 height 26
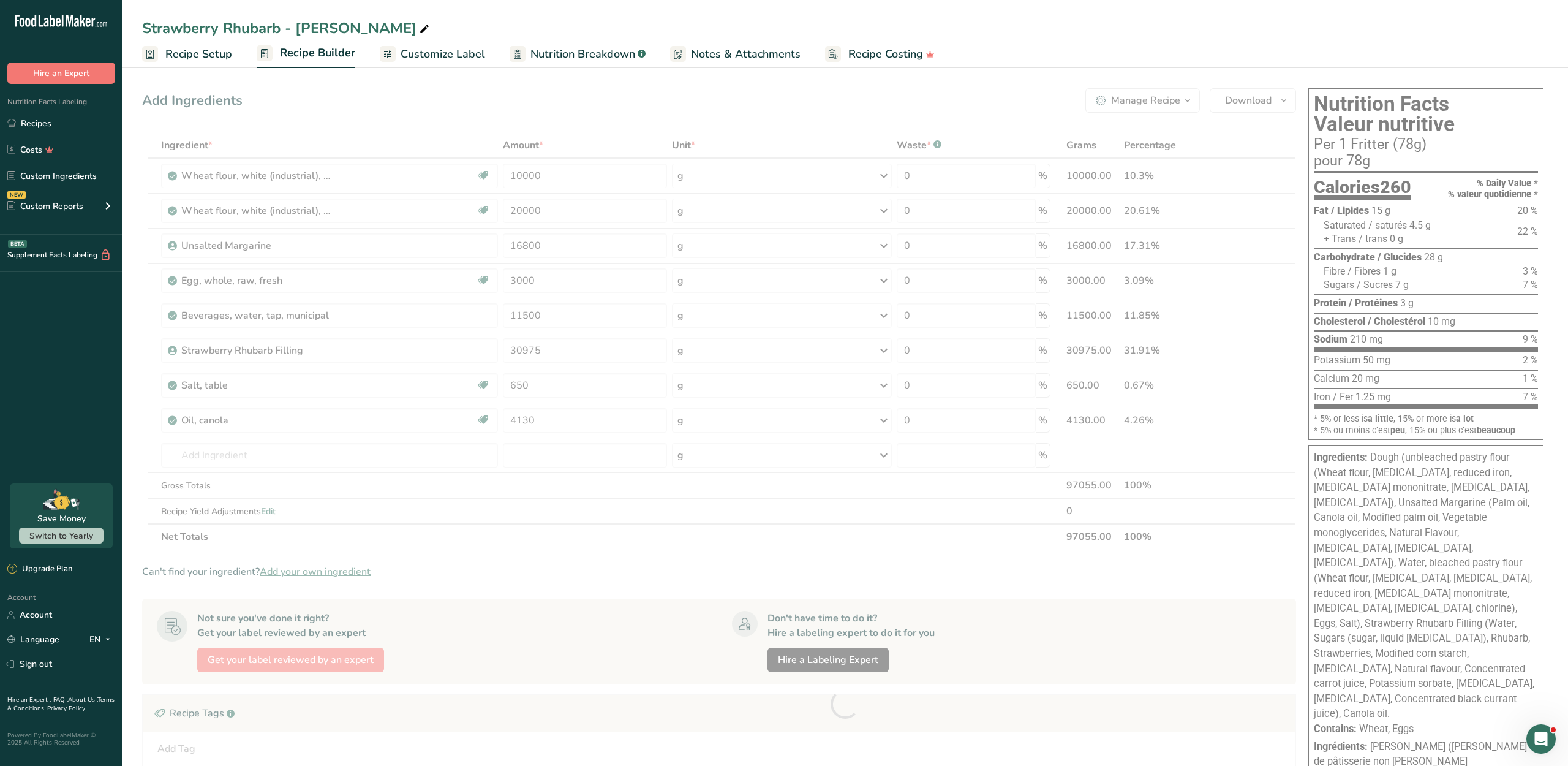
click at [451, 62] on span "Customize Label" at bounding box center [443, 54] width 85 height 17
click at [432, 56] on span "Customize Label" at bounding box center [443, 54] width 85 height 17
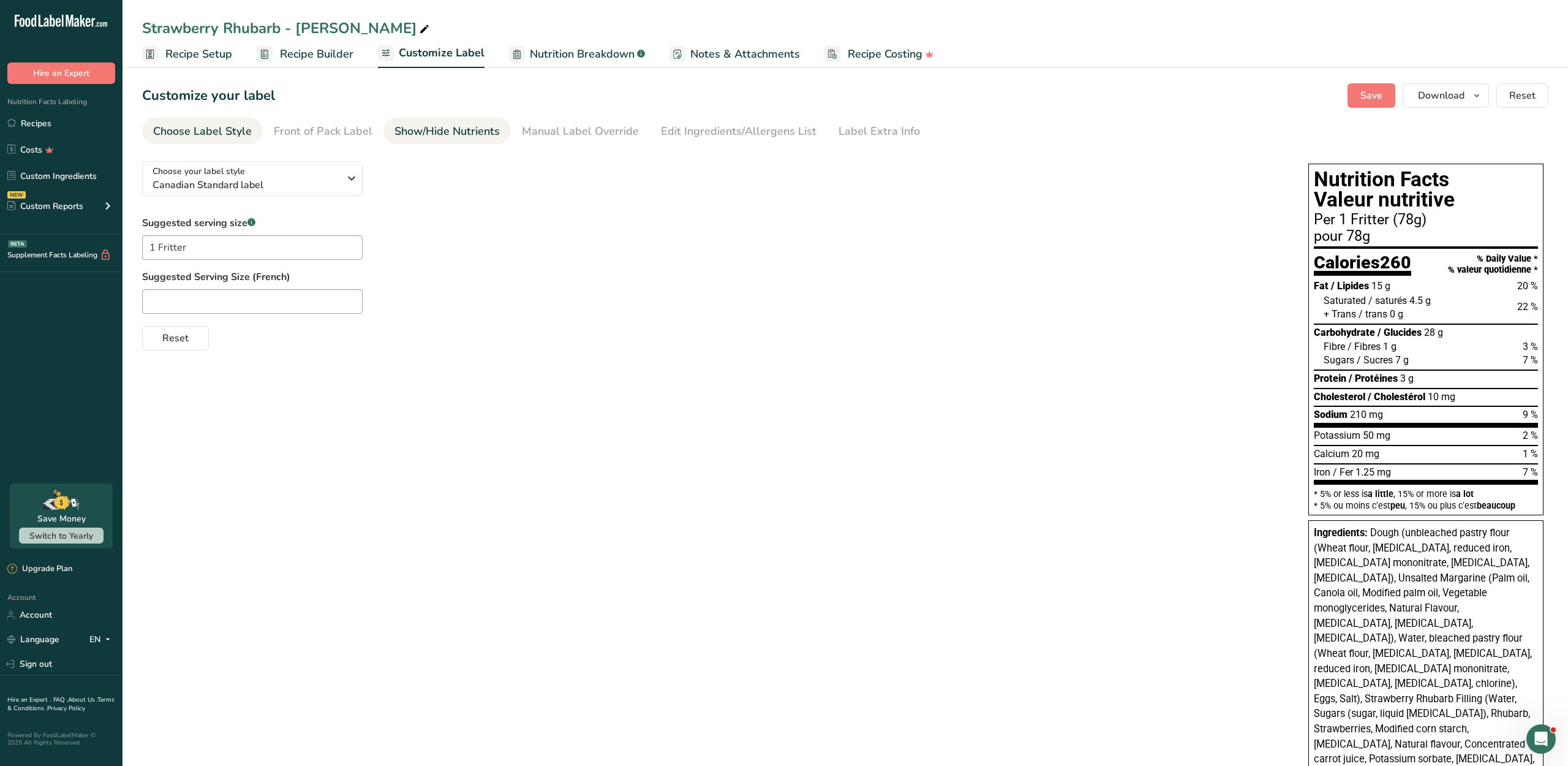
click at [472, 145] on link "Show/Hide Nutrients" at bounding box center [447, 132] width 105 height 28
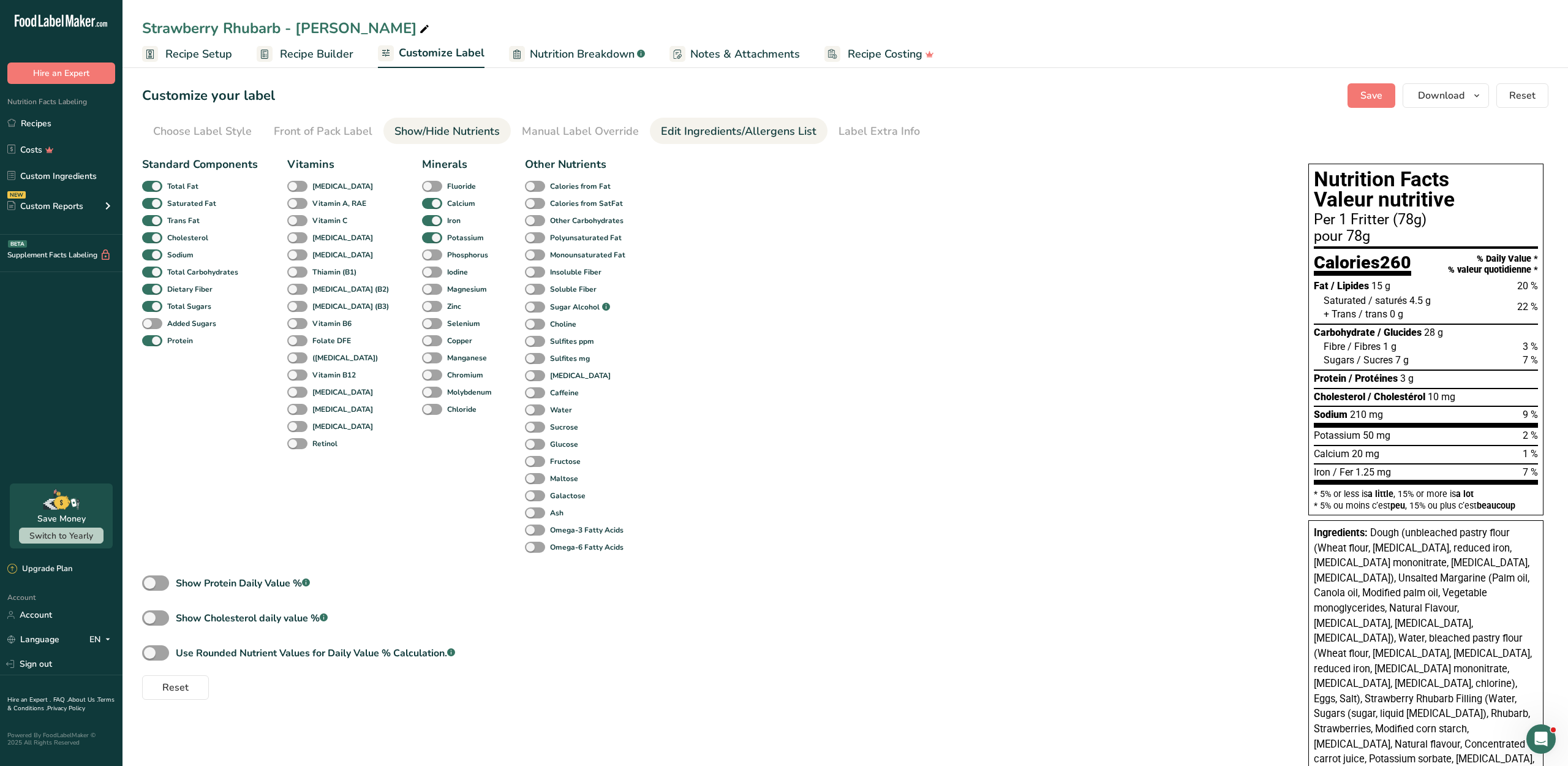
click at [679, 140] on div "Edit Ingredients/Allergens List" at bounding box center [738, 131] width 156 height 17
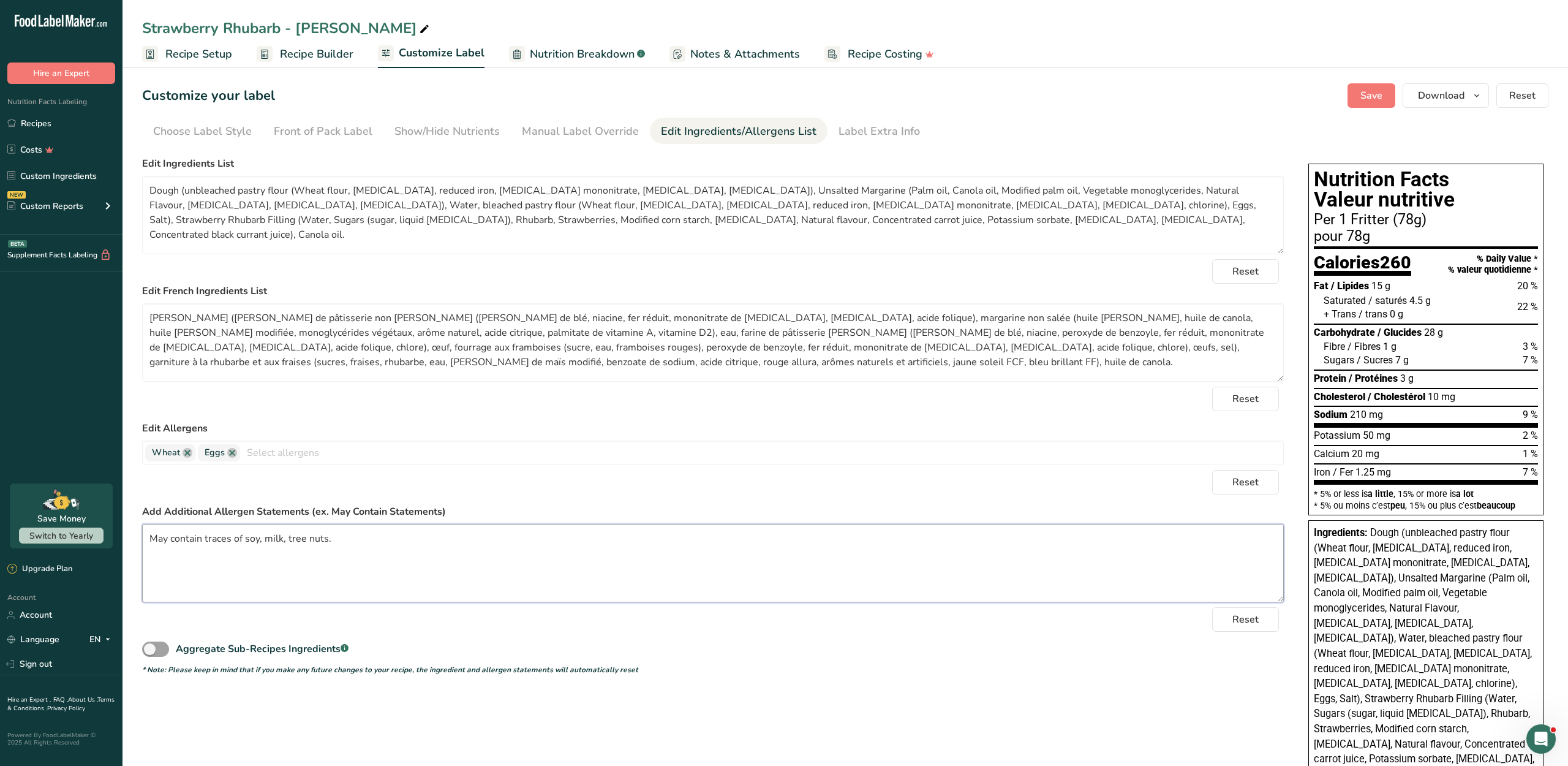
drag, startPoint x: 377, startPoint y: 601, endPoint x: 156, endPoint y: 596, distance: 221.1
click at [156, 596] on textarea "May contain traces of soy, milk, tree nuts." at bounding box center [712, 563] width 1142 height 78
click at [72, 135] on link "Recipes" at bounding box center [61, 123] width 122 height 23
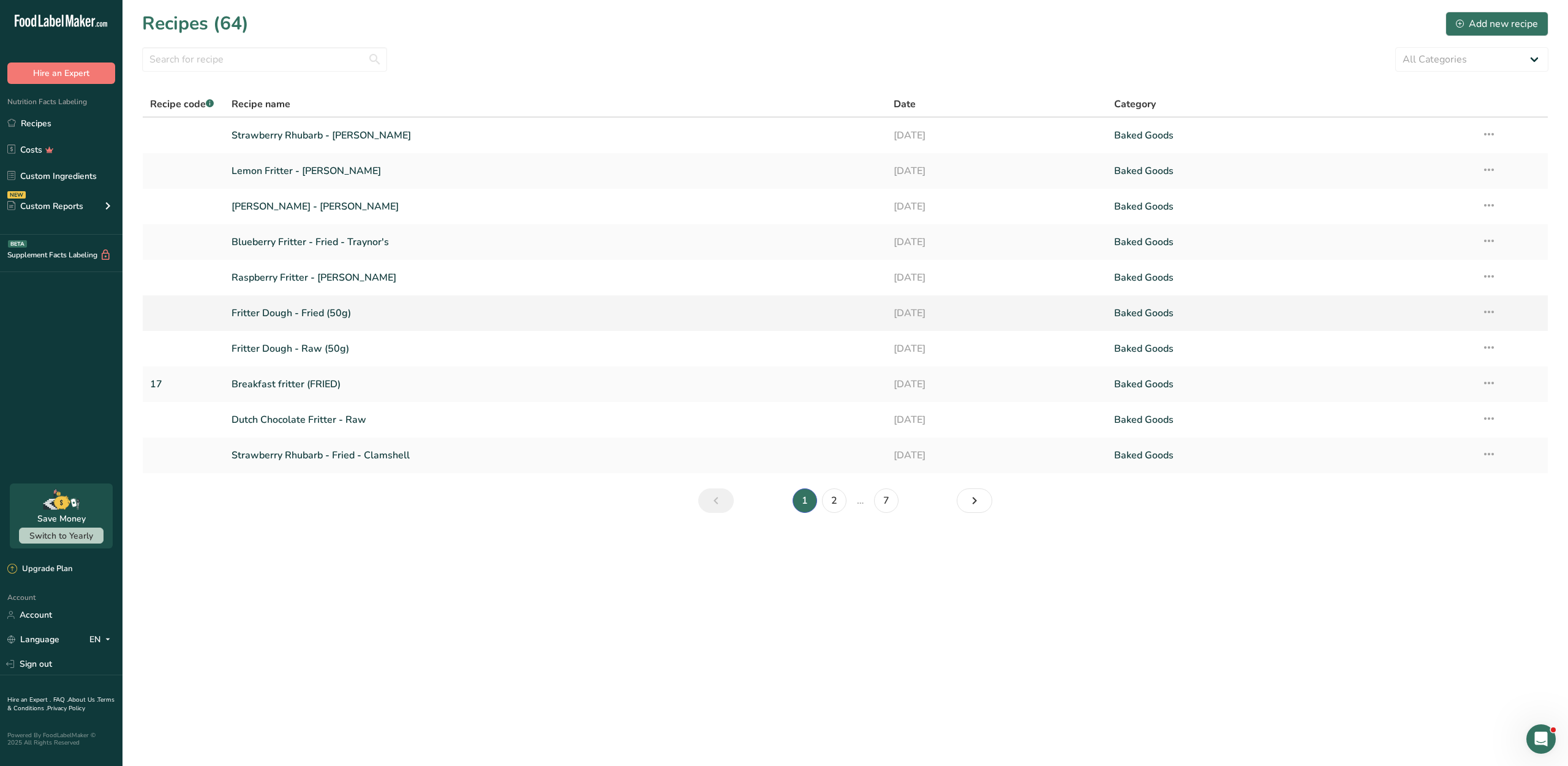
click at [327, 320] on link "Fritter Dough - Fried (50g)" at bounding box center [555, 312] width 647 height 26
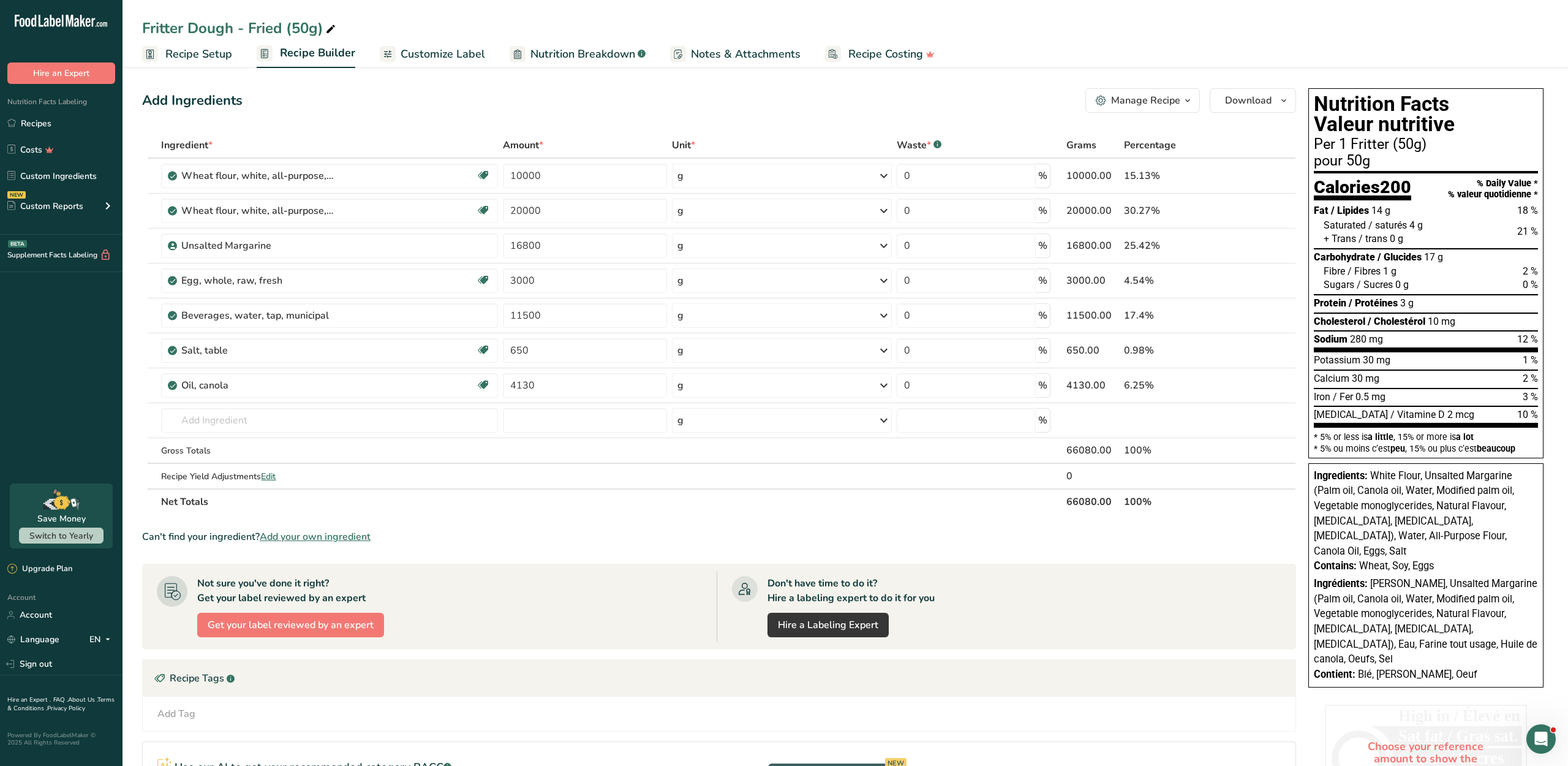
click at [445, 48] on span "Customize Label" at bounding box center [443, 54] width 85 height 17
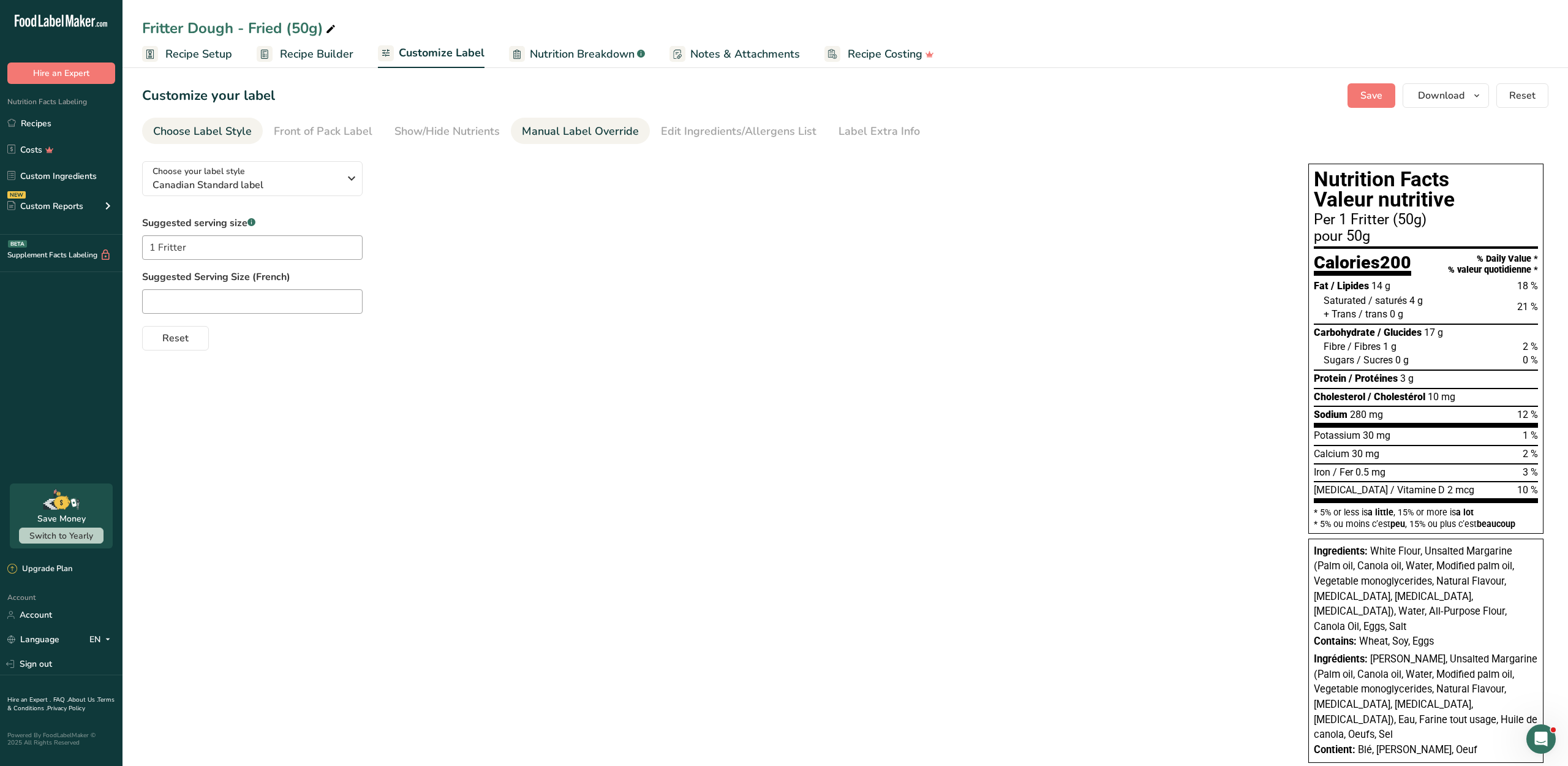
click at [541, 140] on div "Manual Label Override" at bounding box center [580, 131] width 117 height 17
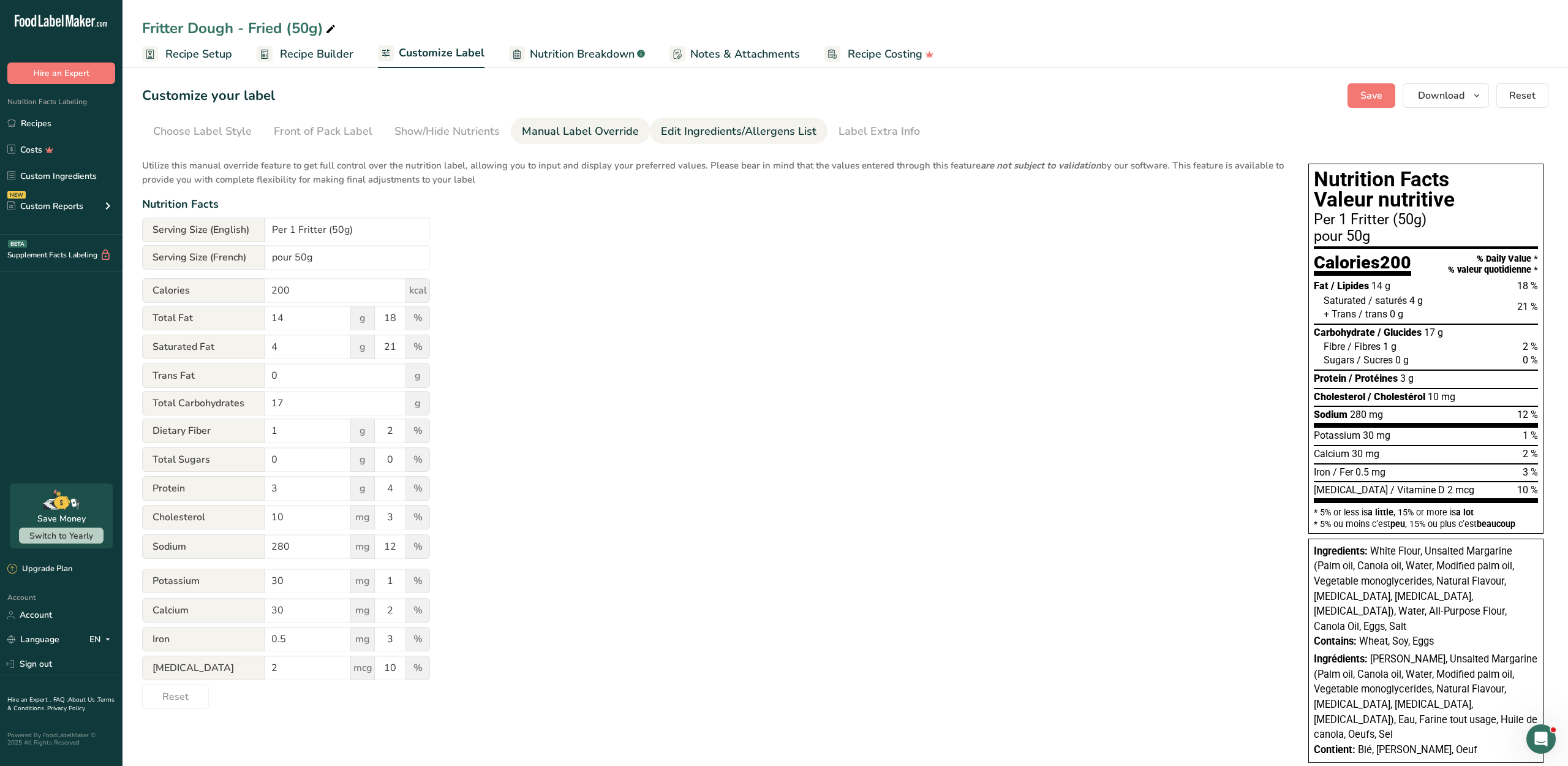
click at [696, 140] on div "Edit Ingredients/Allergens List" at bounding box center [738, 131] width 156 height 17
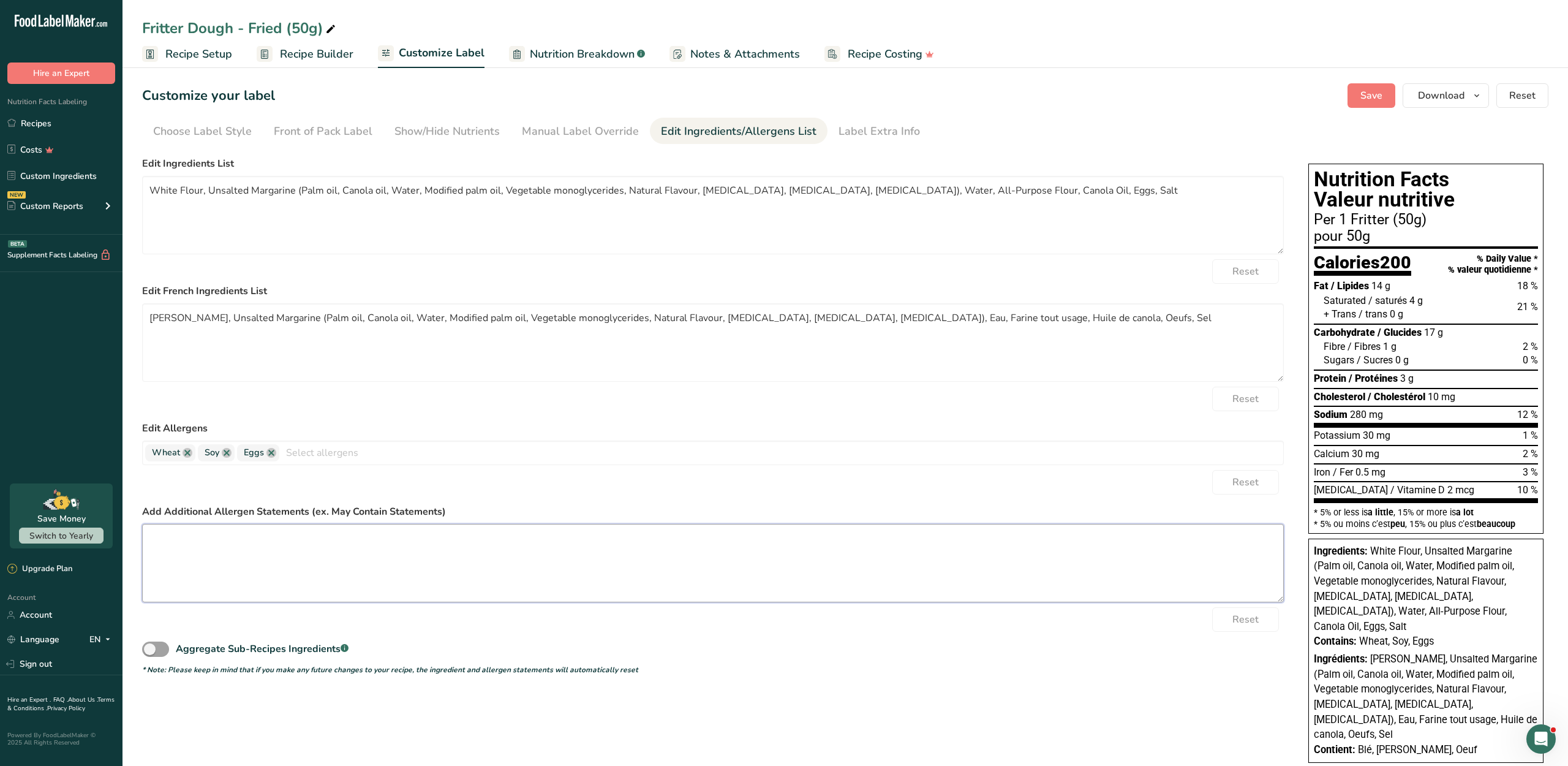
click at [301, 602] on textarea at bounding box center [712, 563] width 1142 height 78
paste textarea "May contain traces of soy, milk, tree nuts."
click at [282, 602] on textarea "May contain traces of soy, milk, tree nuts." at bounding box center [712, 563] width 1142 height 78
click at [394, 602] on textarea "May contain traces of milk, tree nuts." at bounding box center [712, 563] width 1142 height 78
type textarea "May contain traces of milk, tree nuts."
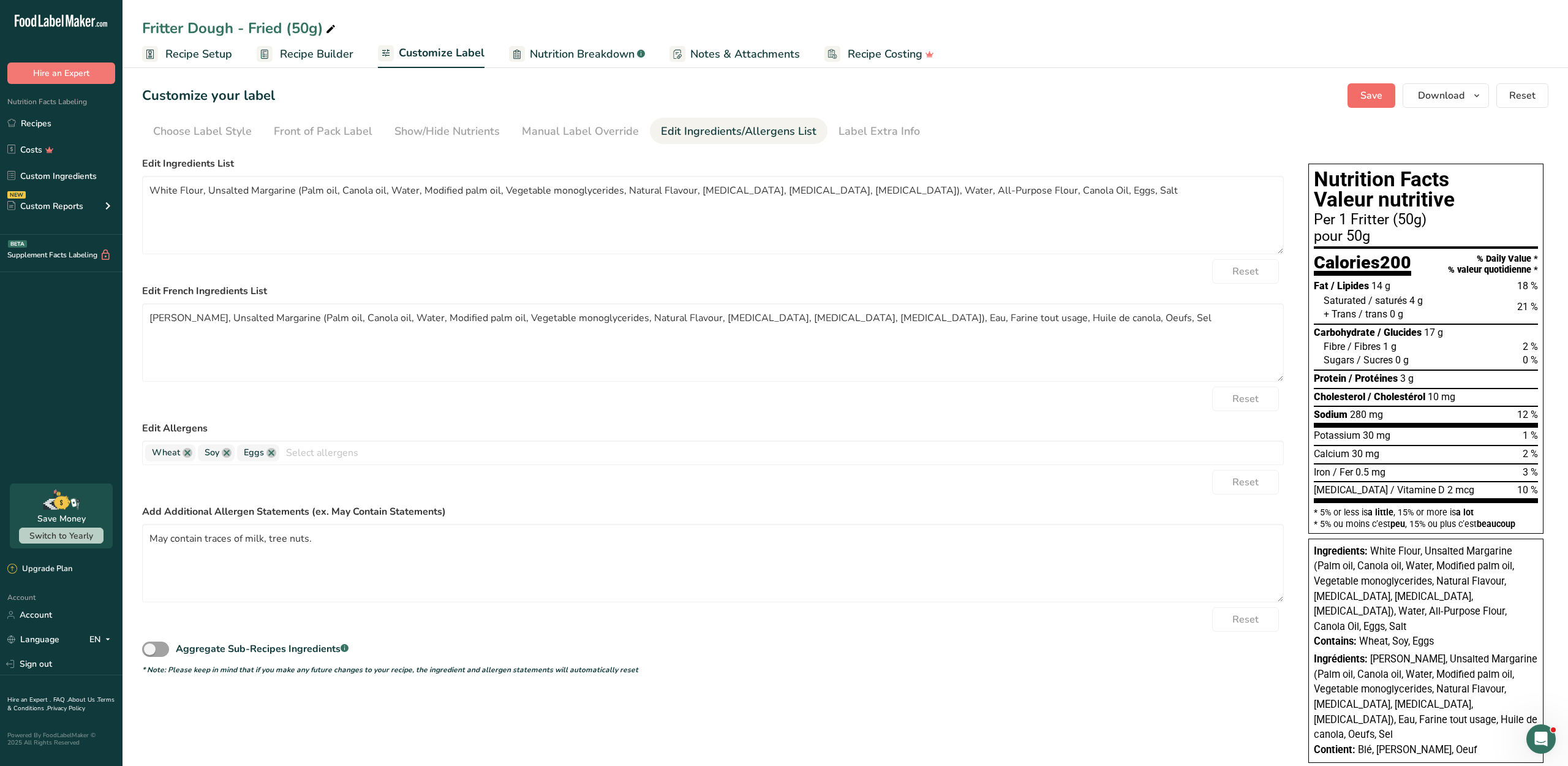
click at [1347, 108] on button "Save" at bounding box center [1371, 95] width 48 height 24
click at [78, 135] on link "Recipes" at bounding box center [61, 123] width 122 height 23
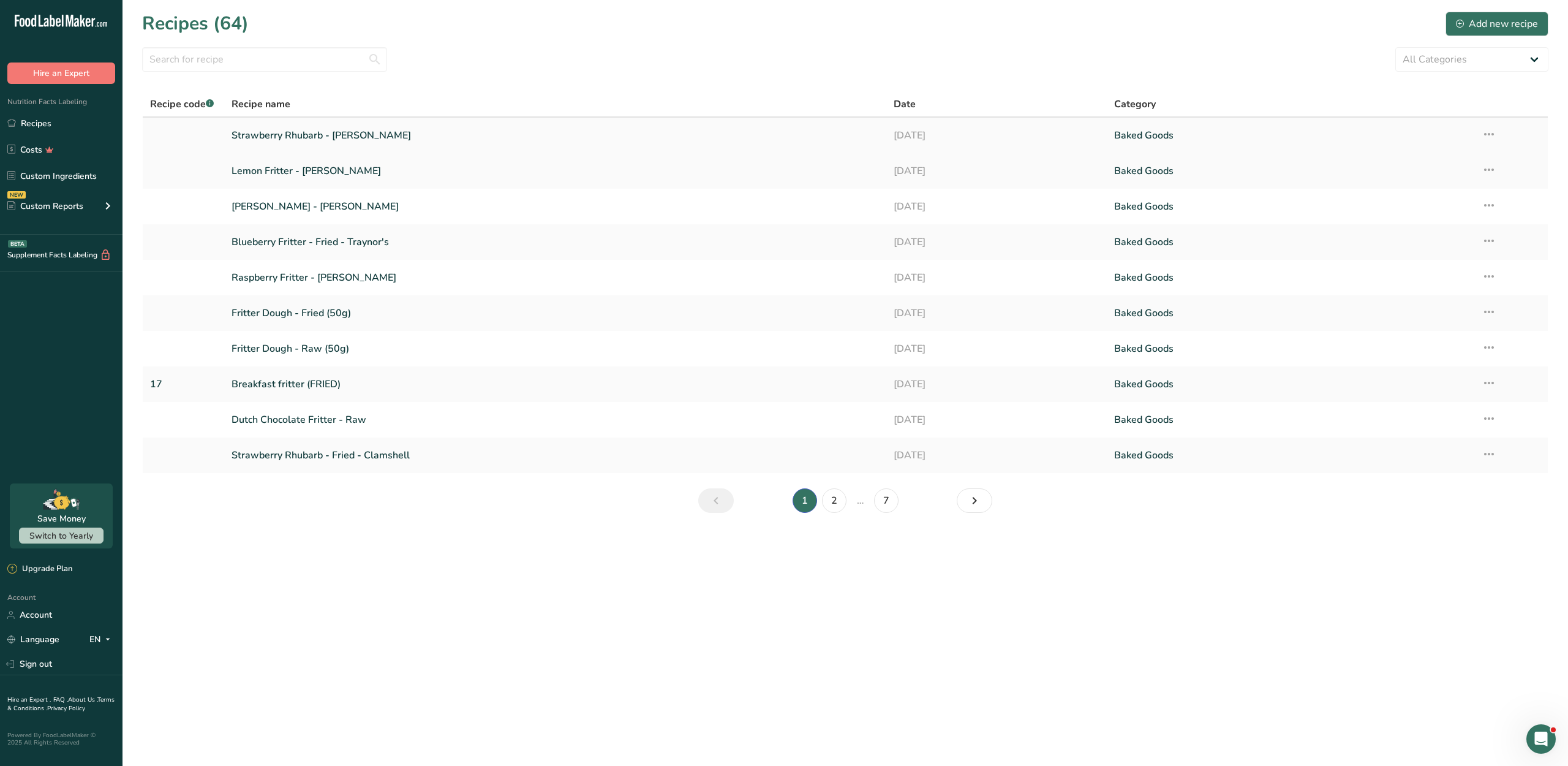
click at [403, 146] on link "Strawberry Rhubarb - [PERSON_NAME]" at bounding box center [555, 135] width 647 height 26
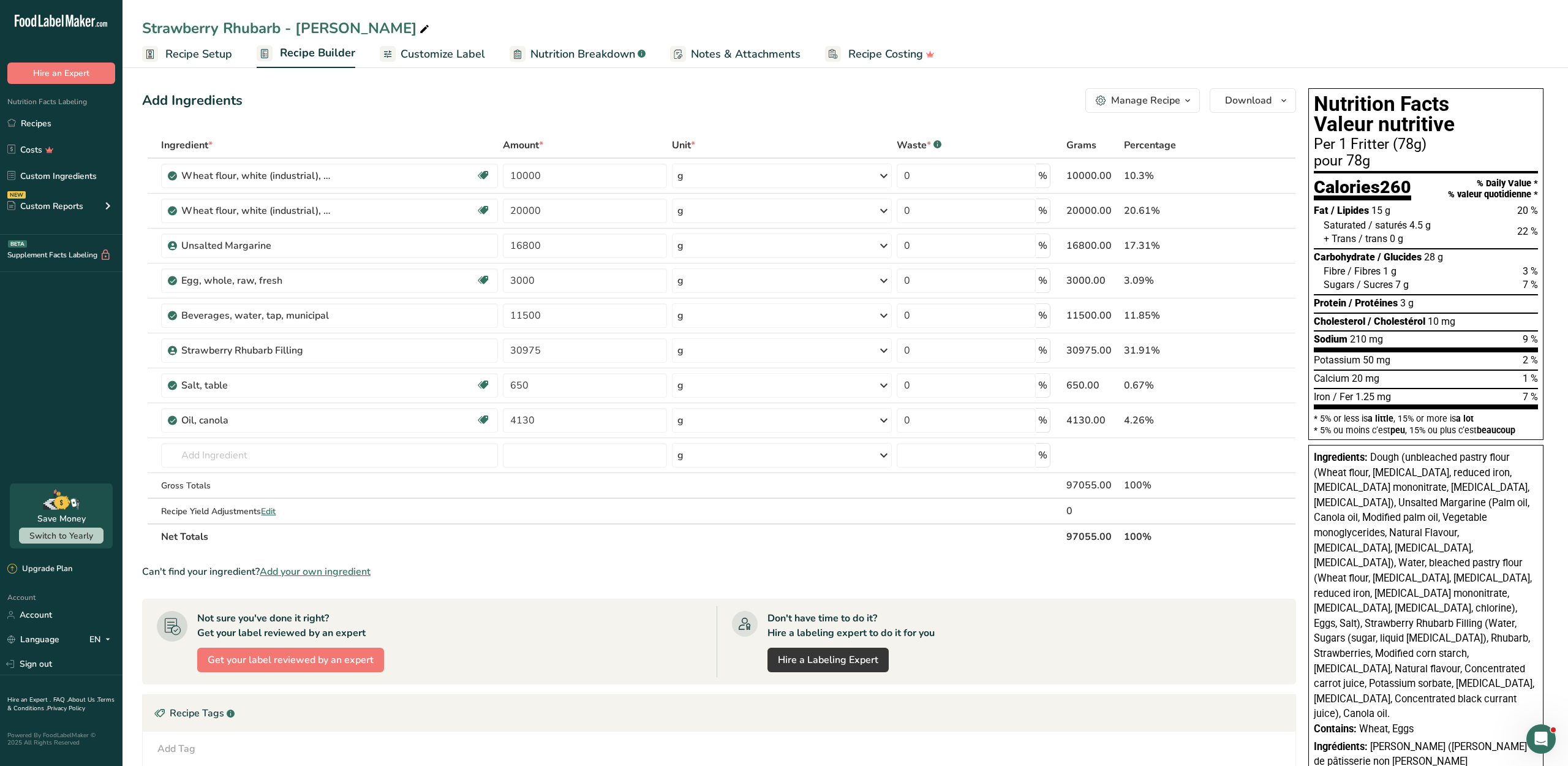
click at [452, 54] on span "Customize Label" at bounding box center [443, 54] width 85 height 17
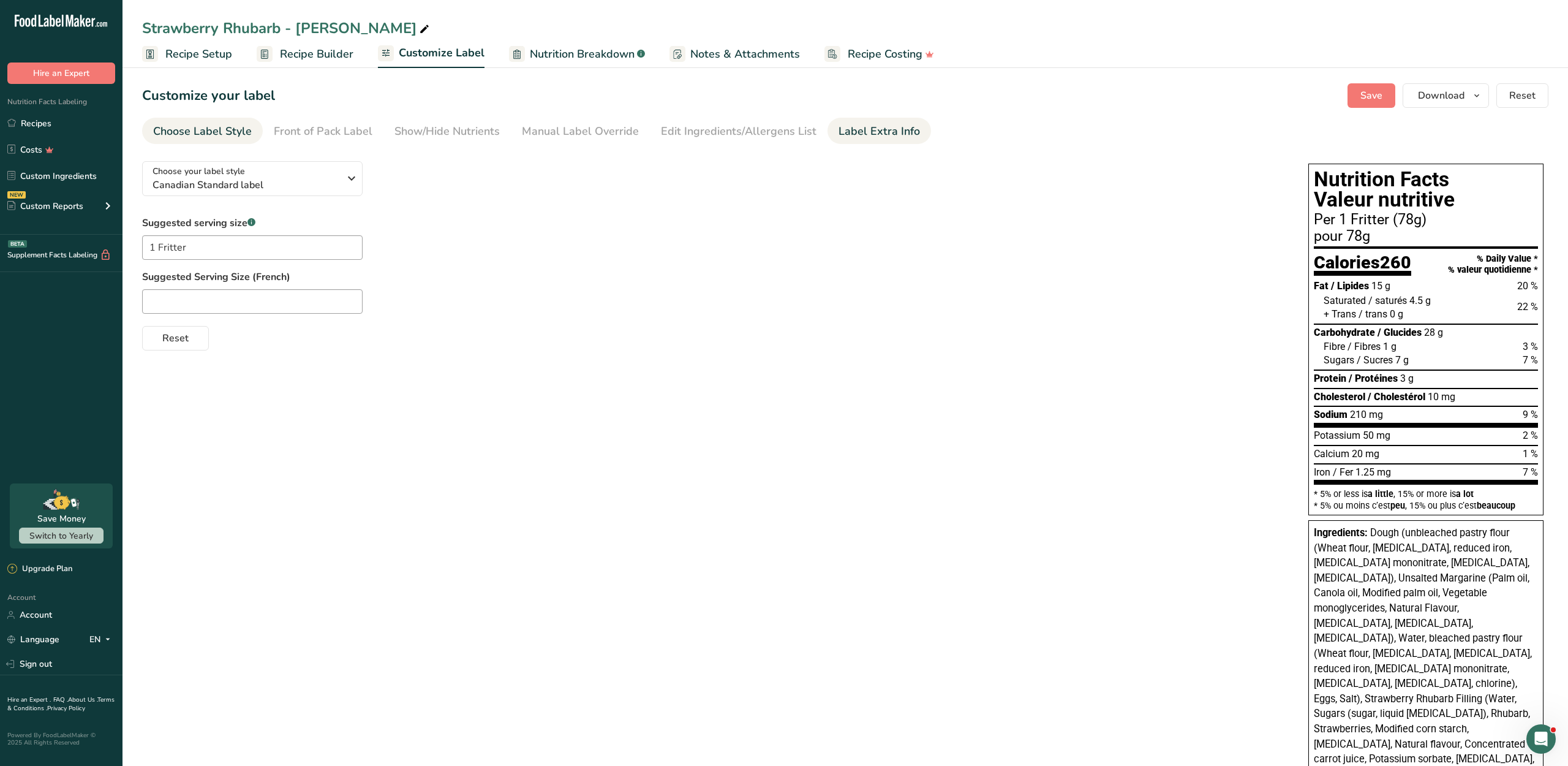
click at [860, 138] on link "Label Extra Info" at bounding box center [878, 132] width 81 height 28
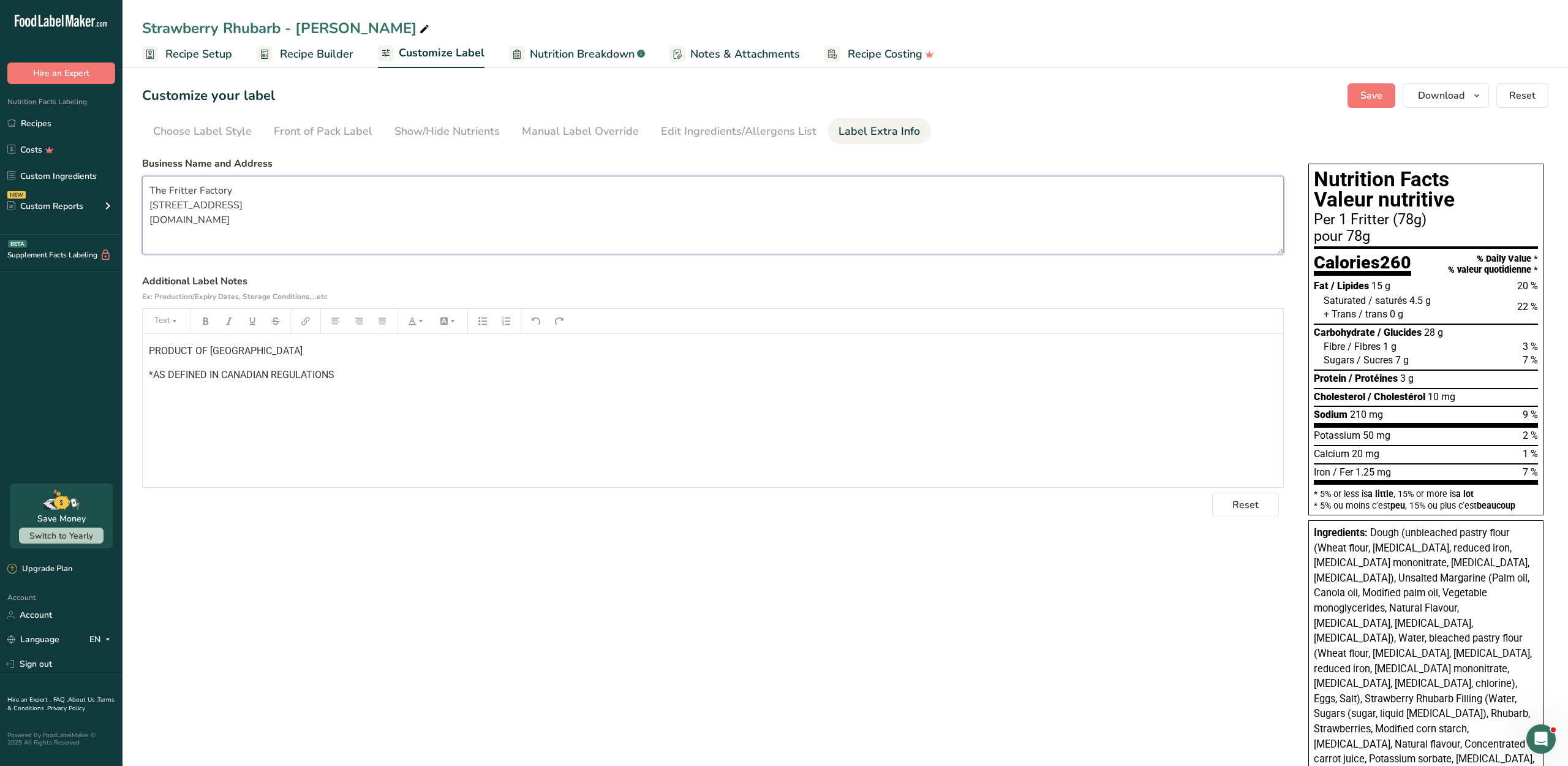
drag, startPoint x: 289, startPoint y: 243, endPoint x: 137, endPoint y: 212, distance: 155.1
click at [137, 212] on section "Customize your label Save Download Choose what to show on your downloaded label…" at bounding box center [845, 683] width 1445 height 1239
click at [81, 135] on link "Recipes" at bounding box center [61, 123] width 122 height 23
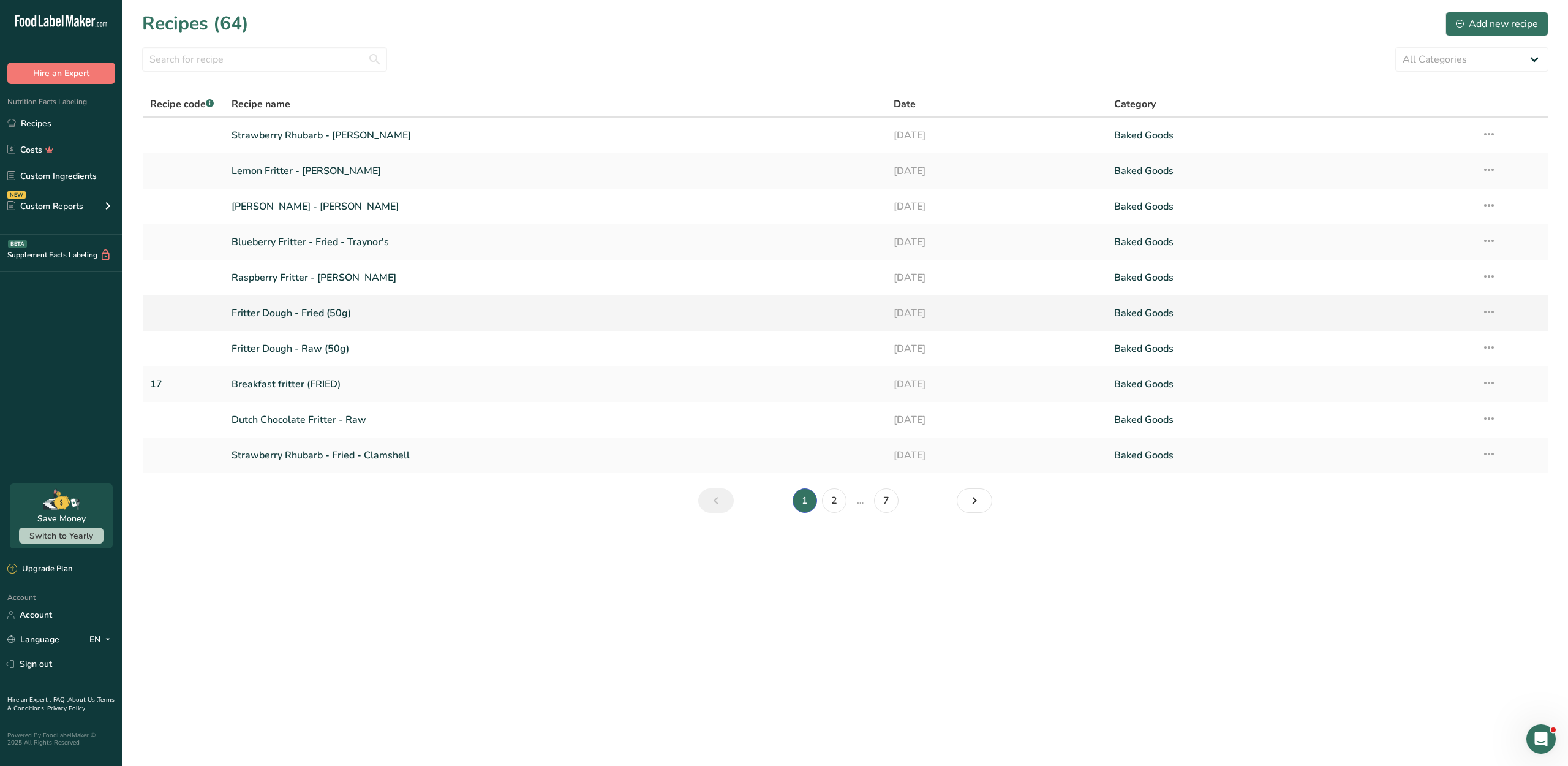
click at [405, 326] on link "Fritter Dough - Fried (50g)" at bounding box center [555, 312] width 647 height 26
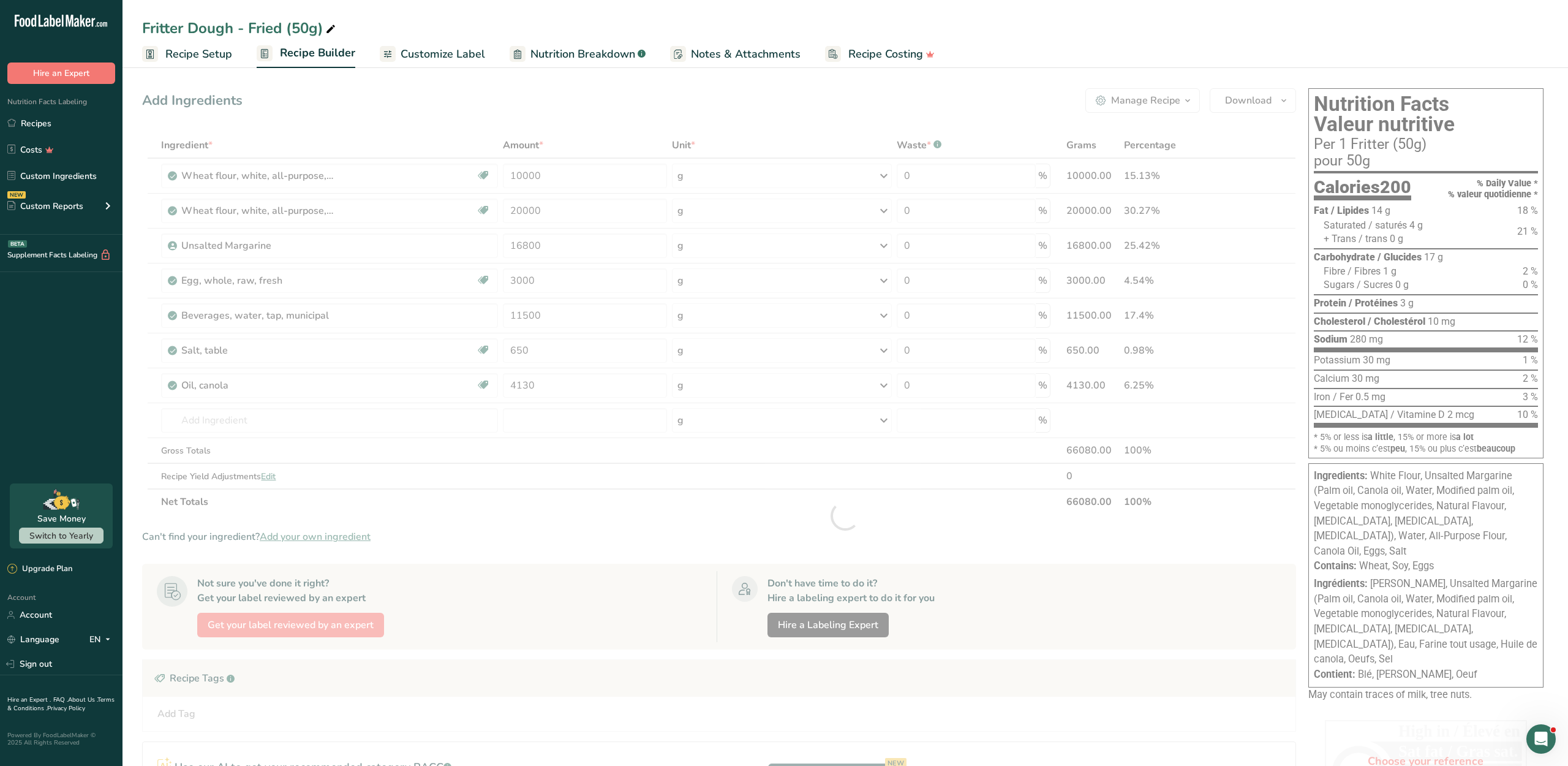
click at [461, 55] on span "Customize Label" at bounding box center [443, 54] width 85 height 17
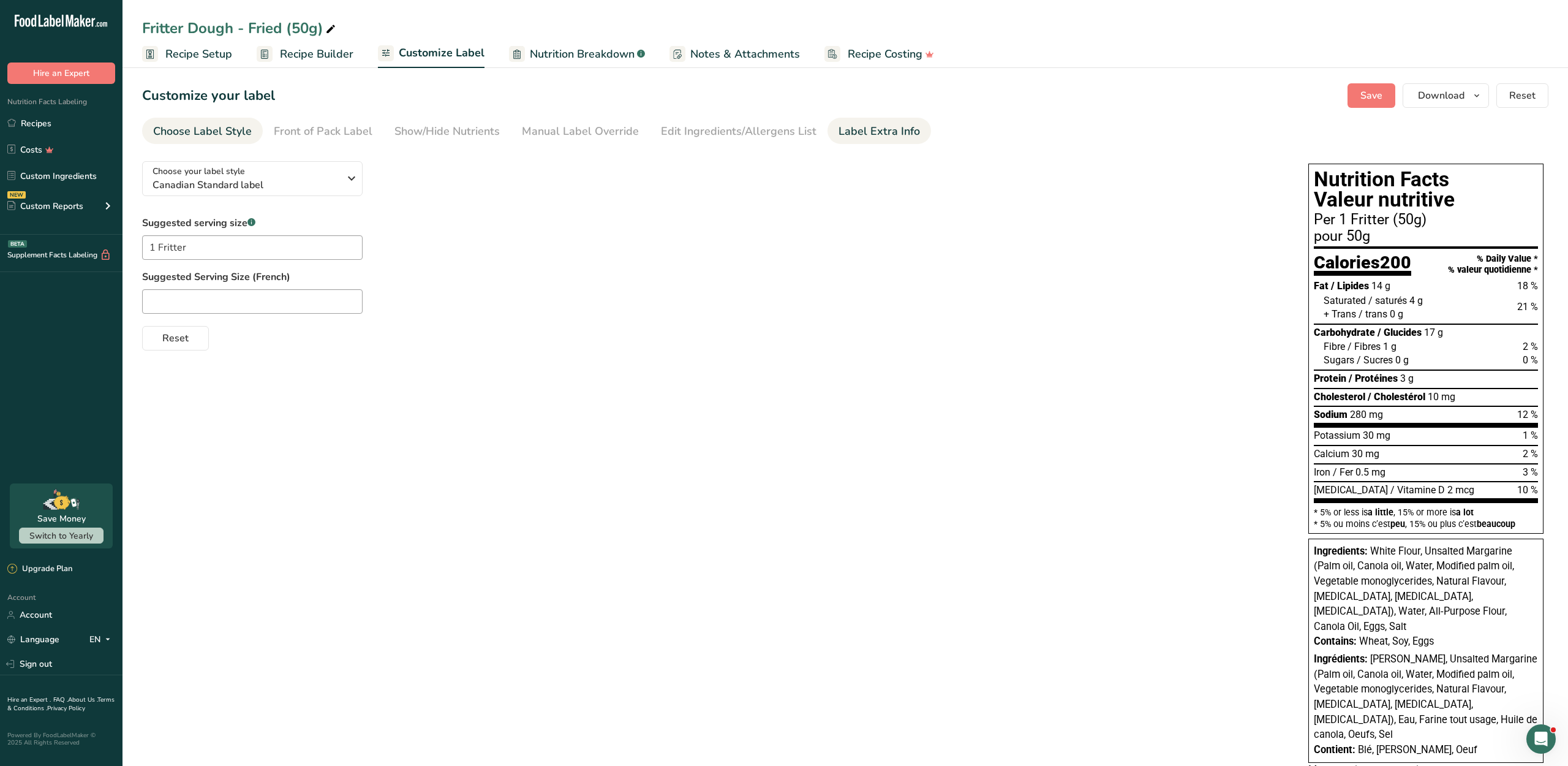
click at [849, 140] on div "Label Extra Info" at bounding box center [878, 131] width 81 height 17
click at [671, 214] on textarea at bounding box center [712, 214] width 1142 height 78
paste textarea "The Fritter Factory [STREET_ADDRESS] [DOMAIN_NAME]"
type textarea "The Fritter Factory [STREET_ADDRESS] [DOMAIN_NAME]"
click at [311, 358] on p "﻿" at bounding box center [712, 351] width 1128 height 15
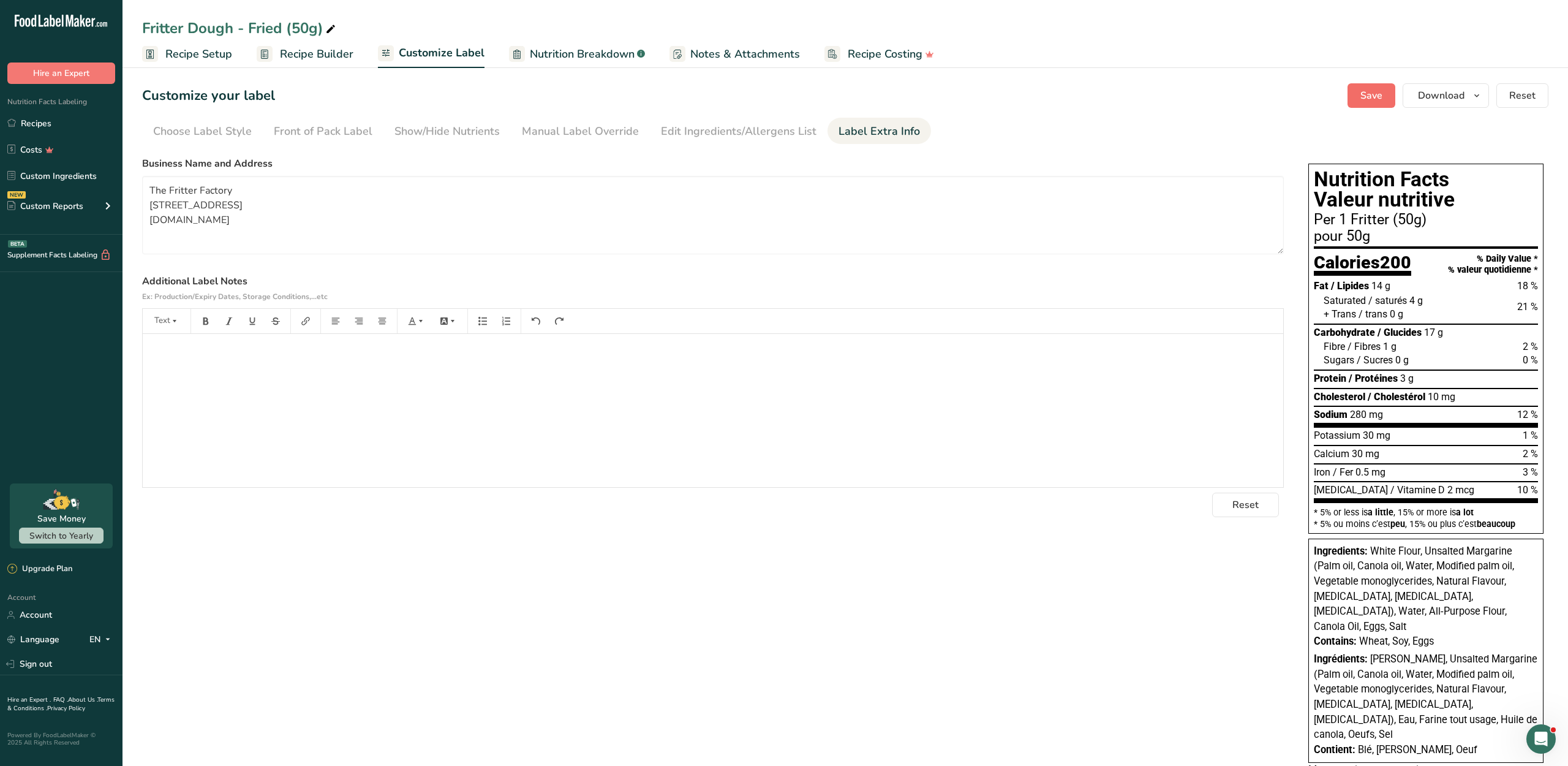
click at [1347, 108] on button "Save" at bounding box center [1371, 95] width 48 height 24
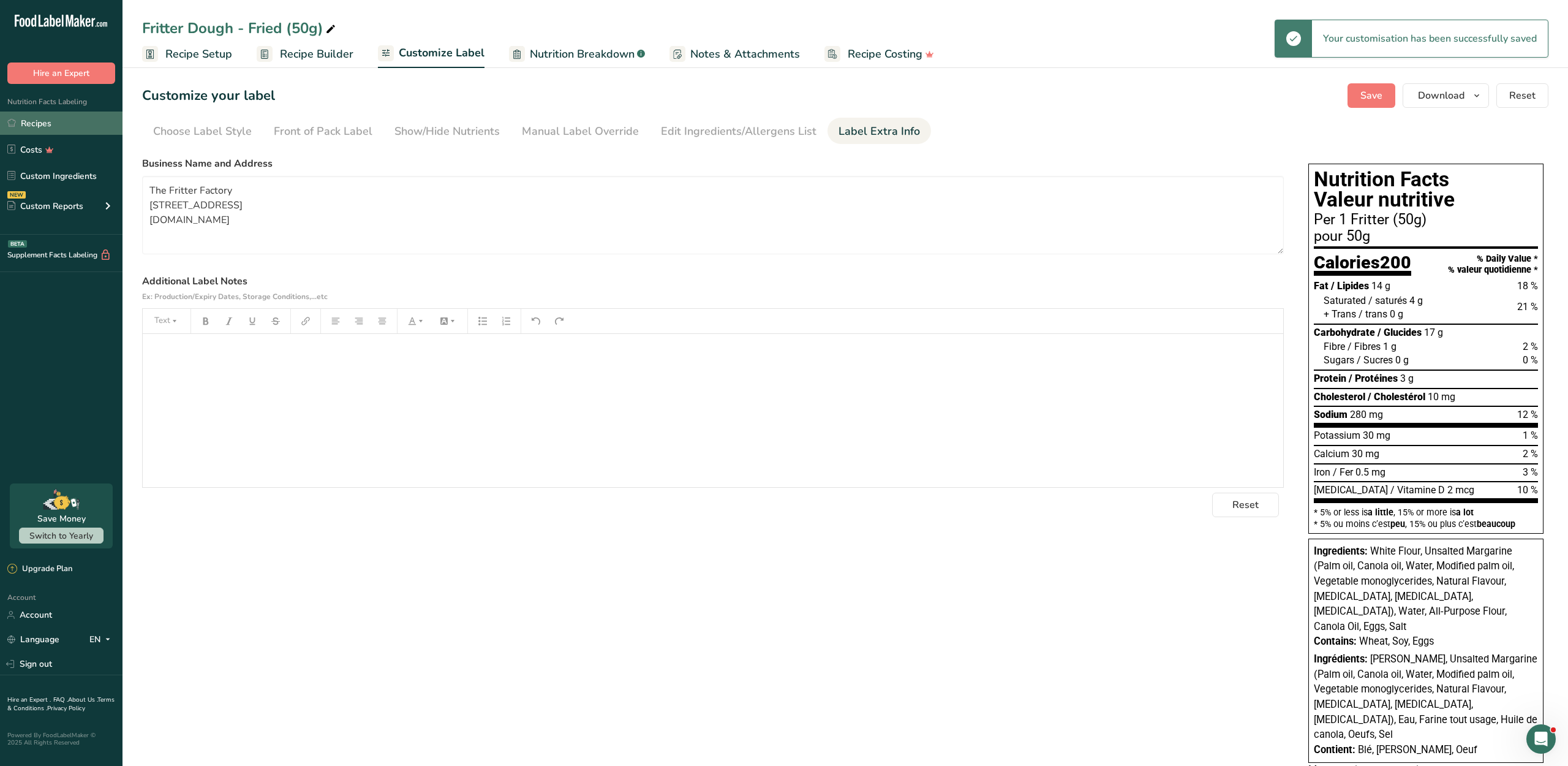
click at [54, 135] on link "Recipes" at bounding box center [61, 123] width 122 height 23
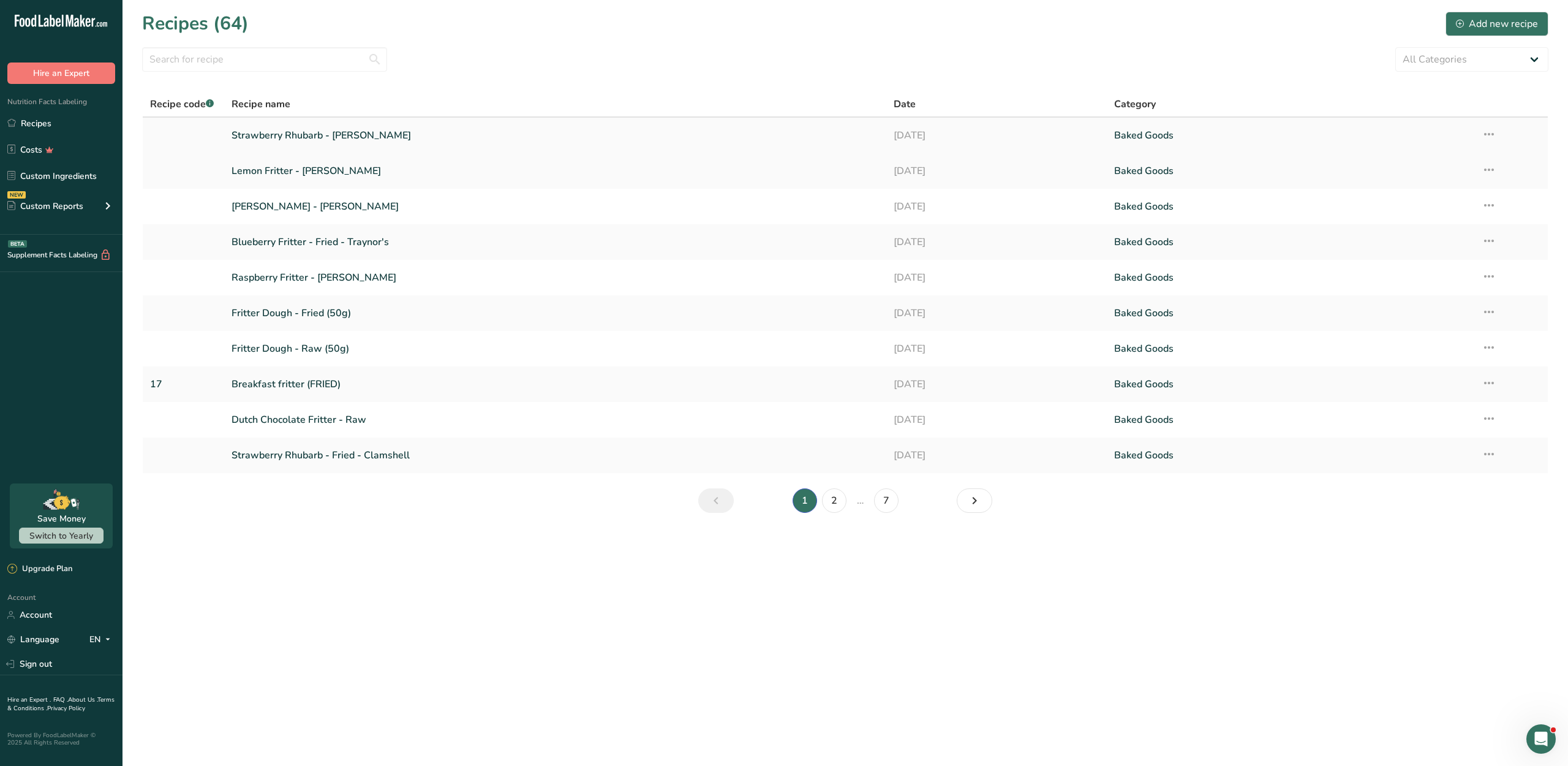
click at [331, 146] on link "Strawberry Rhubarb - [PERSON_NAME]" at bounding box center [555, 135] width 647 height 26
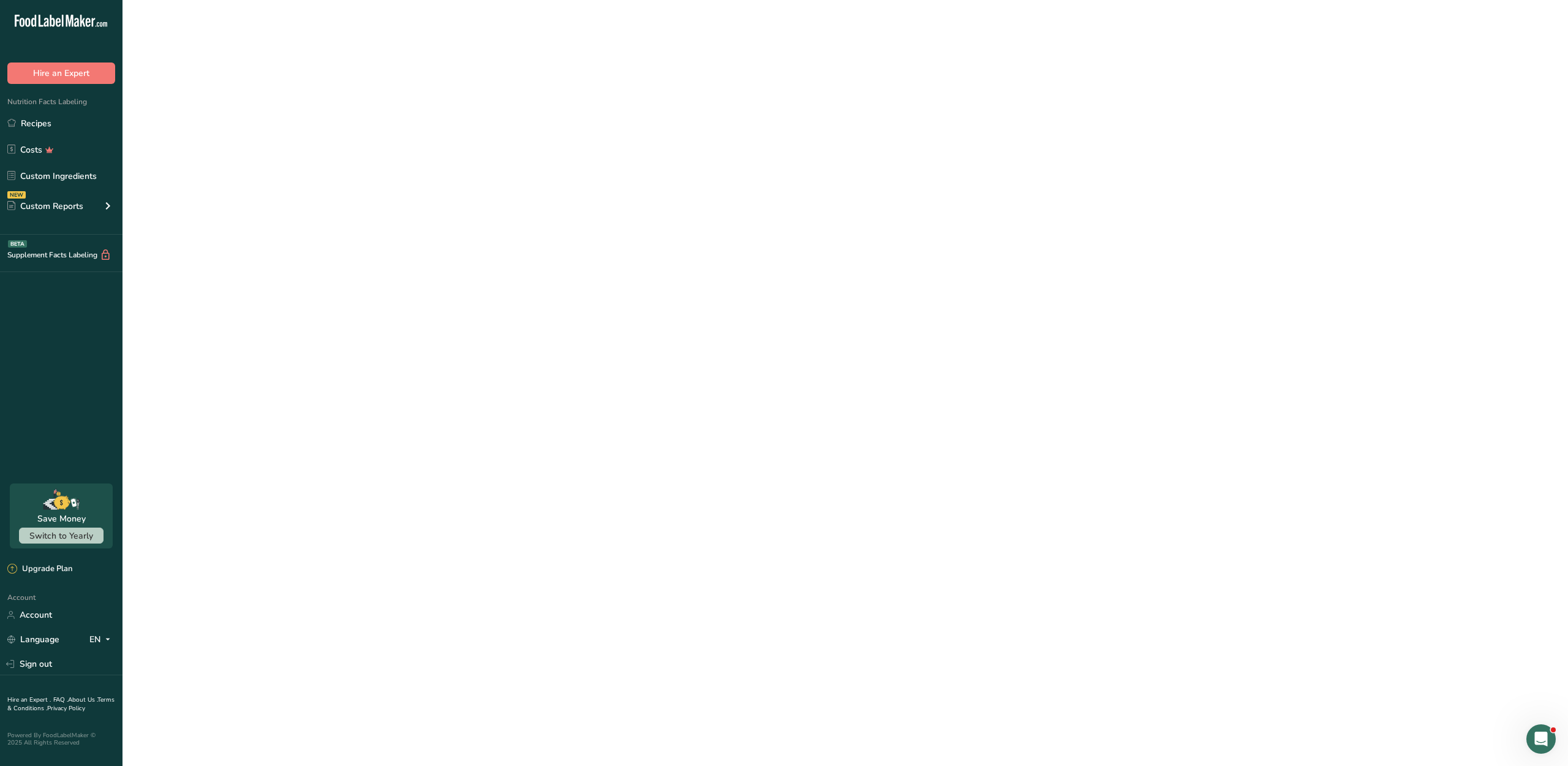
click at [331, 146] on link "Strawberry Rhubarb - [PERSON_NAME]" at bounding box center [555, 135] width 647 height 26
click at [421, 145] on link "Strawberry Rhubarb - [PERSON_NAME]" at bounding box center [555, 135] width 647 height 26
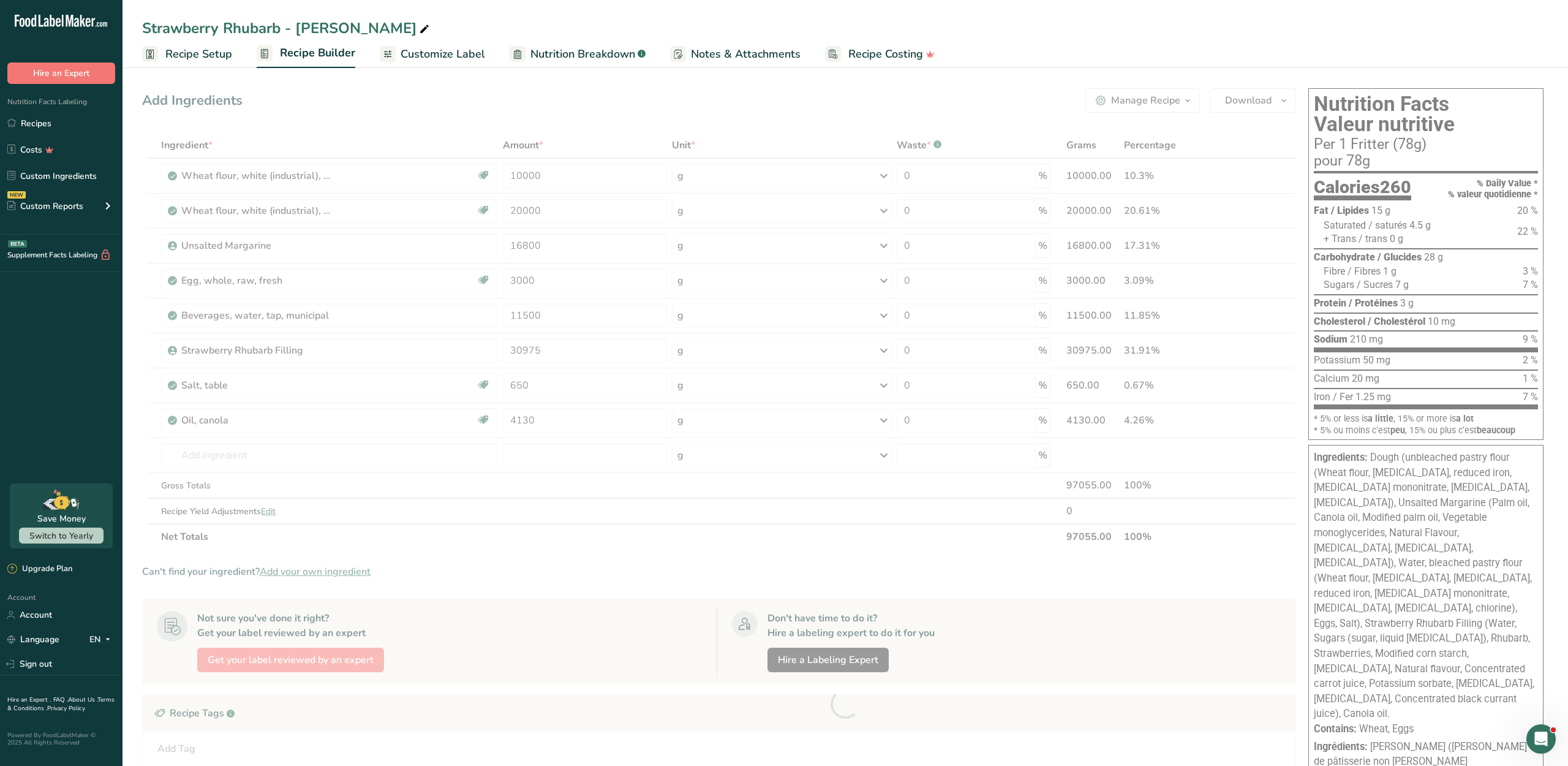
click at [464, 47] on link "Customize Label" at bounding box center [432, 54] width 105 height 28
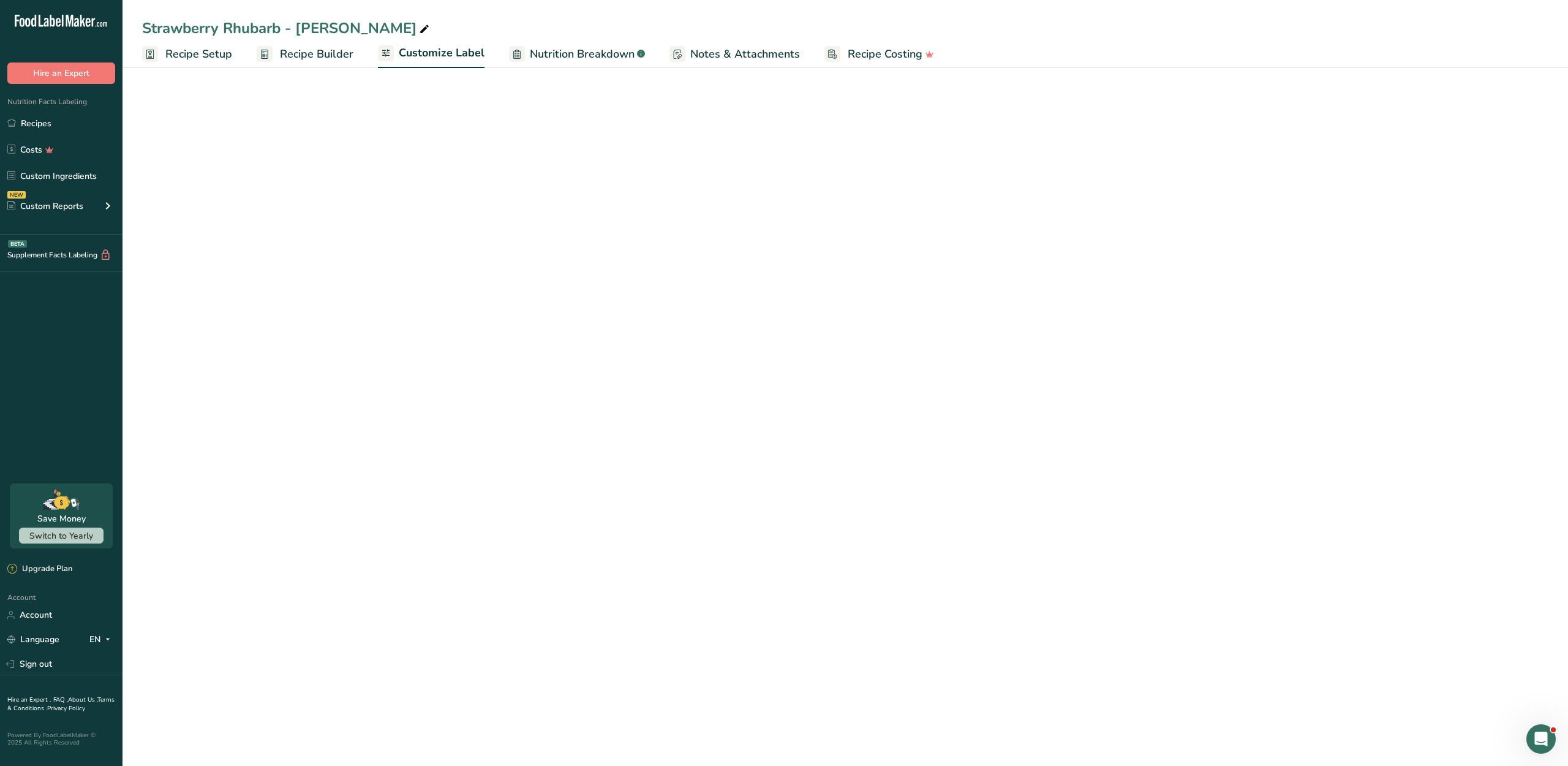
click at [464, 47] on span "Customize Label" at bounding box center [441, 53] width 86 height 17
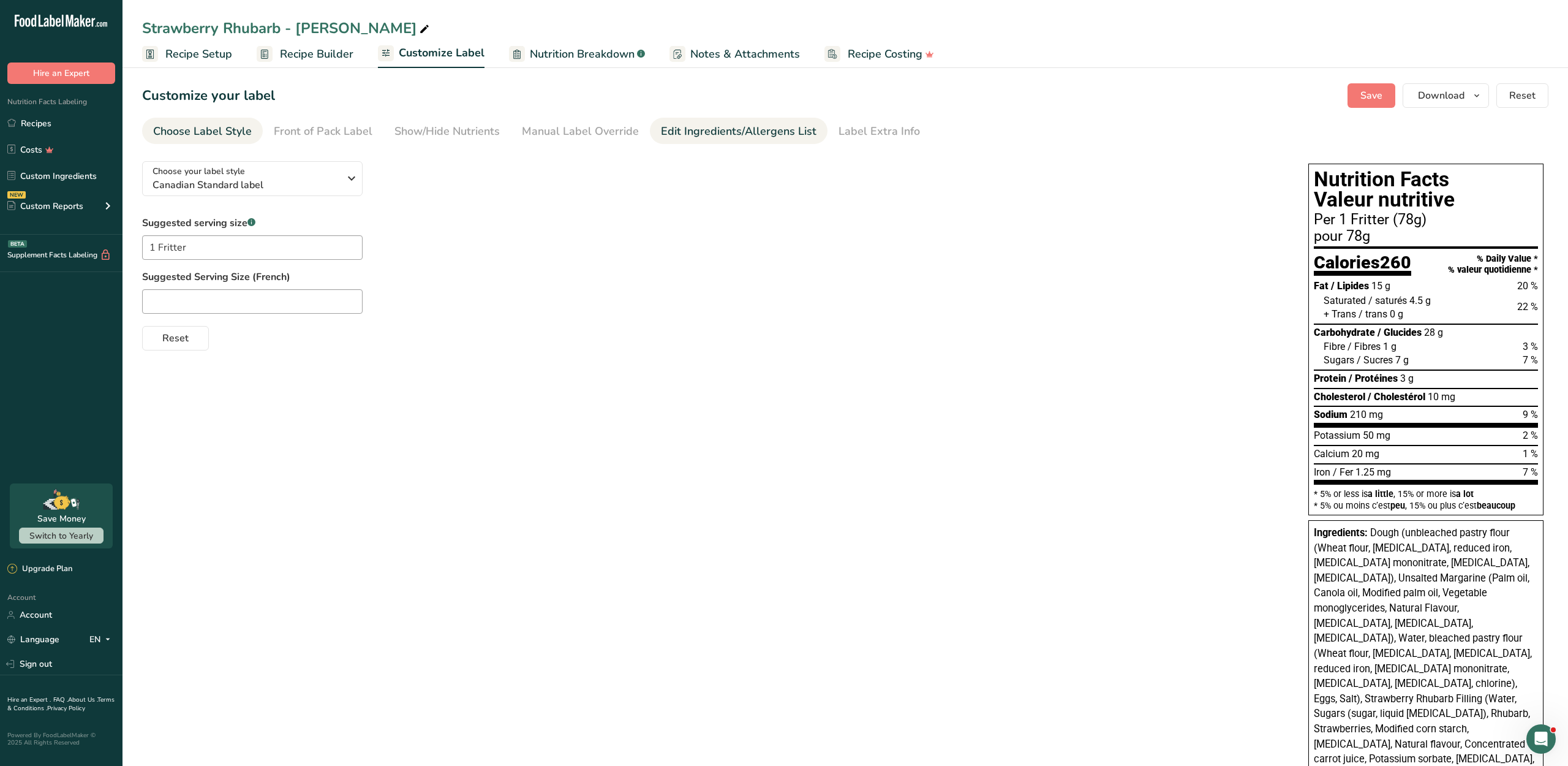
click at [761, 145] on link "Edit Ingredients/Allergens List" at bounding box center [738, 132] width 156 height 28
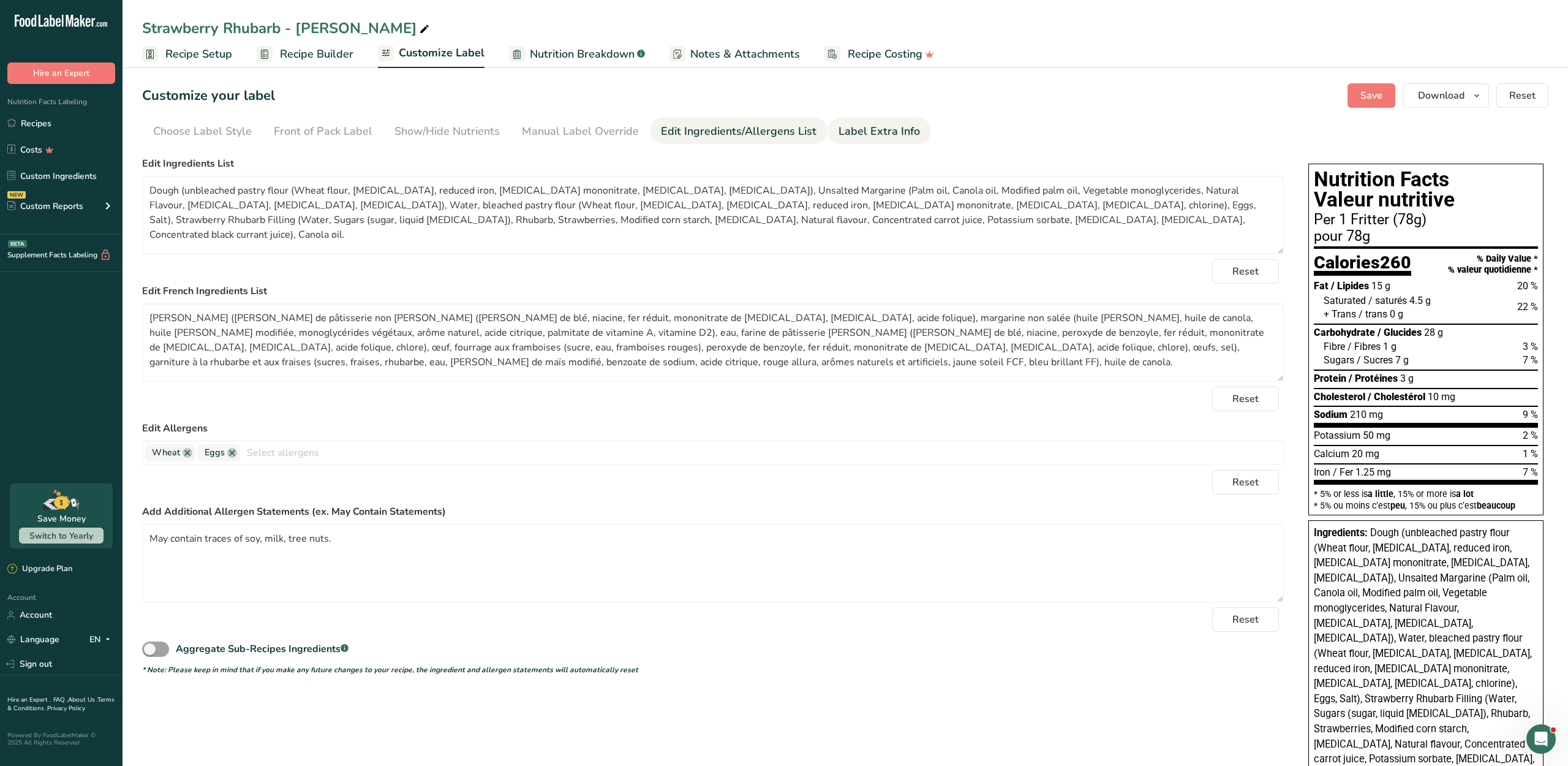
click at [850, 140] on div "Label Extra Info" at bounding box center [878, 131] width 81 height 17
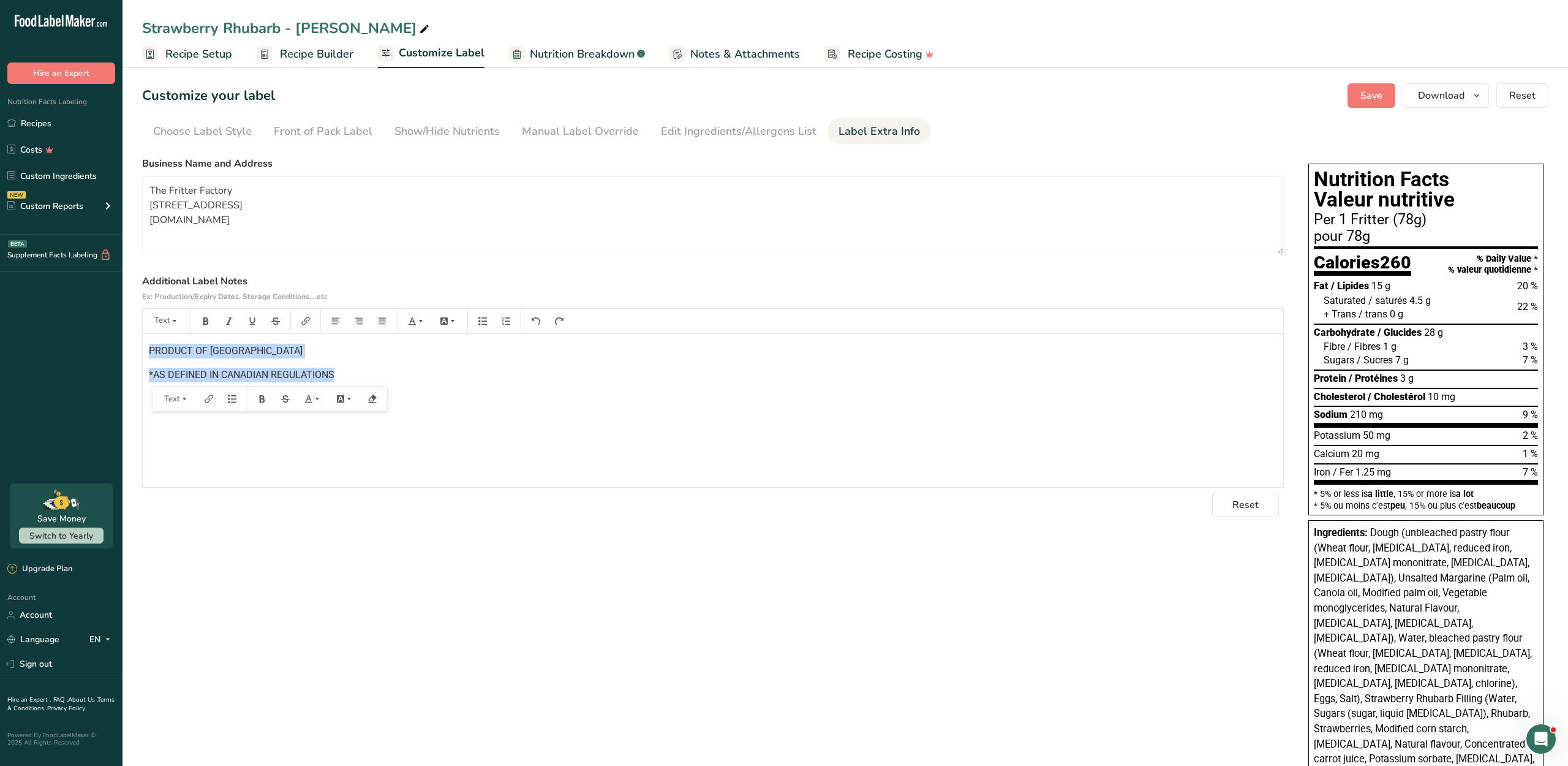
drag, startPoint x: 374, startPoint y: 432, endPoint x: 146, endPoint y: 387, distance: 232.4
click at [146, 387] on div "PRODUCT OF CANADA *AS DEFINED IN CANADIAN REGULATIONS" at bounding box center [712, 410] width 1140 height 153
copy div "PRODUCT OF CANADA *AS DEFINED IN CANADIAN REGULATIONS"
click at [69, 135] on link "Recipes" at bounding box center [61, 123] width 122 height 23
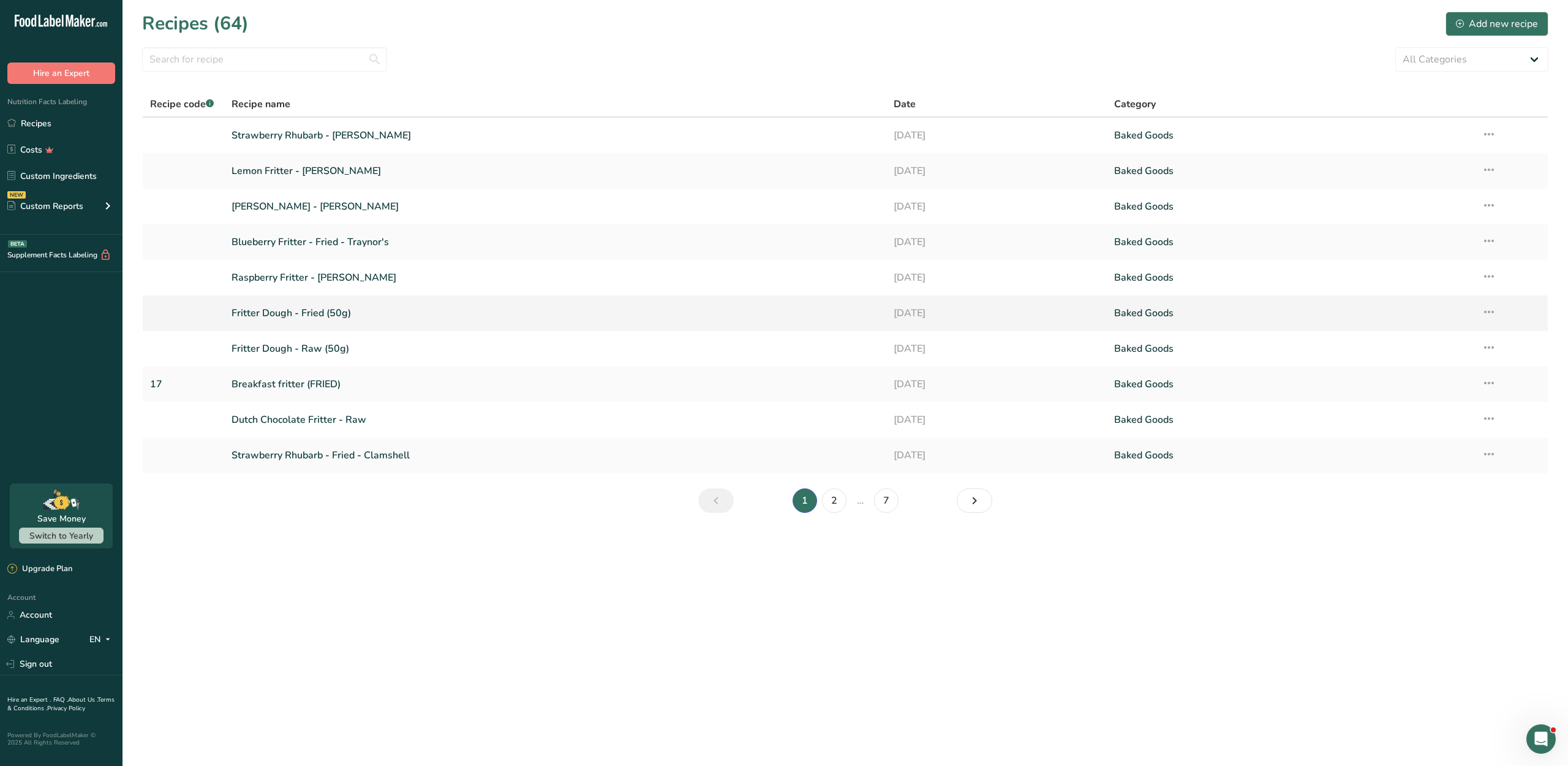
click at [343, 326] on link "Fritter Dough - Fried (50g)" at bounding box center [555, 312] width 647 height 26
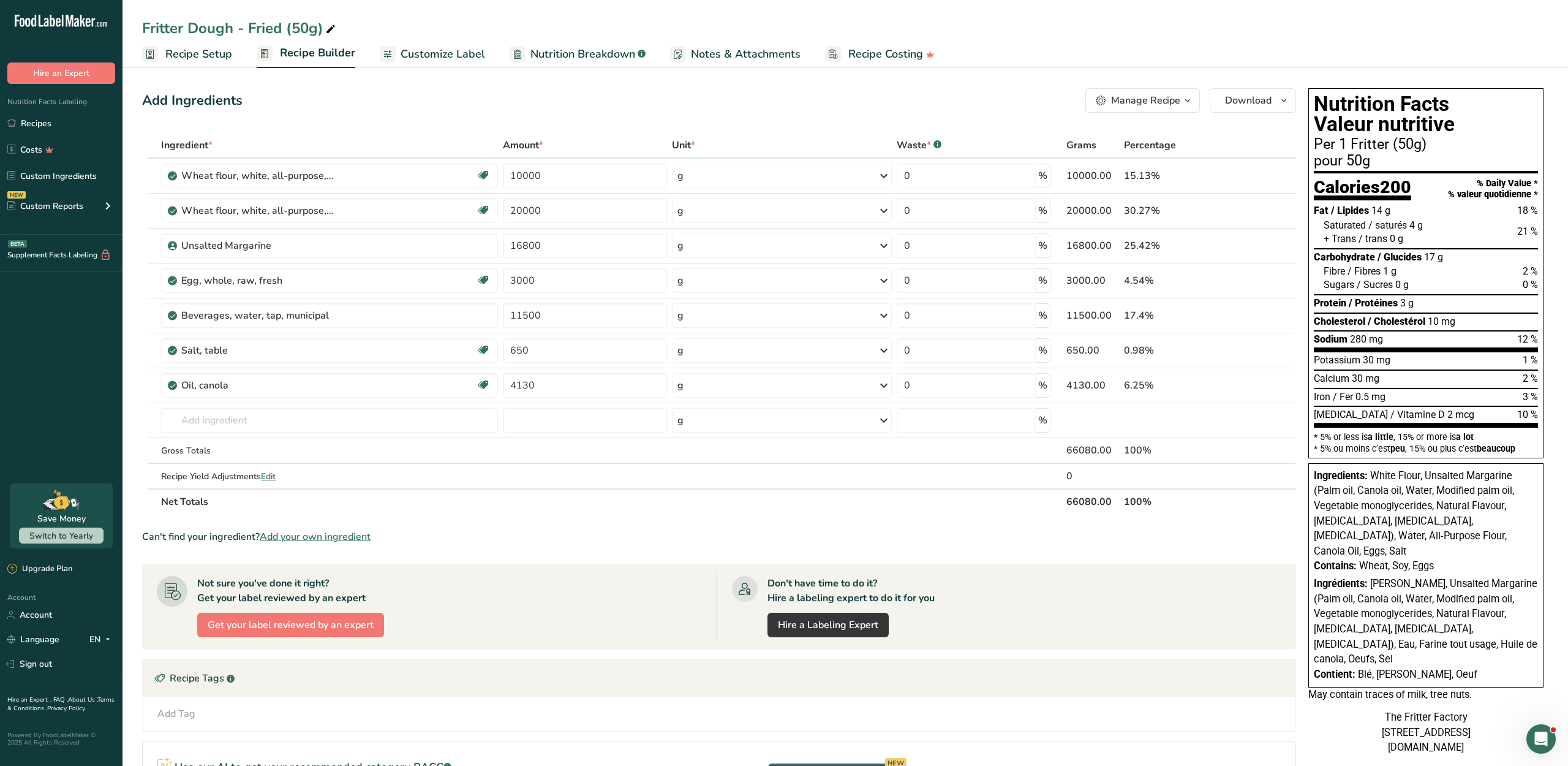
click at [426, 66] on link "Customize Label" at bounding box center [432, 54] width 105 height 28
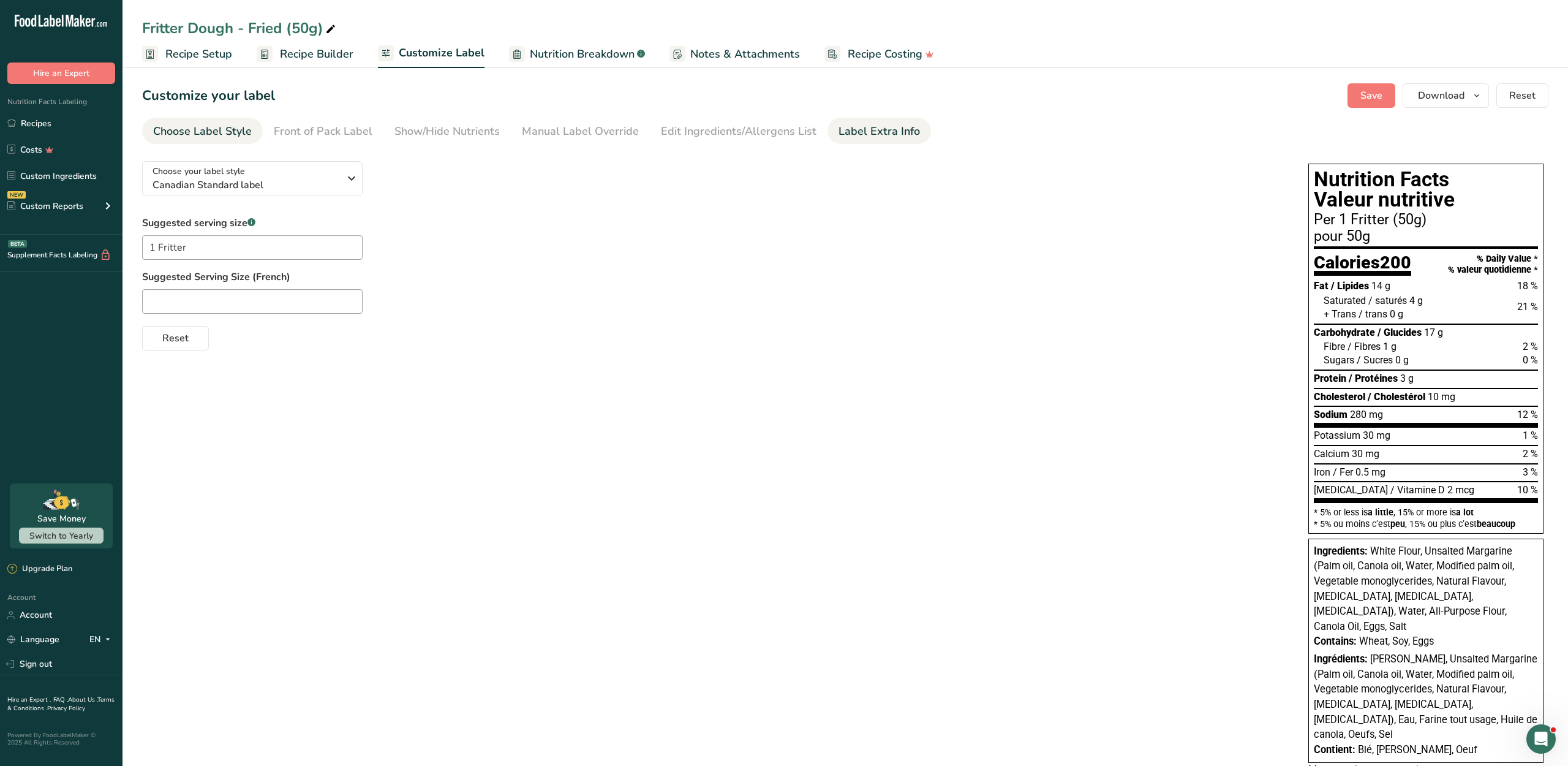
click at [881, 140] on div "Label Extra Info" at bounding box center [878, 131] width 81 height 17
click at [570, 454] on div "﻿" at bounding box center [712, 410] width 1140 height 153
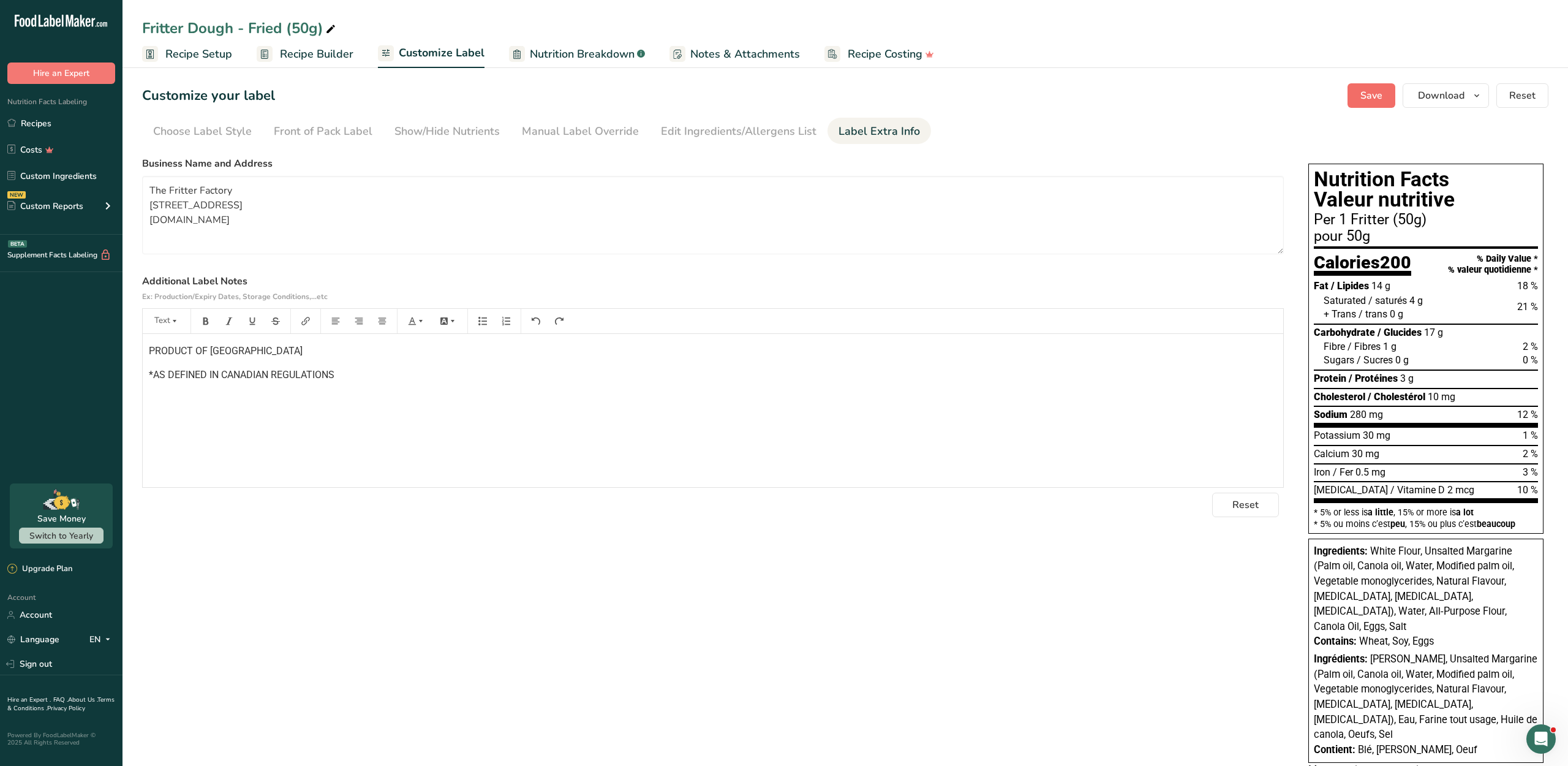
click at [1365, 108] on button "Save" at bounding box center [1371, 95] width 48 height 24
click at [1417, 103] on span "Download" at bounding box center [1441, 96] width 47 height 15
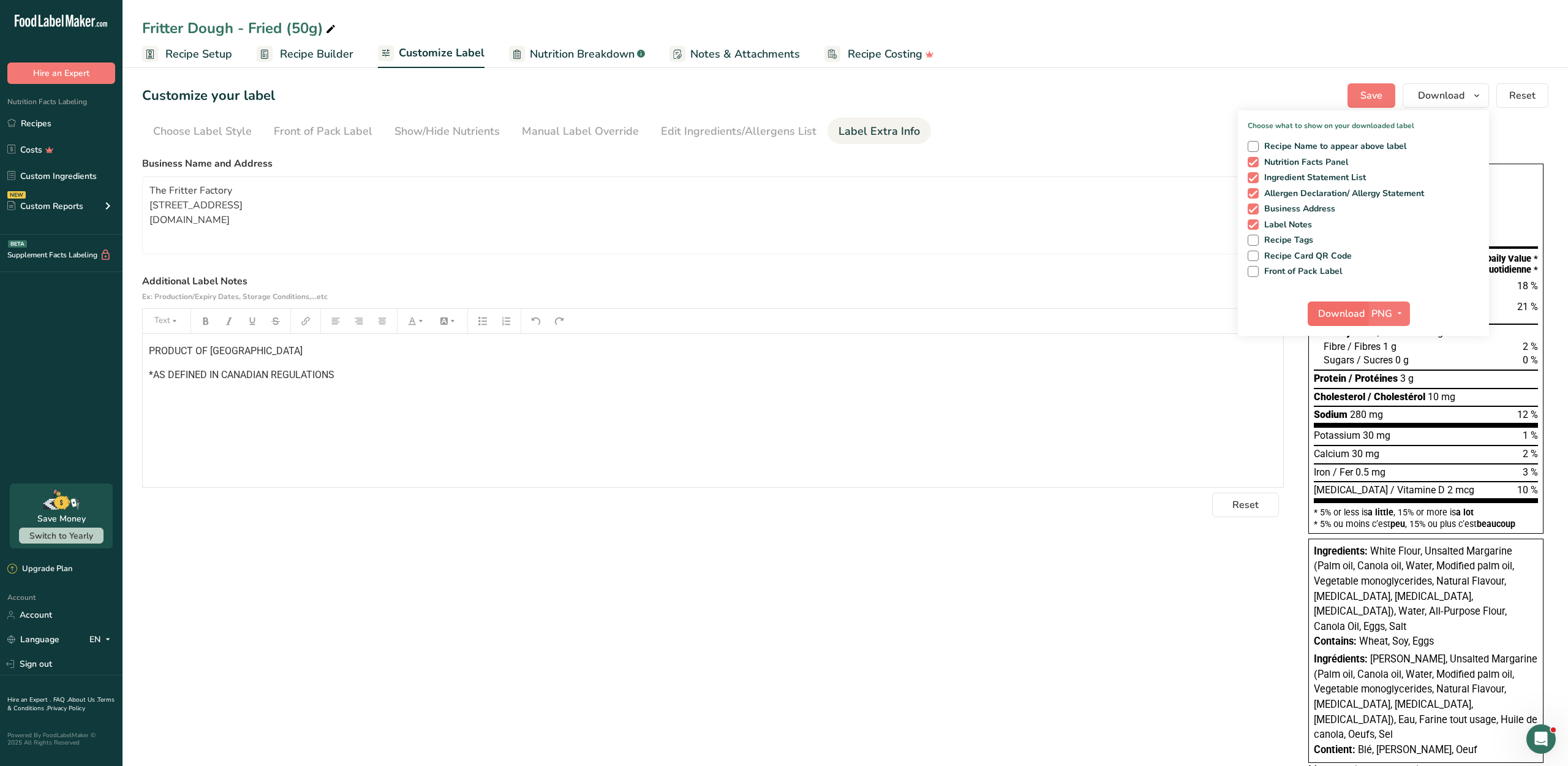
click at [1342, 321] on span "Download" at bounding box center [1341, 314] width 47 height 15
